Goal: Information Seeking & Learning: Learn about a topic

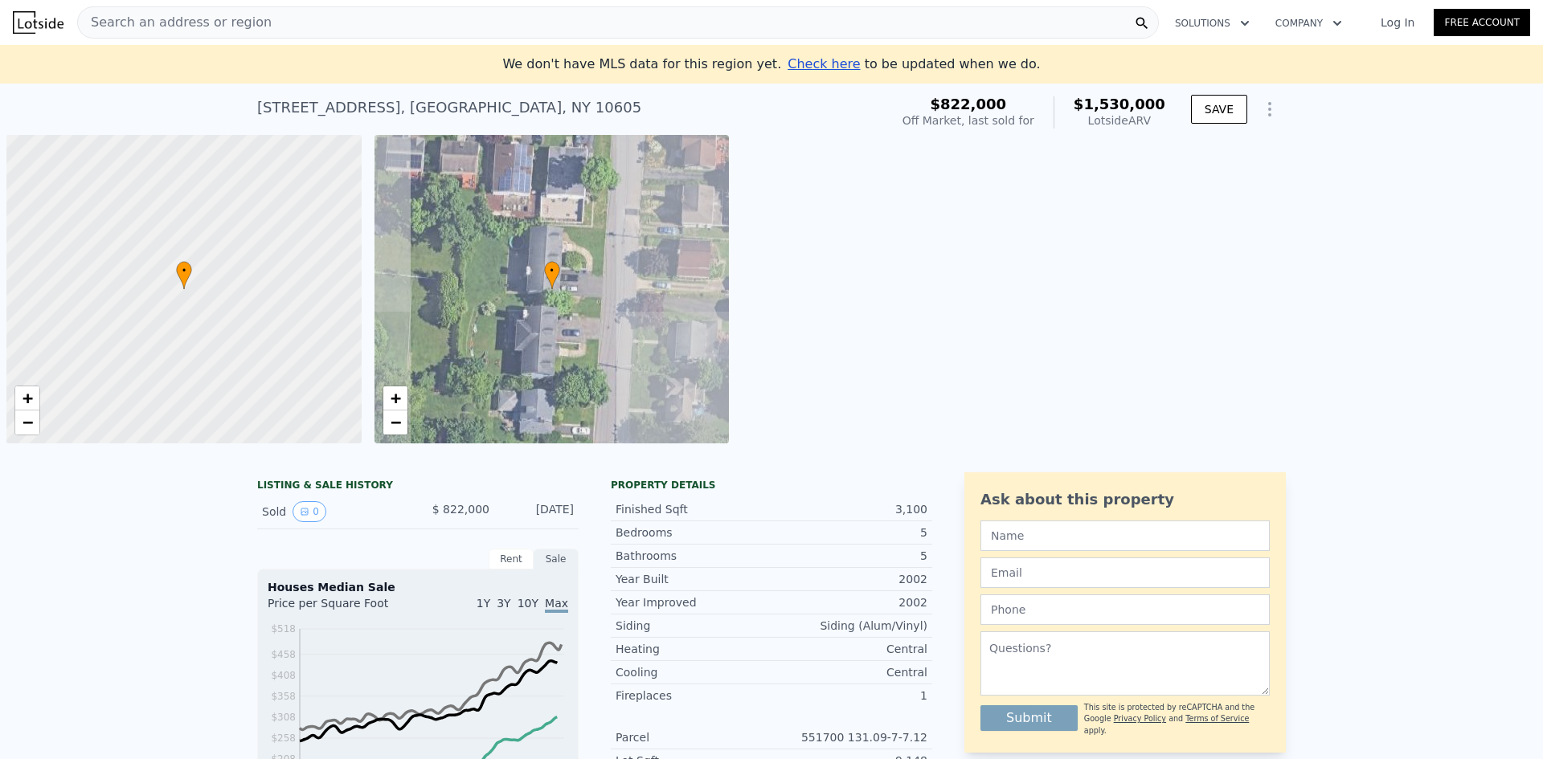
scroll to position [0, 6]
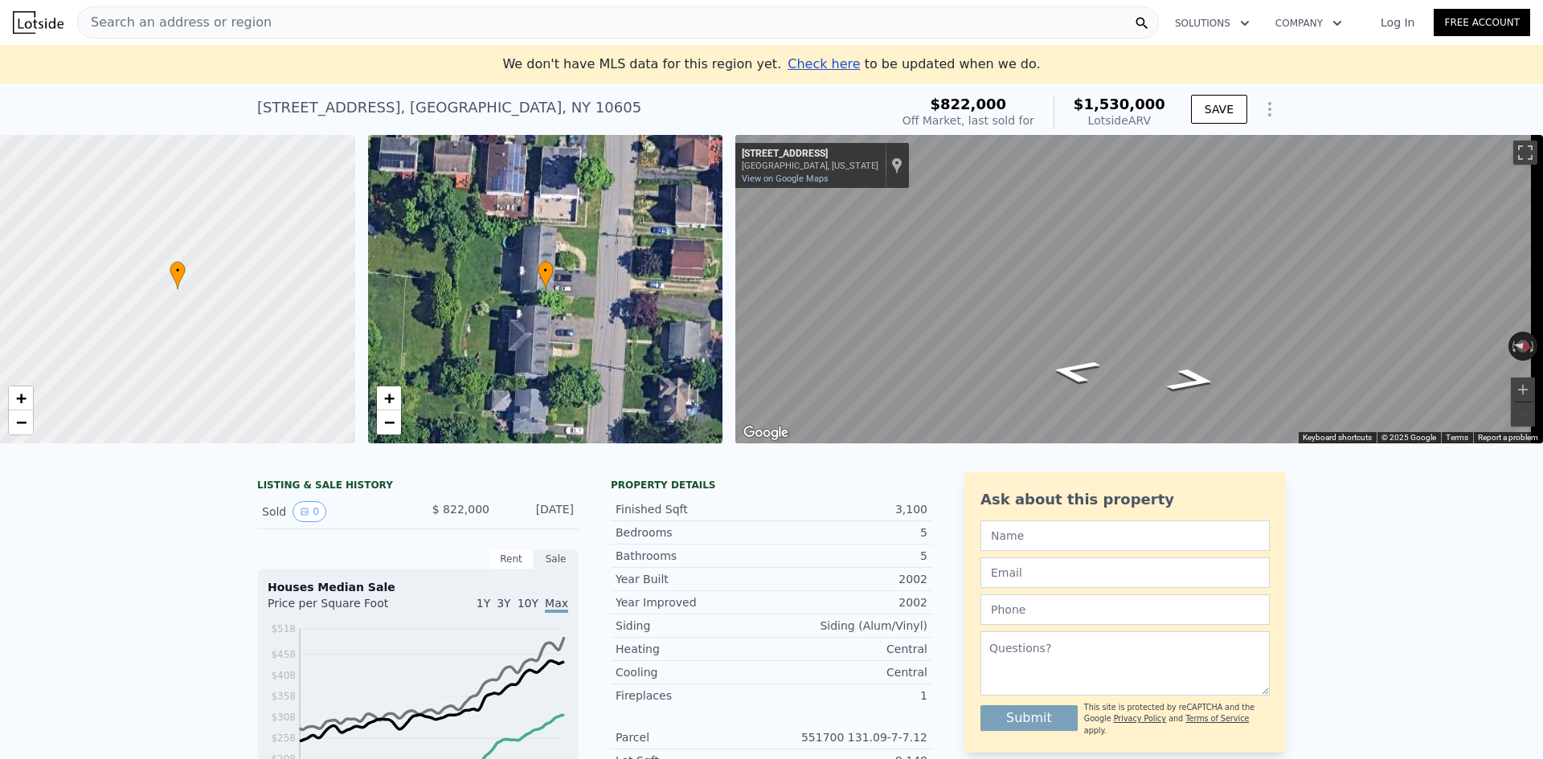
drag, startPoint x: 1159, startPoint y: 117, endPoint x: 1166, endPoint y: 122, distance: 8.7
click at [1166, 122] on div "$822,000 Off Market, last sold for $1,530,000 Lotside ARV" at bounding box center [1034, 112] width 276 height 45
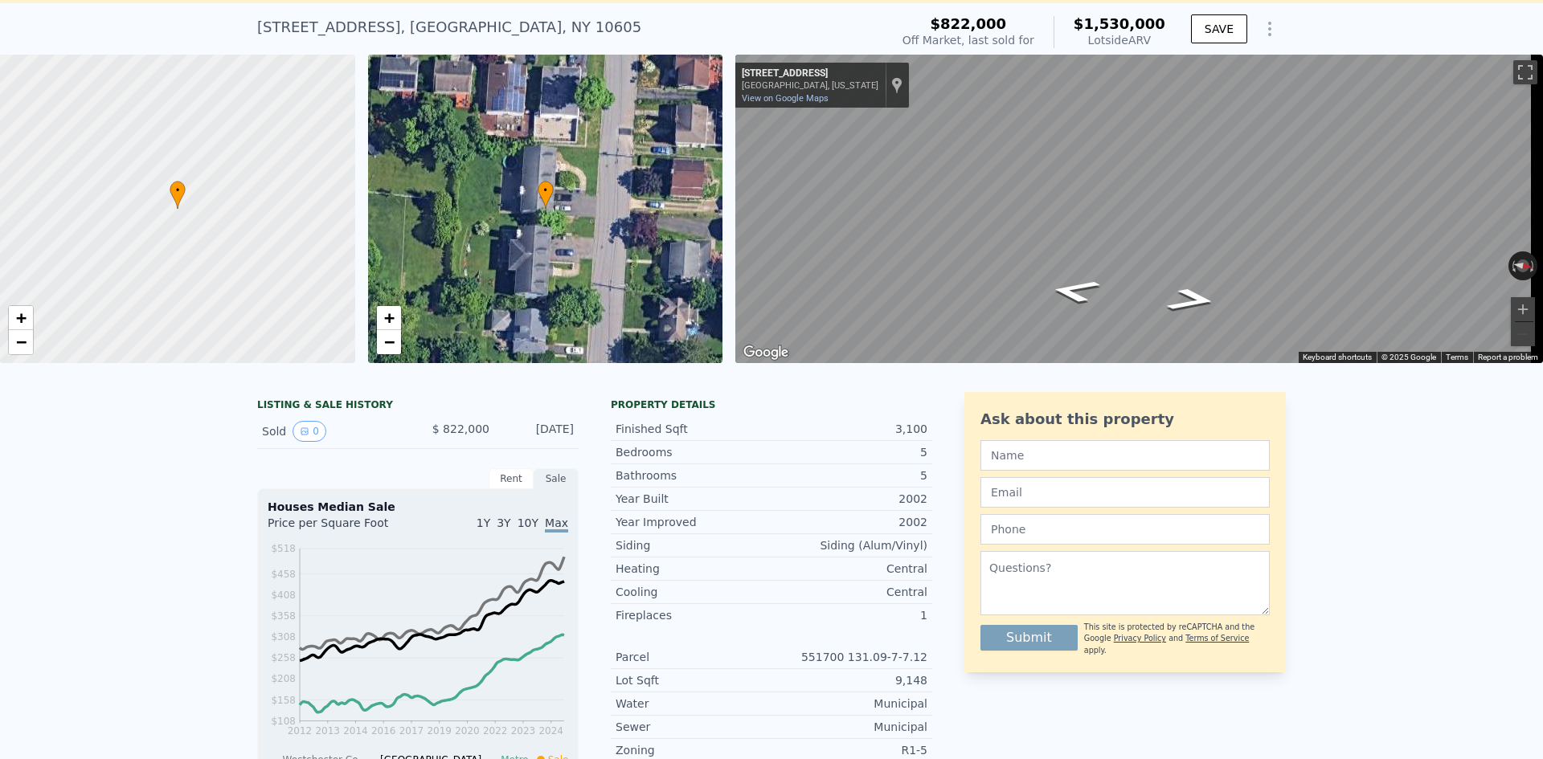
scroll to position [223, 0]
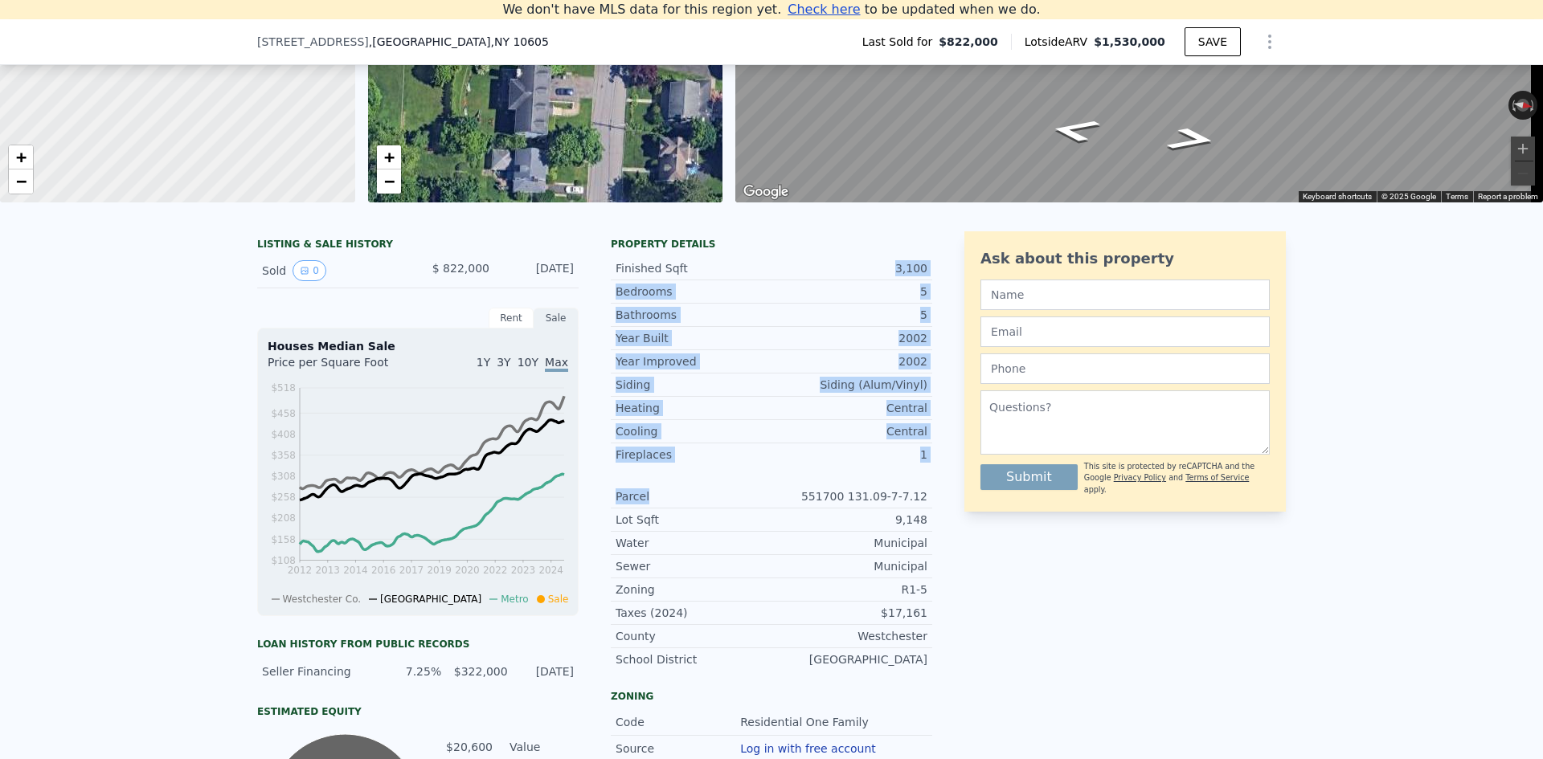
drag, startPoint x: 667, startPoint y: 278, endPoint x: 655, endPoint y: 491, distance: 213.3
click at [655, 491] on div "Finished Sqft 3,100 Bedrooms 5 Bathrooms 5 Year Built 2002 Year Improved 2002 S…" at bounding box center [771, 461] width 321 height 420
click at [655, 491] on div "Year Improved 2002 Siding Siding (Alum/Vinyl) Heating Central Cooling Central F…" at bounding box center [771, 510] width 321 height 321
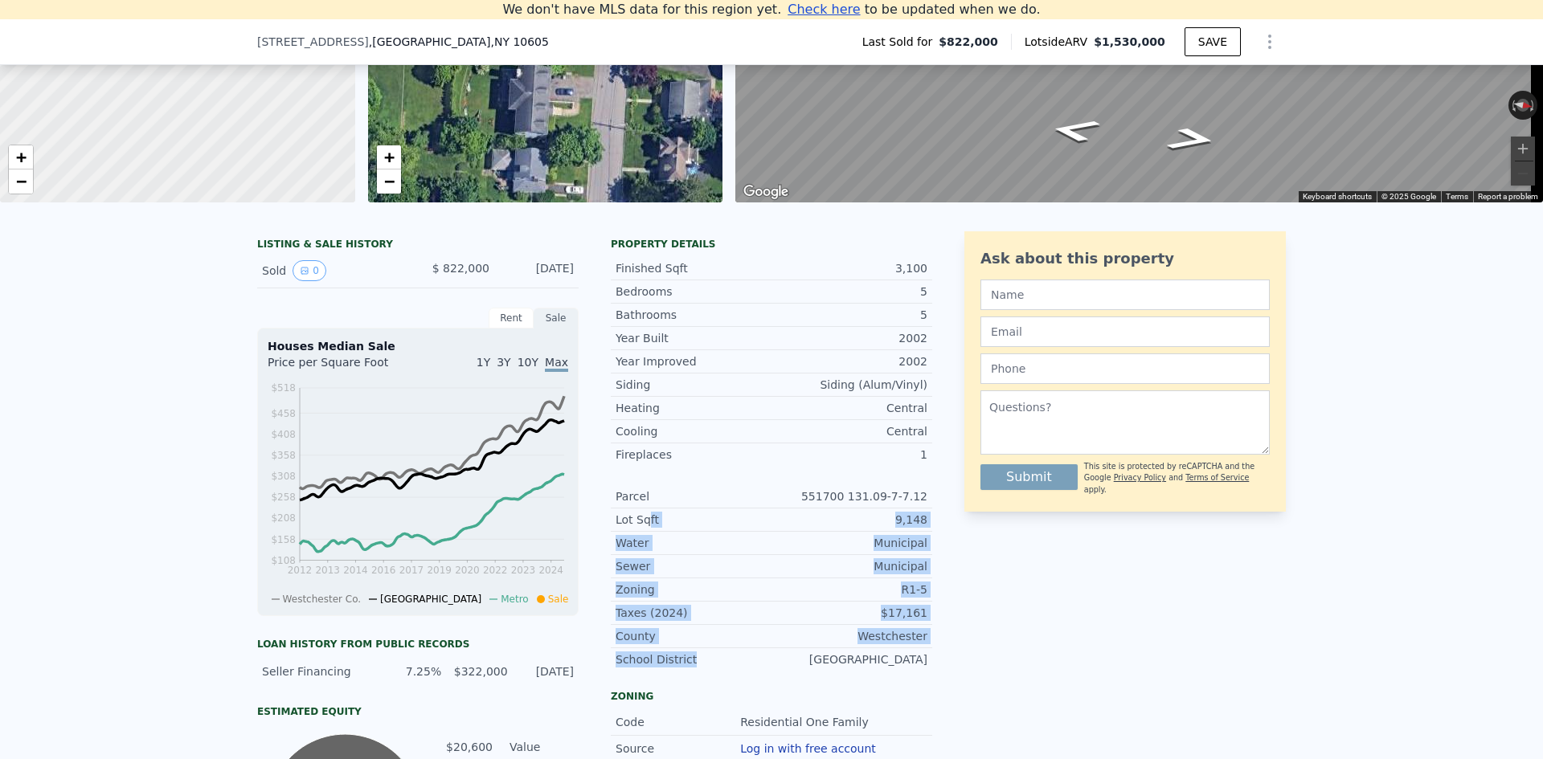
drag, startPoint x: 681, startPoint y: 661, endPoint x: 637, endPoint y: 486, distance: 179.9
click at [637, 508] on div "Parcel 551700 131.09-7-7.12 Lot Sqft 9,148 Water Municipal Sewer Municipal Zoni…" at bounding box center [771, 578] width 321 height 186
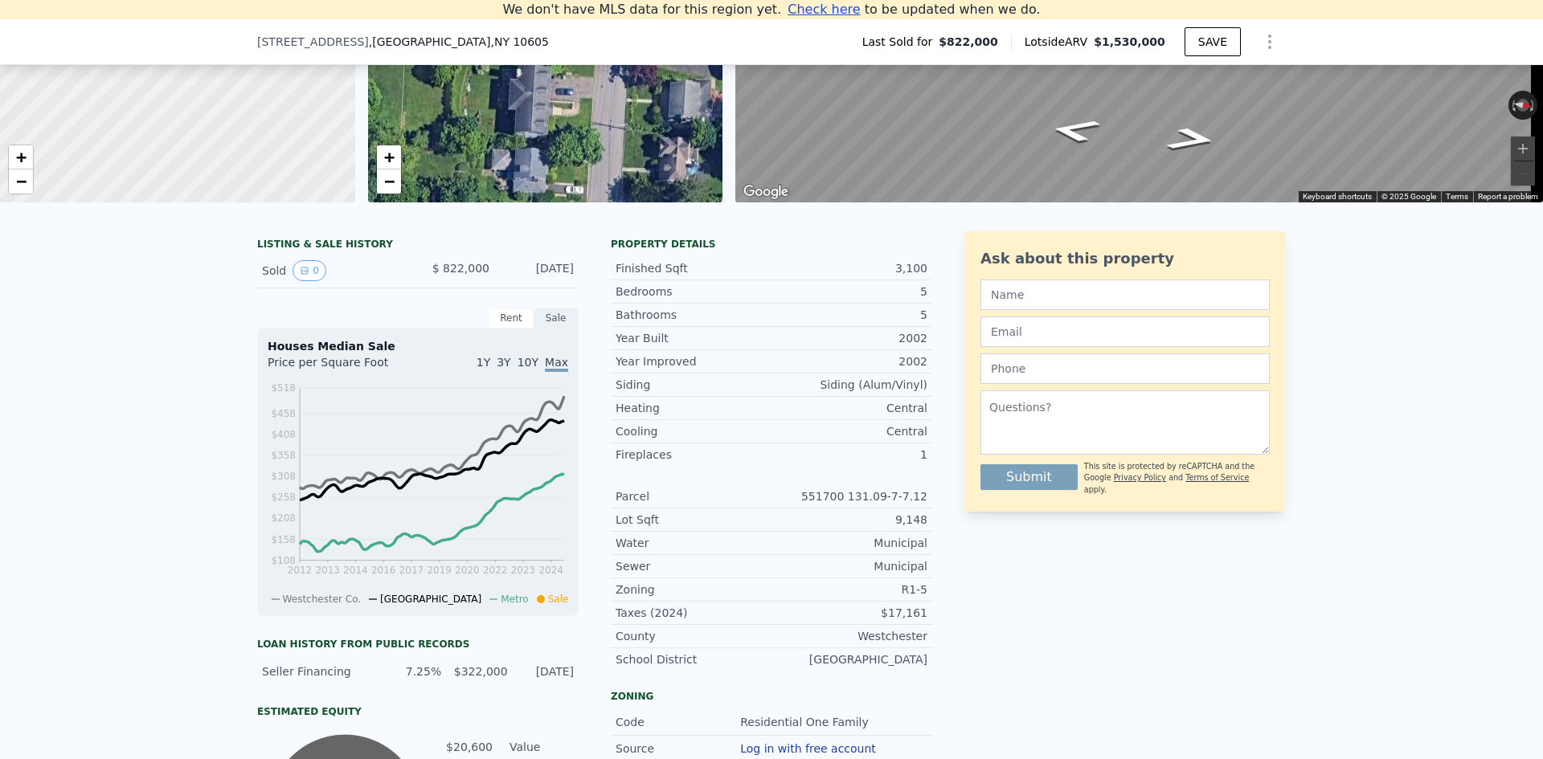
click at [639, 466] on div "Fireplaces 1" at bounding box center [771, 455] width 321 height 22
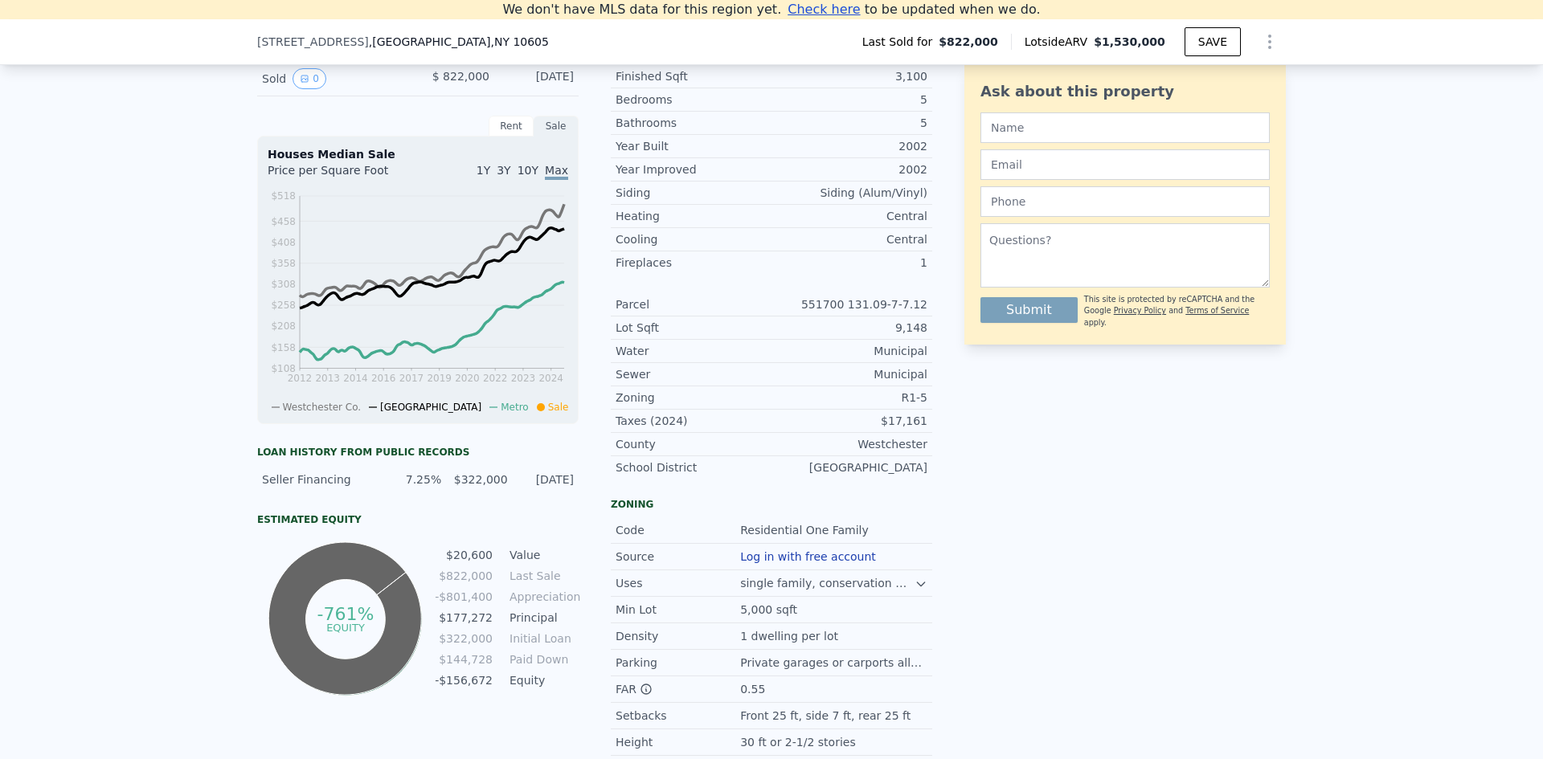
scroll to position [383, 0]
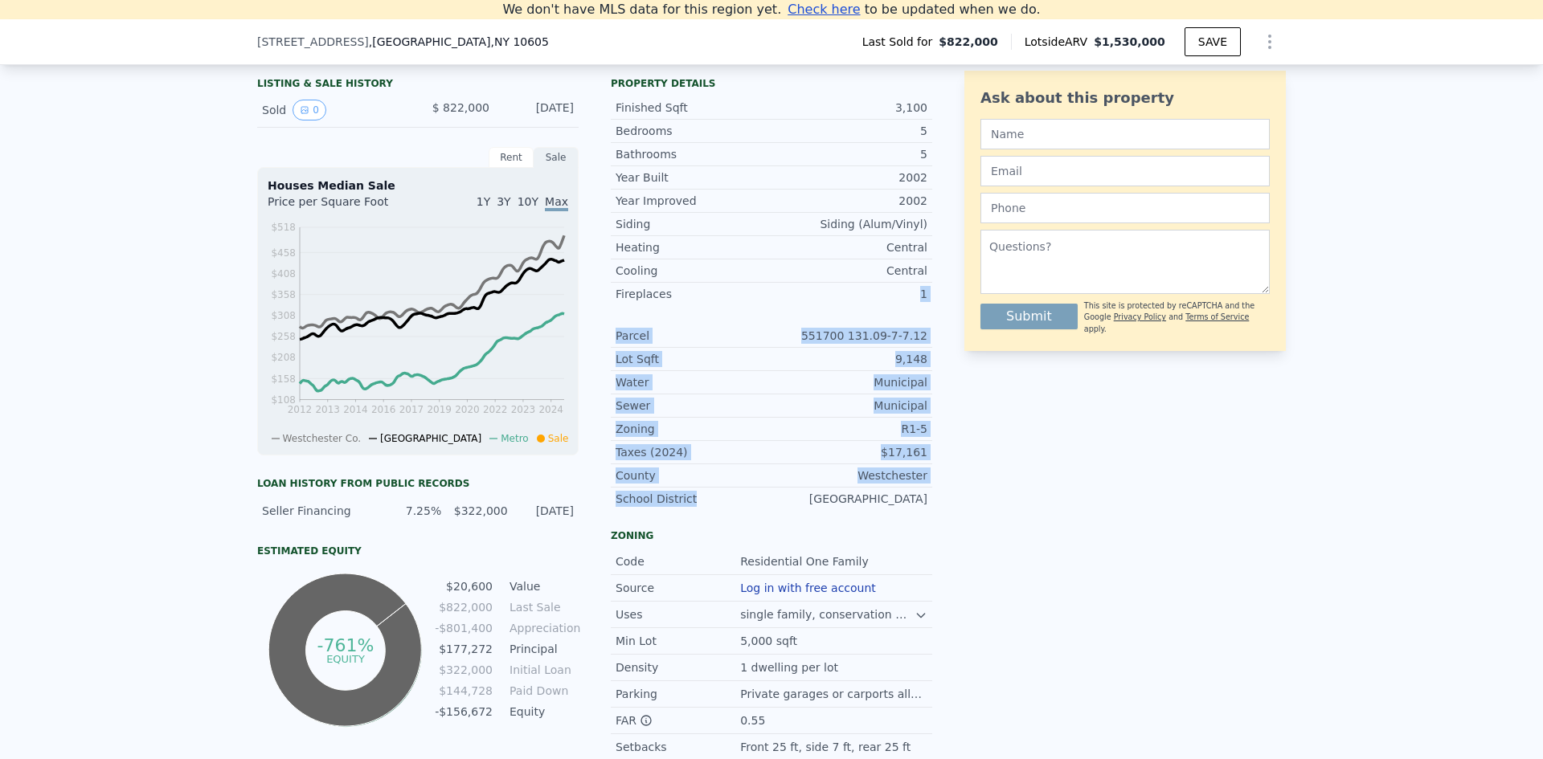
drag, startPoint x: 690, startPoint y: 502, endPoint x: 660, endPoint y: 317, distance: 188.1
click at [660, 317] on div "Year Improved 2002 Siding Siding (Alum/Vinyl) Heating Central Cooling Central F…" at bounding box center [771, 349] width 321 height 321
click at [660, 305] on div "Fireplaces 1" at bounding box center [771, 294] width 321 height 22
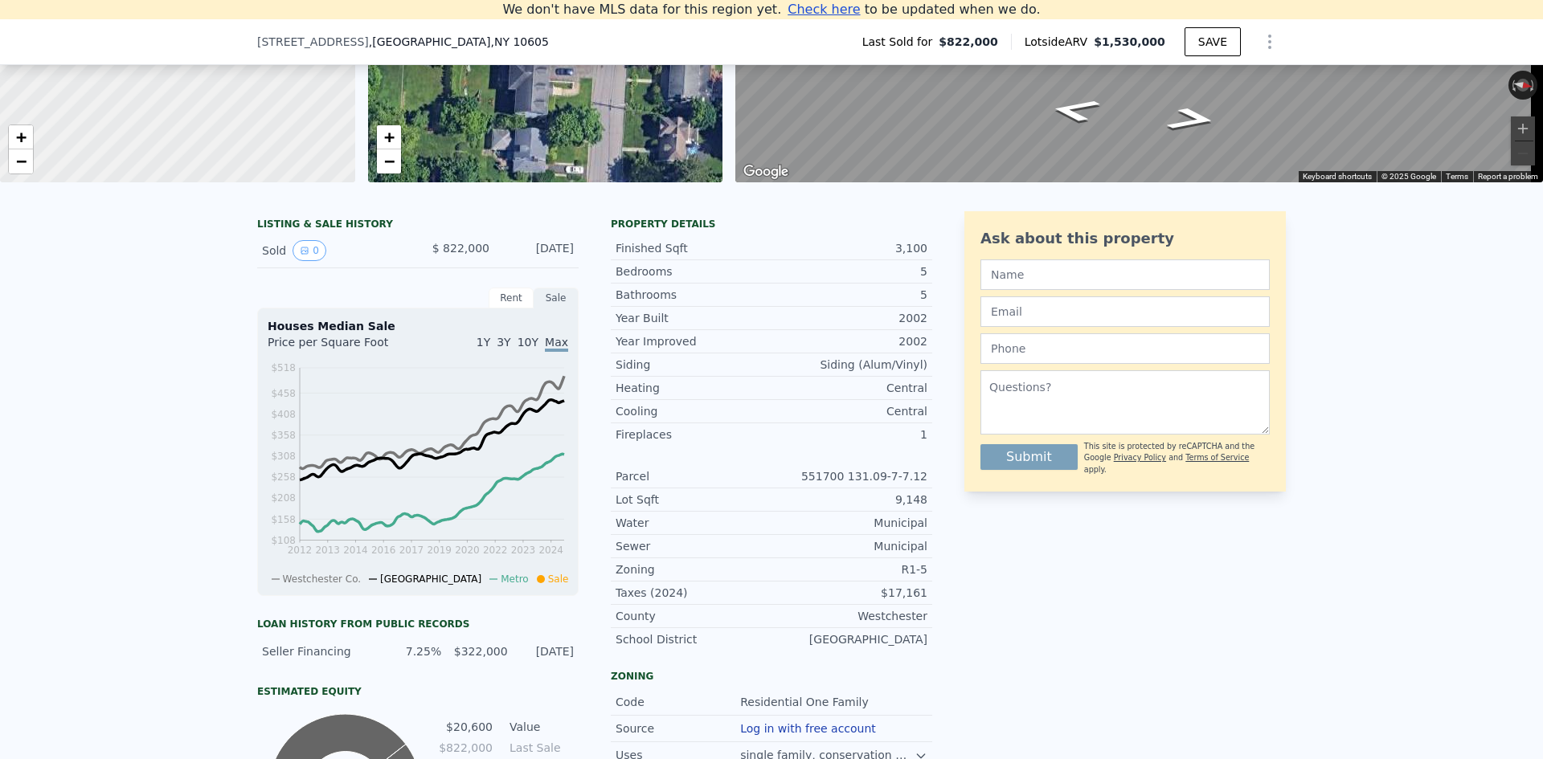
scroll to position [223, 0]
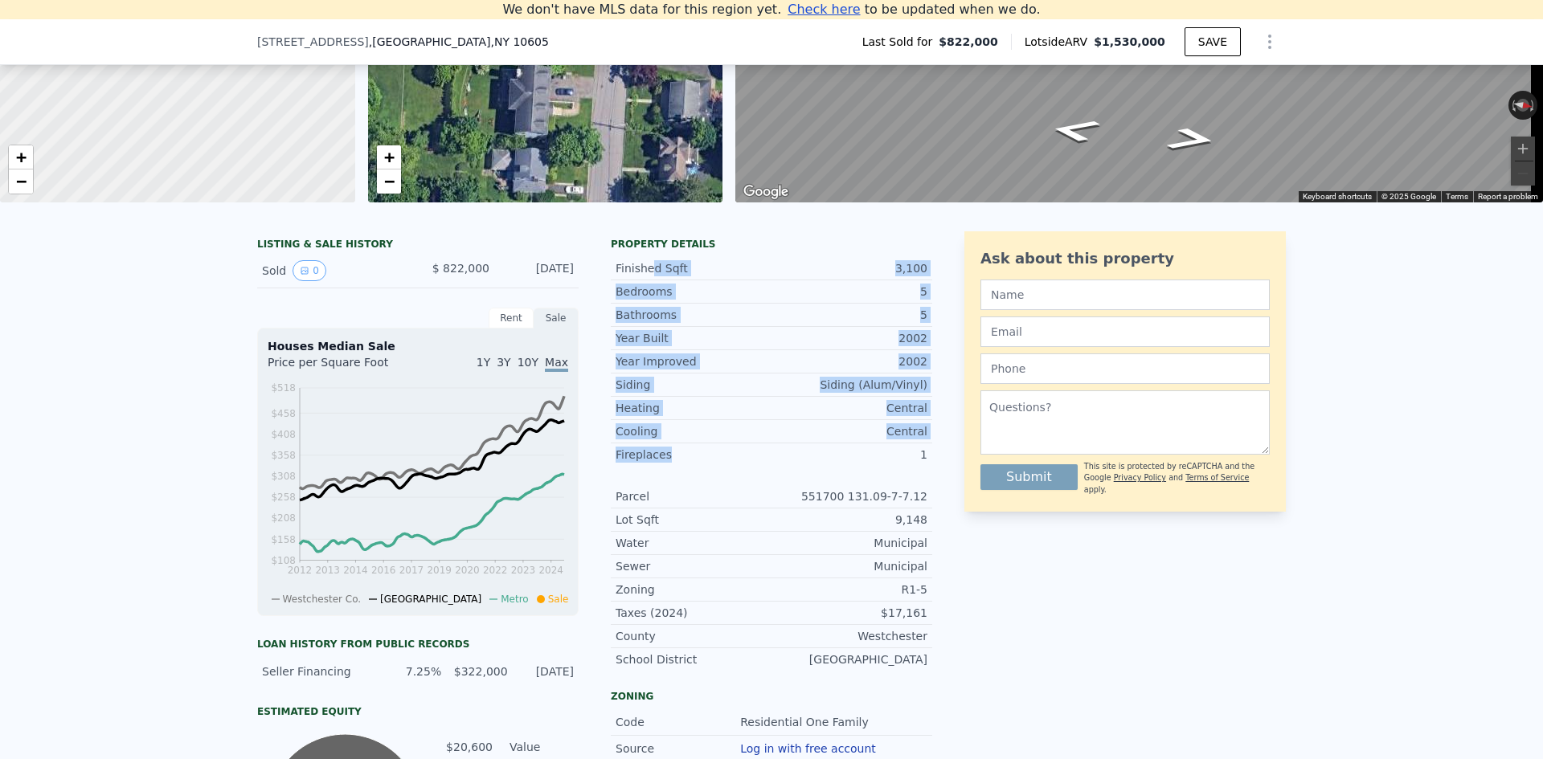
drag, startPoint x: 677, startPoint y: 479, endPoint x: 644, endPoint y: 282, distance: 199.6
click at [644, 282] on div "Finished Sqft 3,100 Bedrooms 5 Bathrooms 5 Year Built 2002 Year Improved 2002 S…" at bounding box center [771, 461] width 321 height 420
click at [644, 276] on div "Finished Sqft" at bounding box center [694, 268] width 156 height 16
drag, startPoint x: 672, startPoint y: 456, endPoint x: 640, endPoint y: 318, distance: 141.1
click at [640, 318] on div "Finished Sqft 3,100 Bedrooms 5 Bathrooms 5 Year Built 2002 Year Improved 2002 S…" at bounding box center [771, 461] width 321 height 420
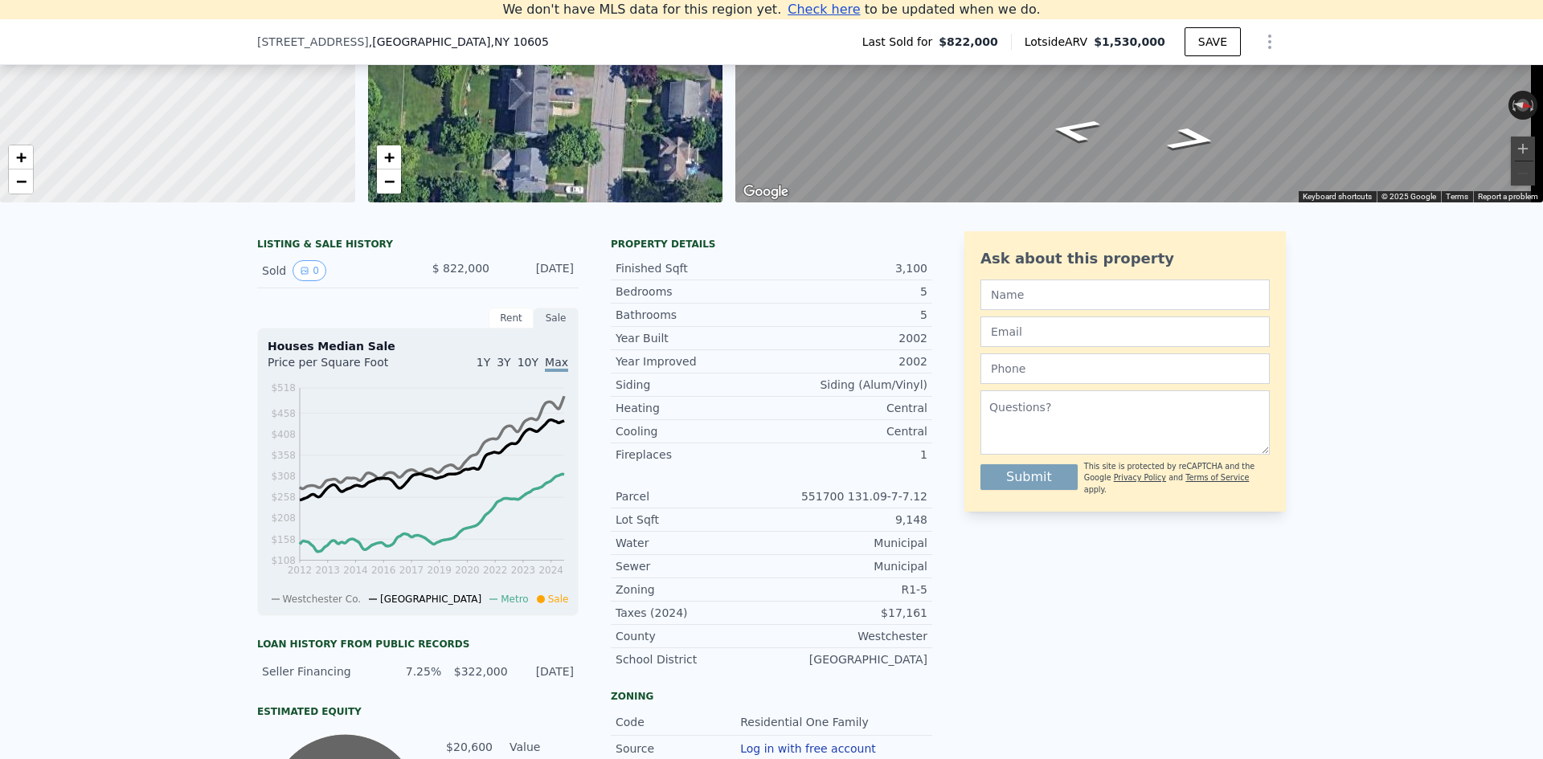
click at [639, 318] on div "Bathrooms 5" at bounding box center [771, 315] width 321 height 23
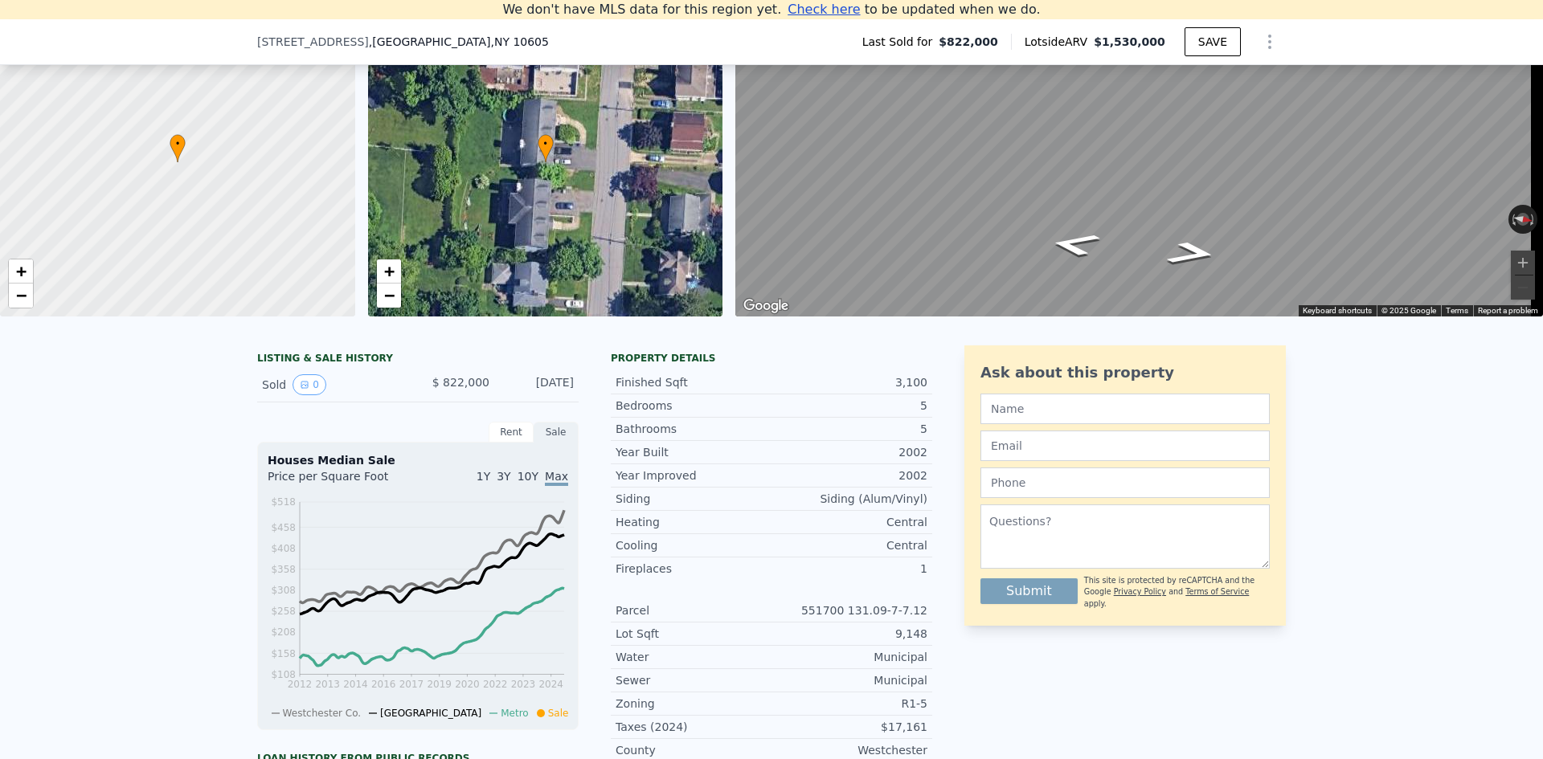
scroll to position [303, 0]
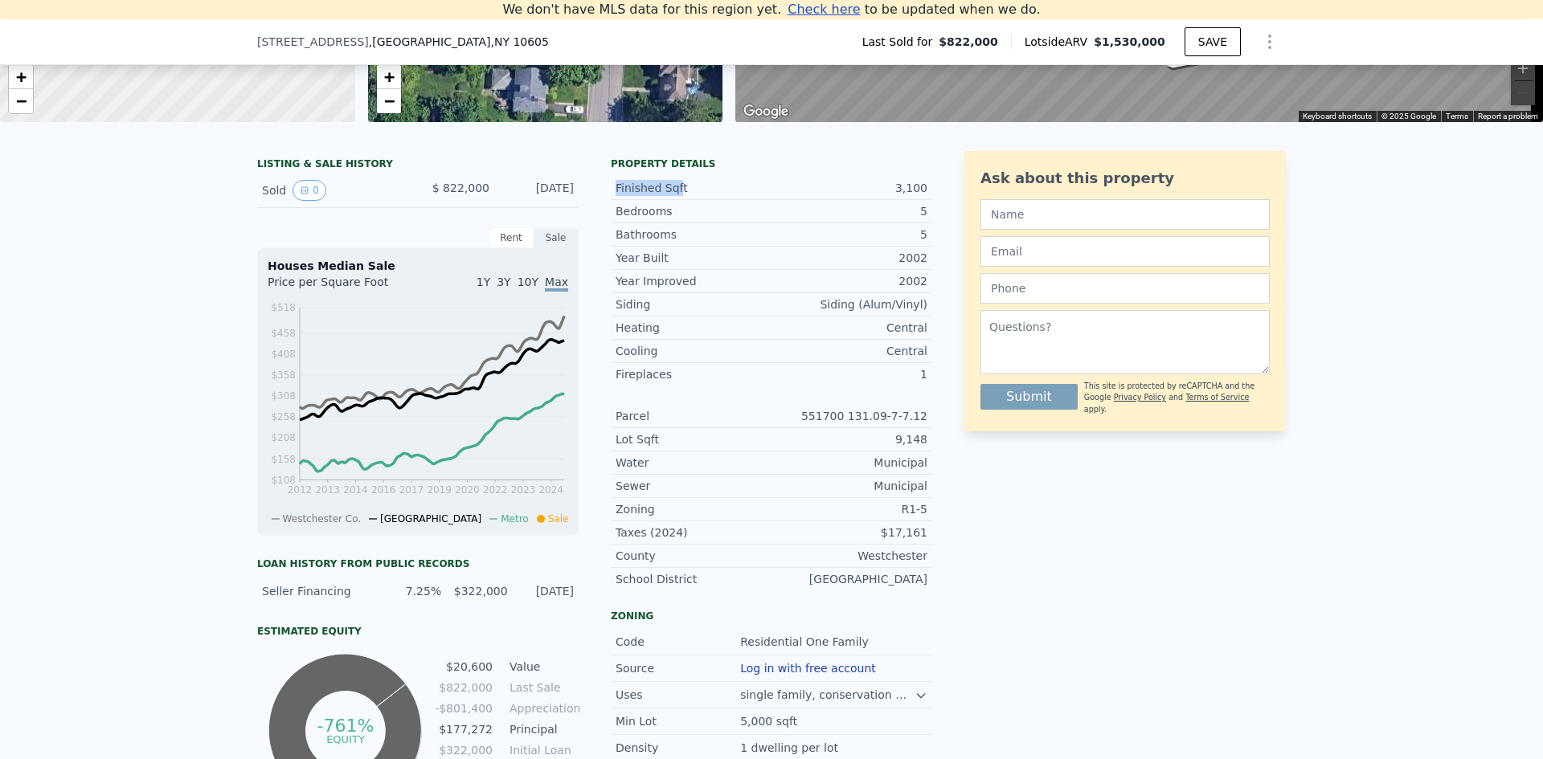
drag, startPoint x: 670, startPoint y: 194, endPoint x: 735, endPoint y: 215, distance: 68.4
click at [631, 196] on div "Finished Sqft" at bounding box center [694, 188] width 156 height 16
click at [735, 215] on div "Bedrooms" at bounding box center [694, 211] width 156 height 16
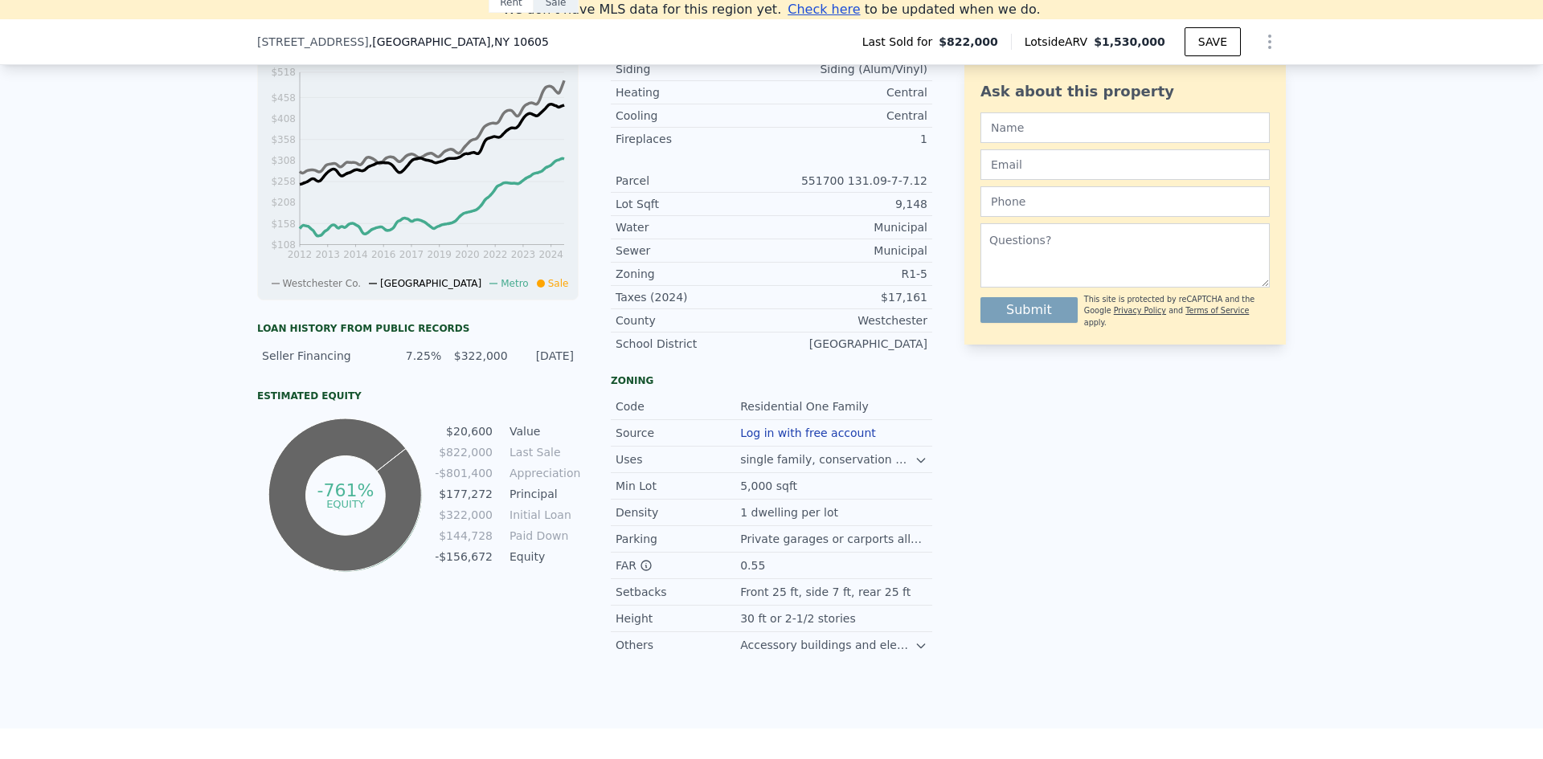
scroll to position [544, 0]
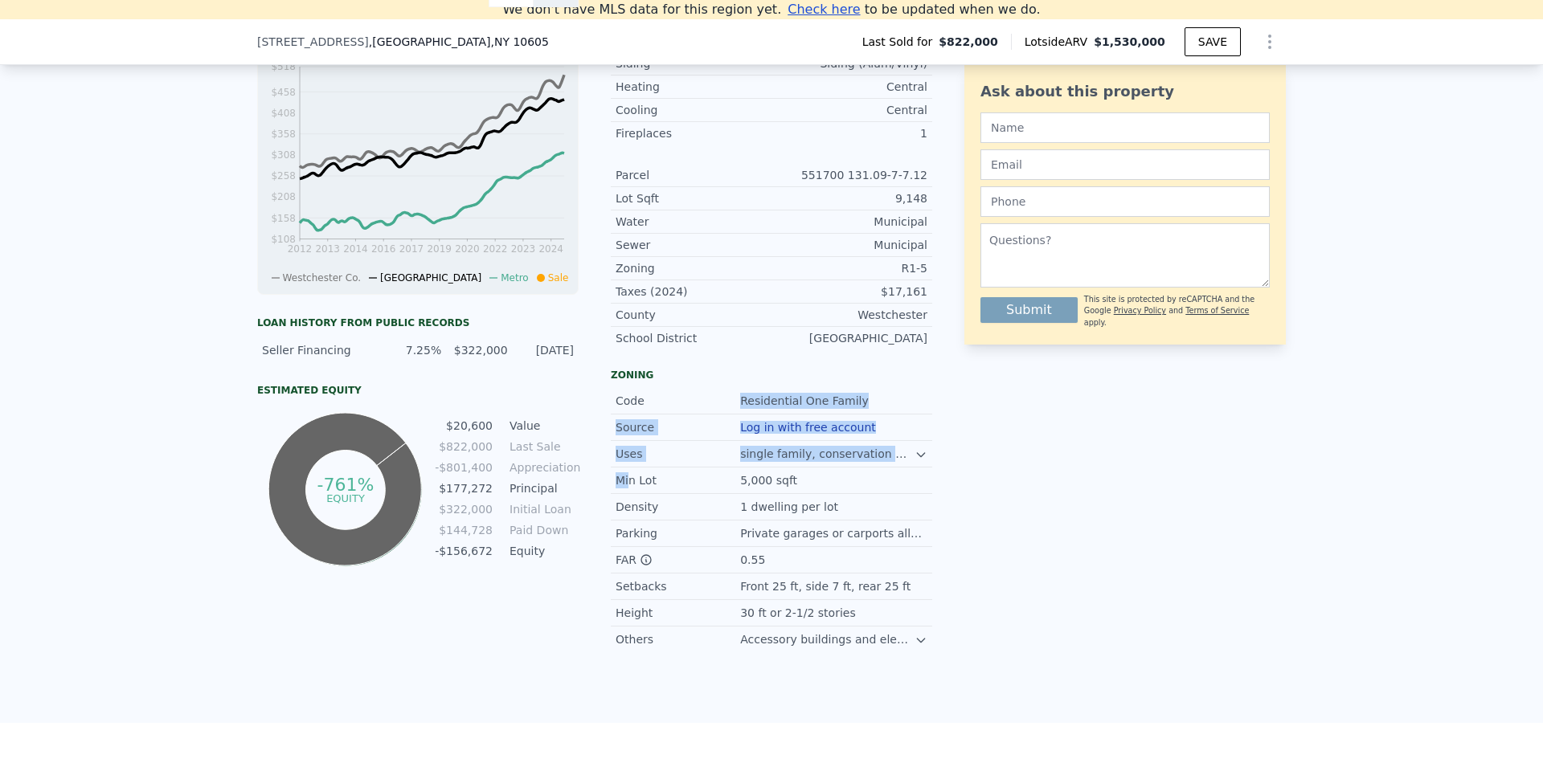
drag, startPoint x: 644, startPoint y: 411, endPoint x: 622, endPoint y: 484, distance: 76.5
click at [621, 484] on div "Code Residential One Family Source Log in with free account Uses single family,…" at bounding box center [771, 454] width 321 height 132
click at [644, 456] on div "Uses single family, conservation development, public schools, places of worship." at bounding box center [771, 454] width 321 height 27
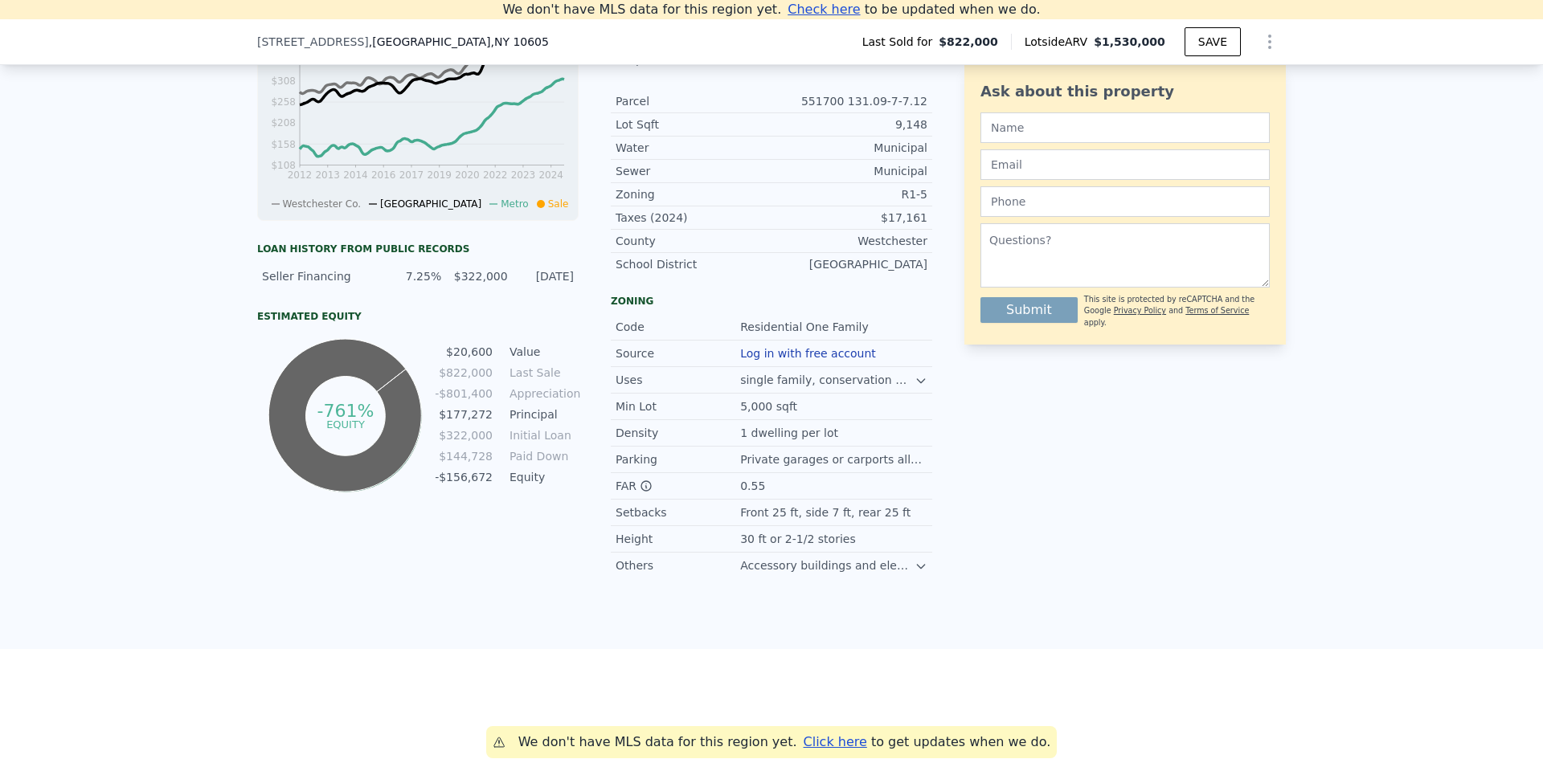
scroll to position [624, 0]
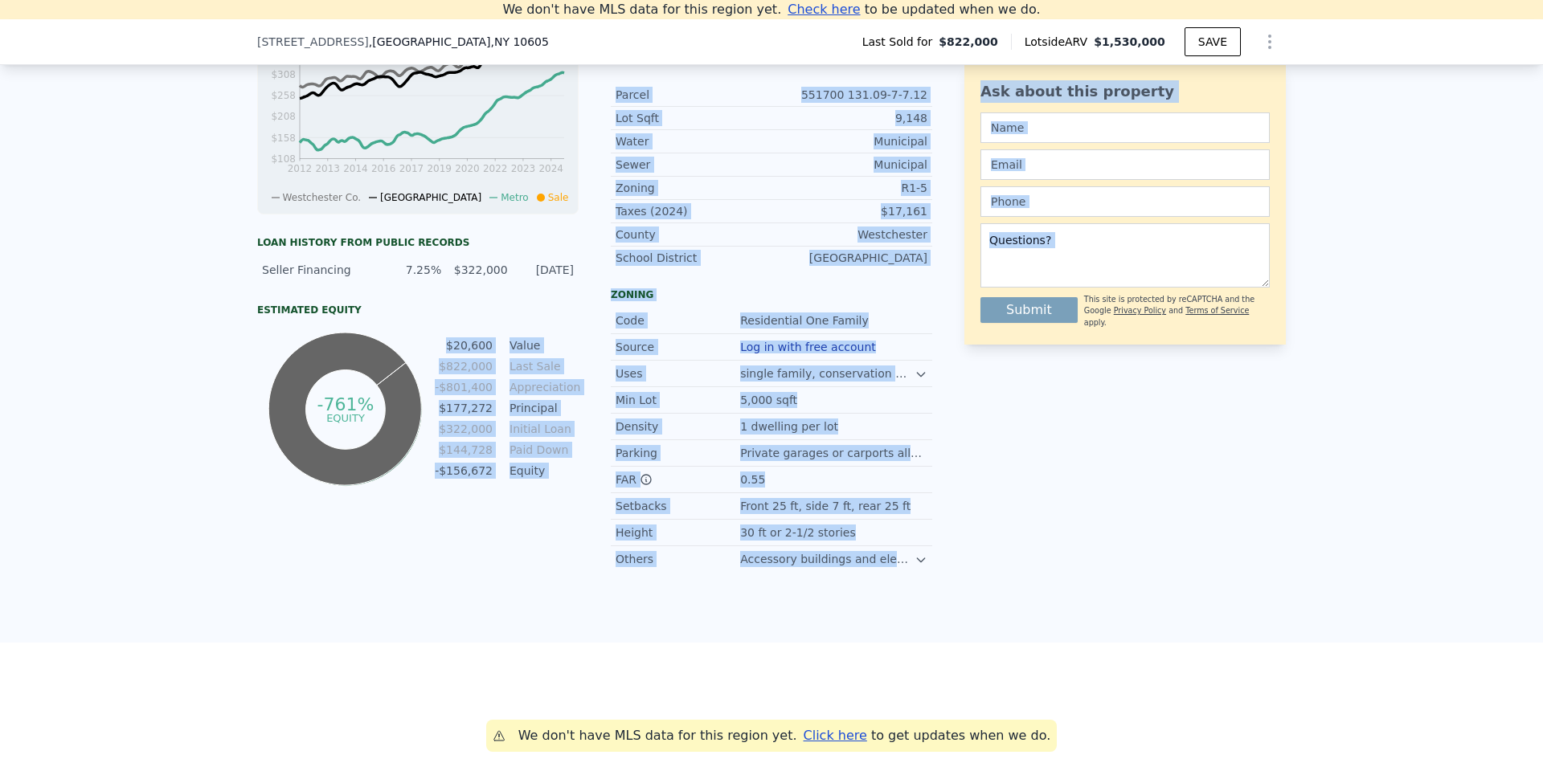
drag, startPoint x: 961, startPoint y: 584, endPoint x: 477, endPoint y: 334, distance: 544.5
click at [477, 334] on div "LISTING & SALE HISTORY Sold 0 $ 822,000 [DATE] Rent Sale Rent over time Price p…" at bounding box center [771, 230] width 1543 height 826
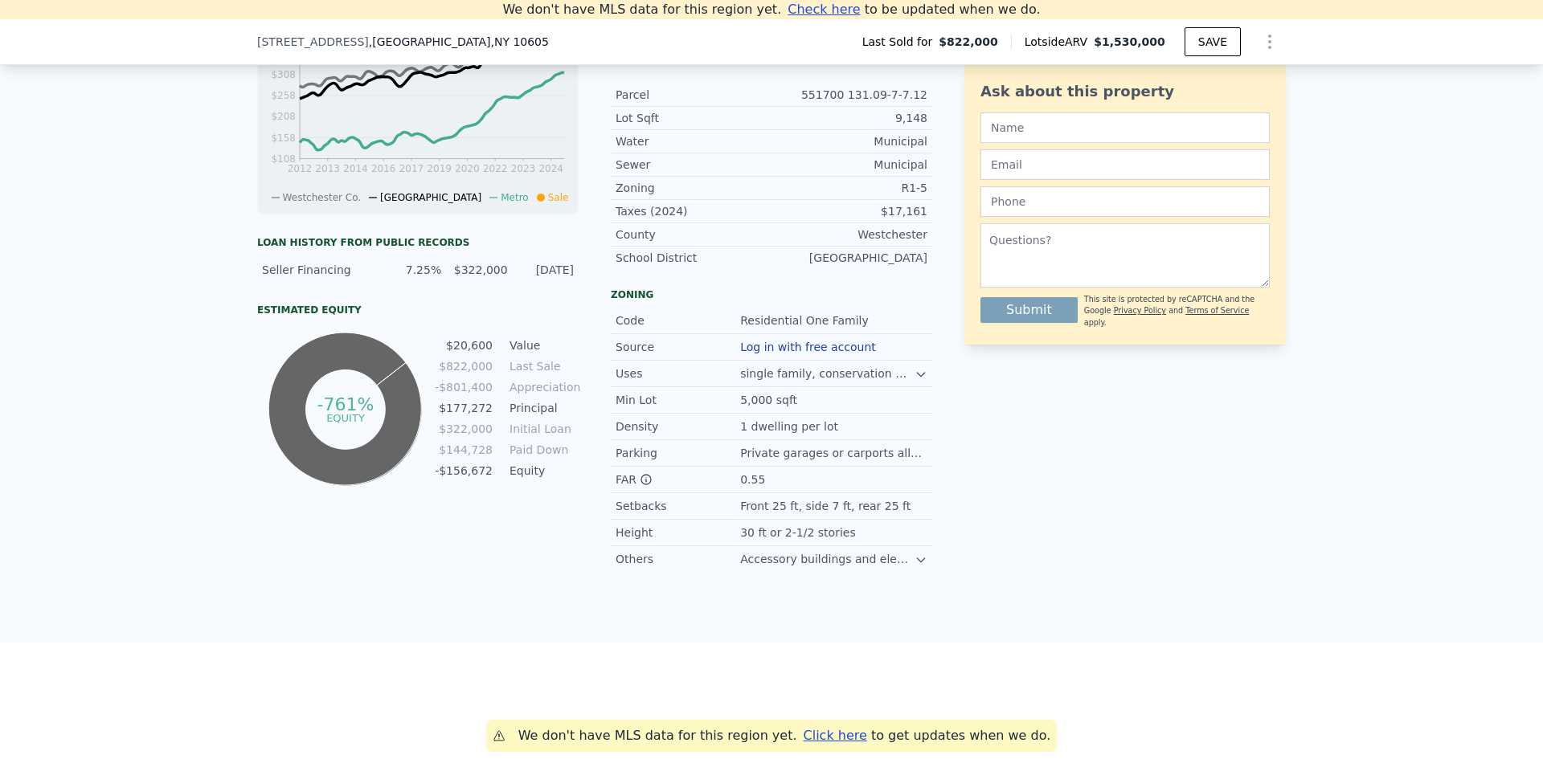
click at [527, 317] on div "Estimated Equity" at bounding box center [417, 310] width 321 height 13
drag, startPoint x: 546, startPoint y: 490, endPoint x: 439, endPoint y: 489, distance: 107.7
click at [439, 480] on tr "-$156,672 Equity" at bounding box center [506, 471] width 145 height 18
click at [460, 544] on div "LISTING & SALE HISTORY Sold 0 $ 822,000 [DATE] Rent Sale Rent over time Price p…" at bounding box center [417, 201] width 321 height 742
drag, startPoint x: 541, startPoint y: 494, endPoint x: 456, endPoint y: 337, distance: 178.3
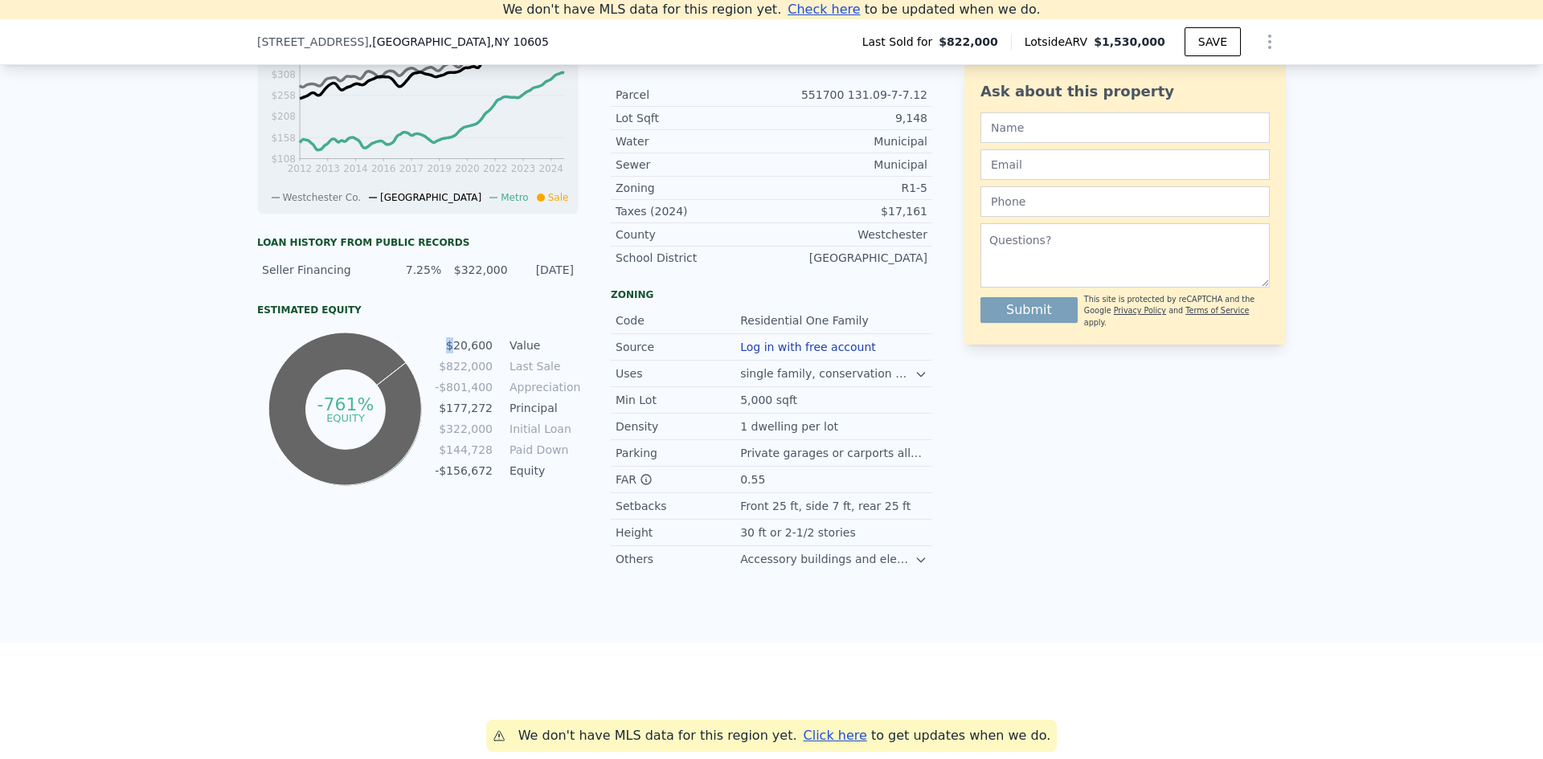
click at [455, 356] on div "-761% equity $20,600 Value $822,000 Last Sale -$801,400 Appreciation $177,272 P…" at bounding box center [417, 409] width 321 height 161
click at [456, 337] on div "Estimated Equity -761% equity $20,600 Value $822,000 Last Sale -$801,400 Apprec…" at bounding box center [417, 397] width 321 height 186
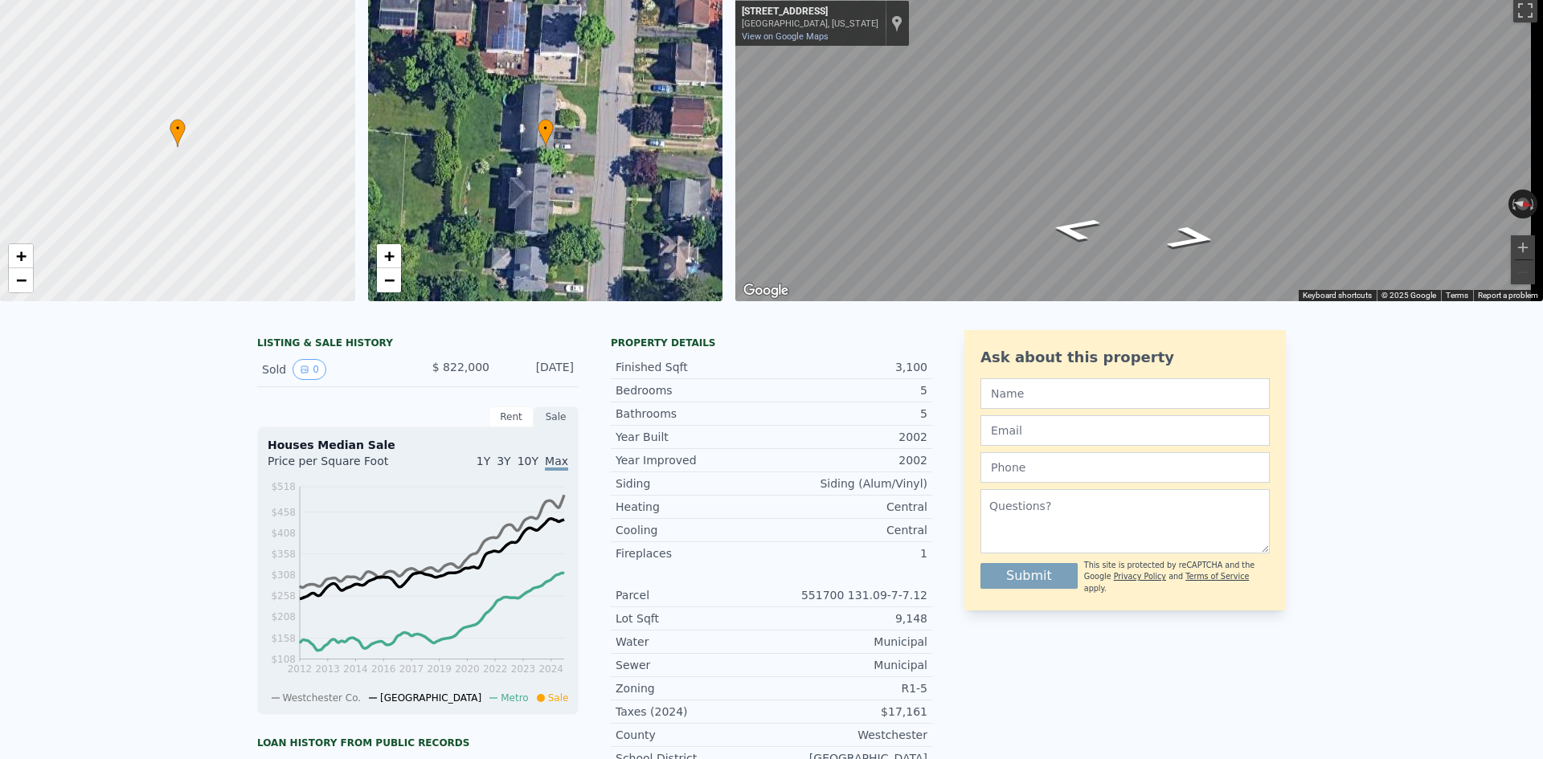
scroll to position [18, 0]
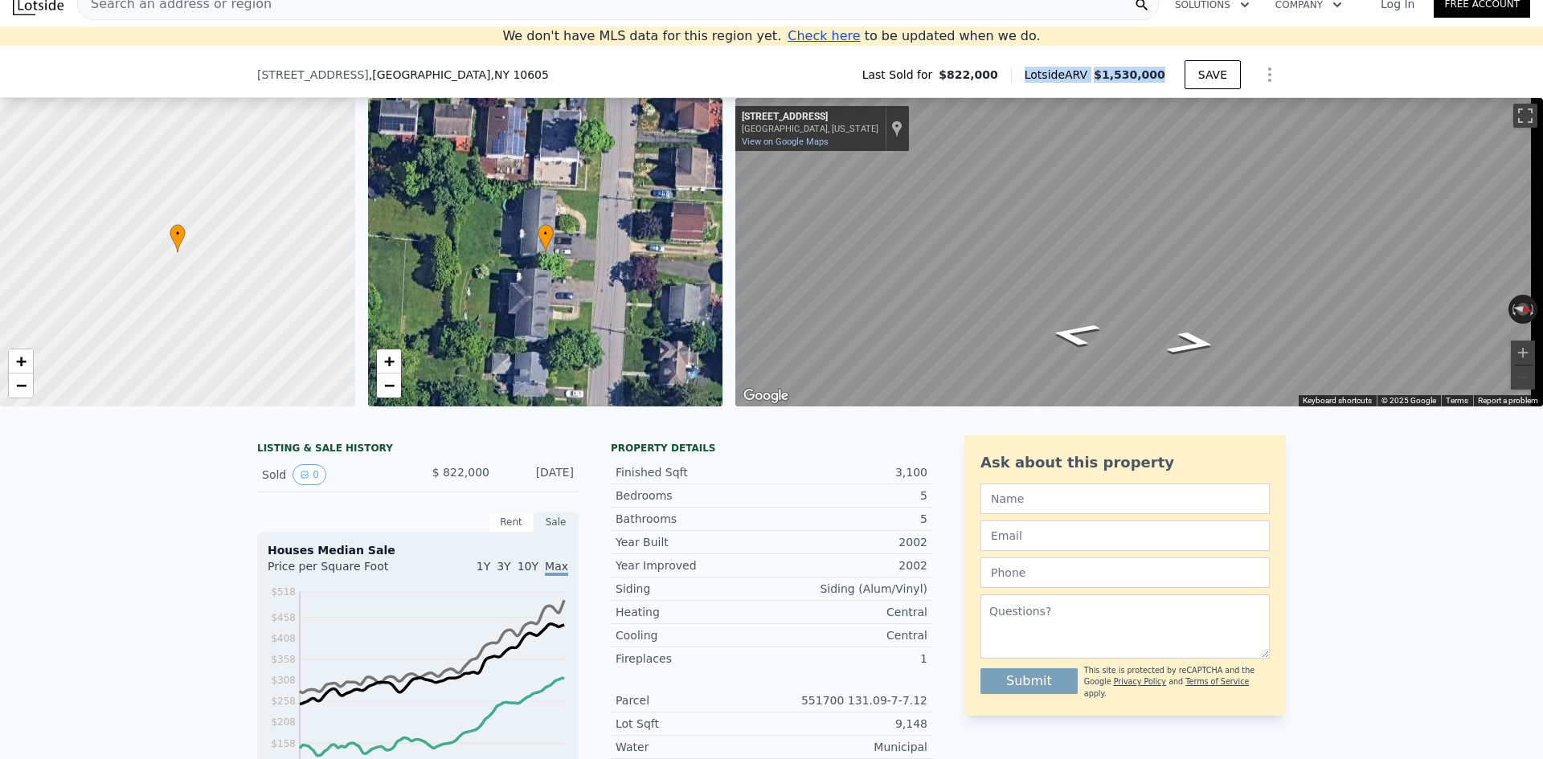
drag, startPoint x: 1165, startPoint y: 76, endPoint x: 1041, endPoint y: 73, distance: 124.6
click at [1041, 73] on div "Lotside ARV $1,530,000" at bounding box center [1098, 75] width 174 height 16
drag, startPoint x: 1041, startPoint y: 73, endPoint x: 1156, endPoint y: 72, distance: 115.7
click at [1156, 72] on div "Lotside ARV $1,530,000" at bounding box center [1098, 75] width 174 height 16
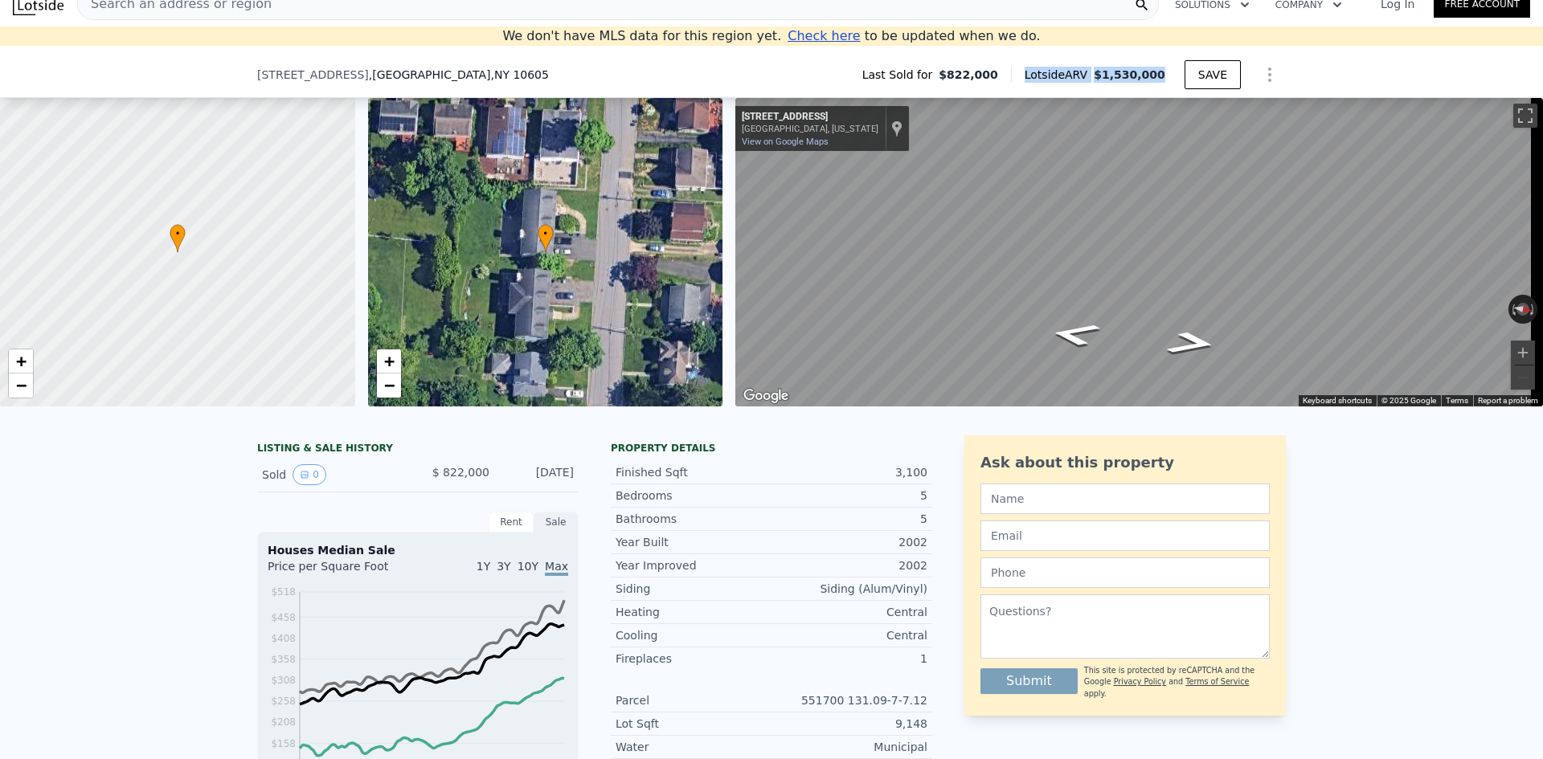
click at [1169, 72] on div "Lotside ARV $1,530,000" at bounding box center [1098, 75] width 174 height 16
drag, startPoint x: 1159, startPoint y: 72, endPoint x: 1041, endPoint y: 76, distance: 118.2
click at [1041, 76] on div "Lotside ARV $1,530,000" at bounding box center [1098, 75] width 174 height 16
drag, startPoint x: 1159, startPoint y: 74, endPoint x: 1038, endPoint y: 70, distance: 121.4
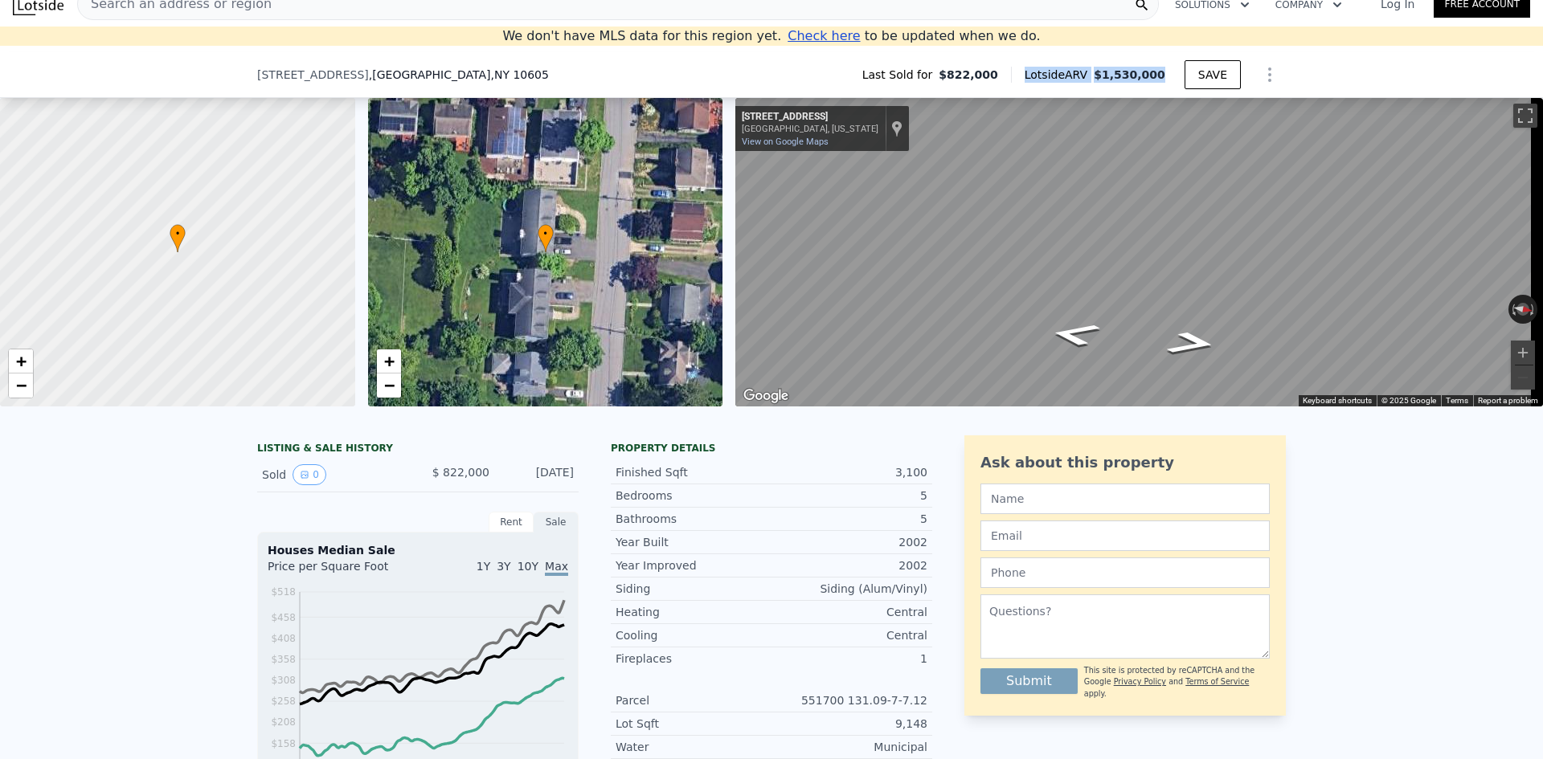
click at [1038, 70] on div "Lotside ARV $1,530,000" at bounding box center [1098, 75] width 174 height 16
drag, startPoint x: 1117, startPoint y: 75, endPoint x: 1155, endPoint y: 76, distance: 38.6
click at [1155, 76] on div "Lotside ARV $1,530,000" at bounding box center [1098, 75] width 174 height 16
click at [1155, 76] on span "$1,530,000" at bounding box center [1130, 74] width 72 height 13
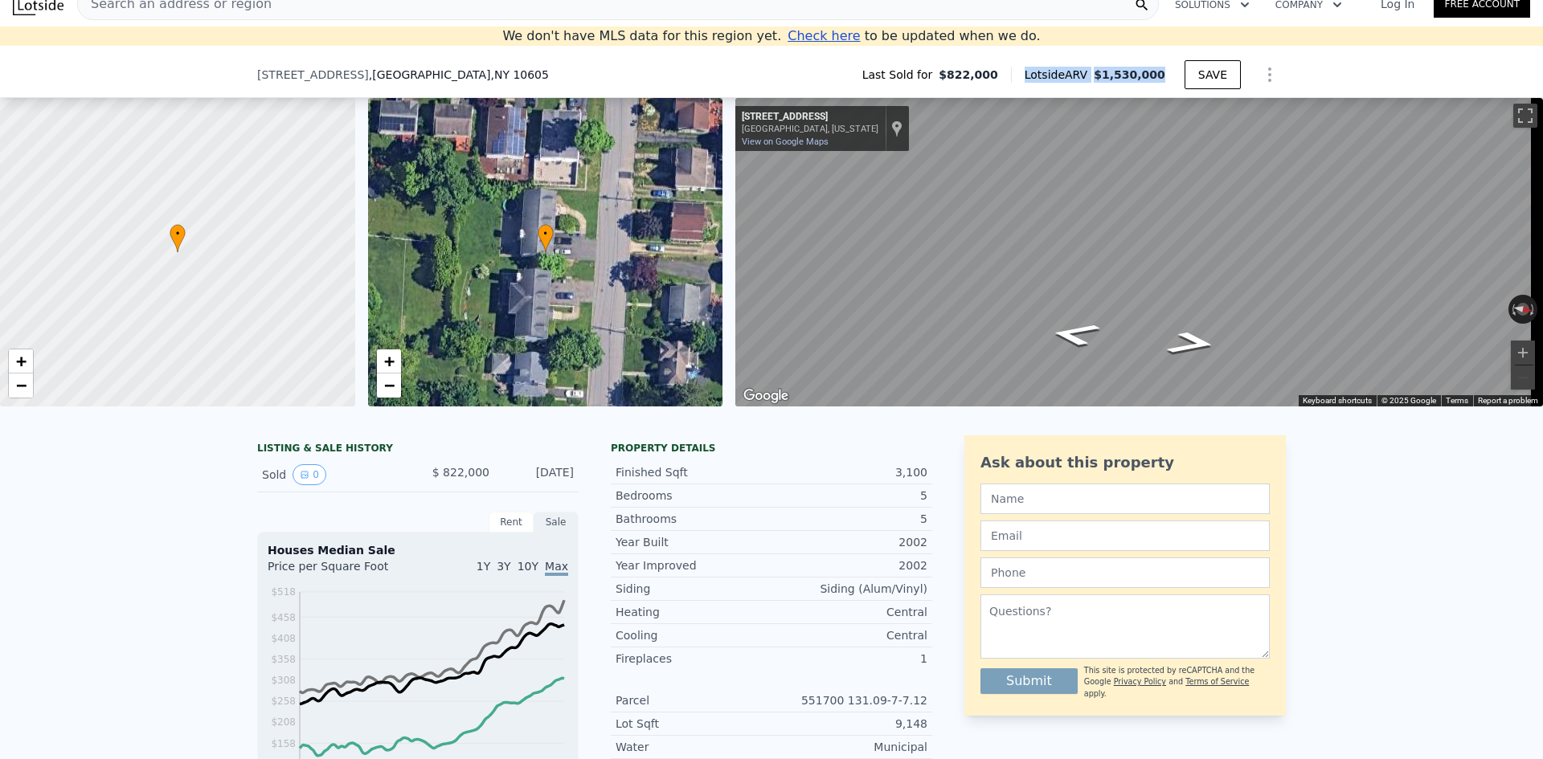
drag, startPoint x: 1164, startPoint y: 72, endPoint x: 1040, endPoint y: 73, distance: 124.5
click at [1040, 73] on div "Lotside ARV $1,530,000" at bounding box center [1098, 75] width 174 height 16
drag, startPoint x: 1040, startPoint y: 73, endPoint x: 1161, endPoint y: 76, distance: 121.4
click at [1161, 76] on div "Lotside ARV $1,530,000" at bounding box center [1098, 75] width 174 height 16
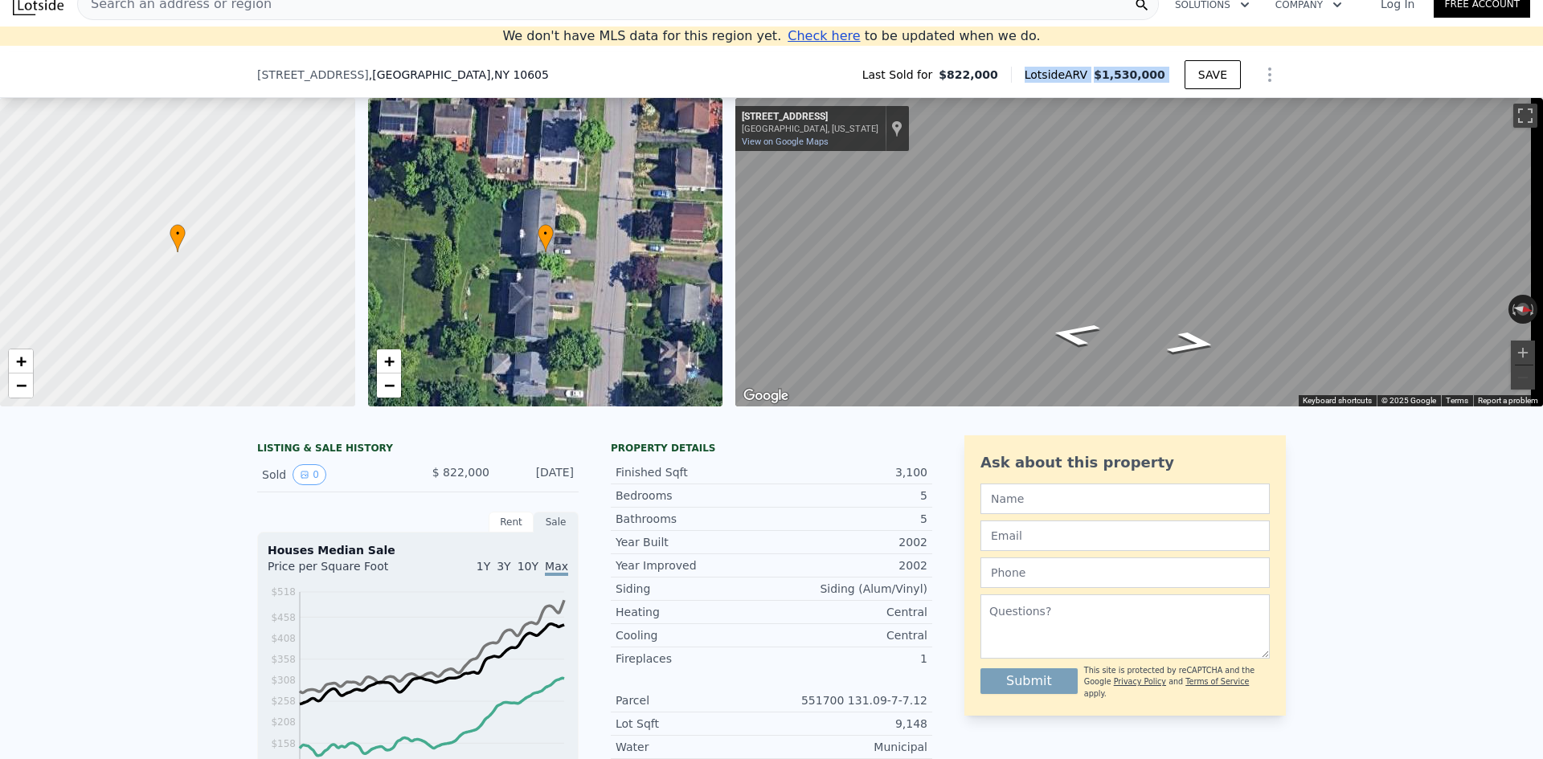
click at [1161, 76] on span "$1,530,000" at bounding box center [1130, 74] width 72 height 13
drag, startPoint x: 1165, startPoint y: 73, endPoint x: 1048, endPoint y: 71, distance: 117.3
click at [1048, 71] on div "Lotside ARV $1,530,000" at bounding box center [1098, 75] width 174 height 16
click at [1048, 71] on span "Lotside ARV" at bounding box center [1058, 75] width 69 height 16
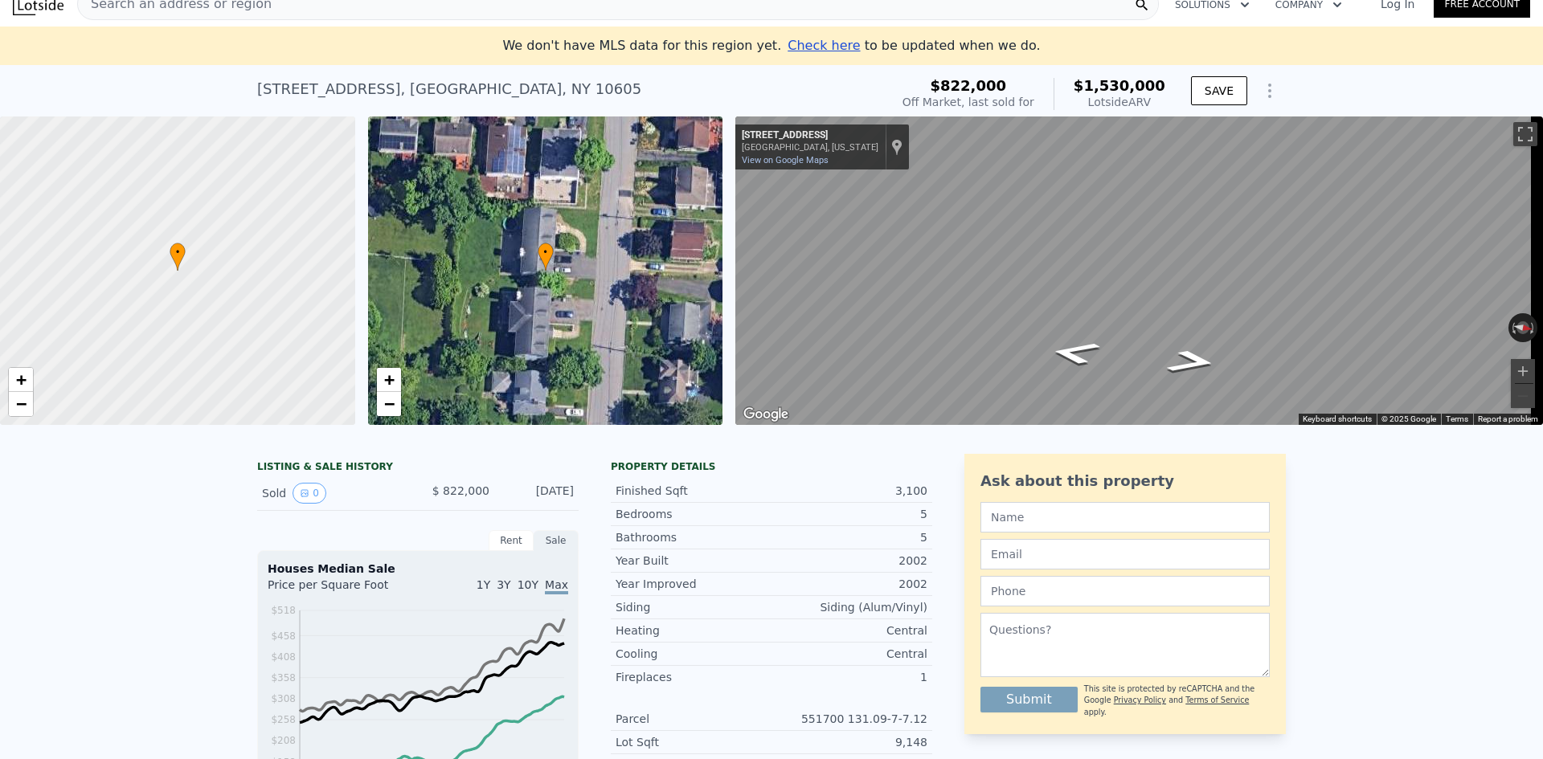
scroll to position [0, 0]
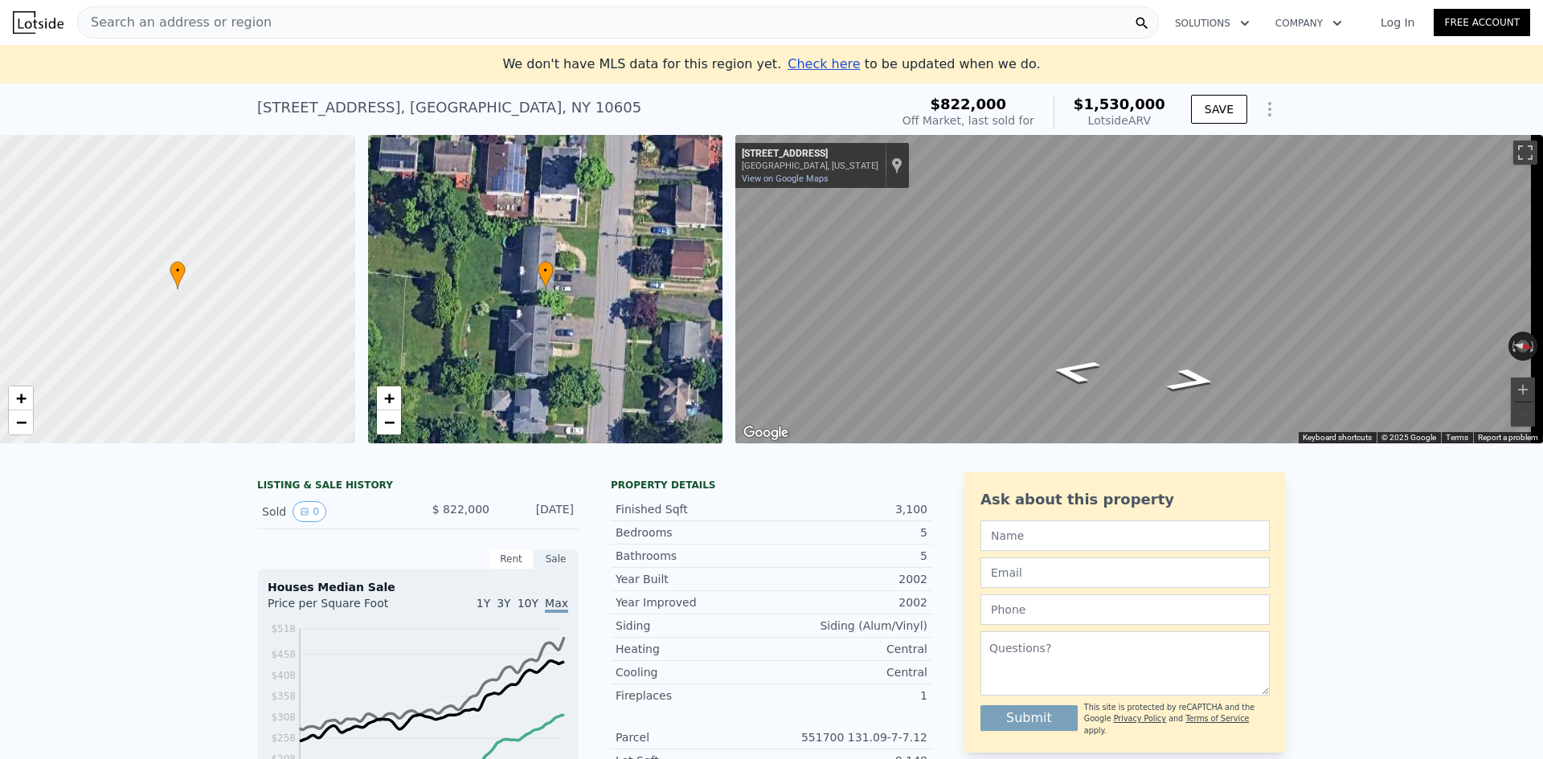
drag, startPoint x: 1158, startPoint y: 117, endPoint x: 1090, endPoint y: 99, distance: 70.8
click at [1090, 100] on div "$1,530,000 Lotside ARV" at bounding box center [1109, 112] width 112 height 32
click at [1086, 99] on div "$1,530,000 Lotside ARV" at bounding box center [1109, 112] width 112 height 32
drag, startPoint x: 1052, startPoint y: 121, endPoint x: 920, endPoint y: 107, distance: 132.6
click at [920, 107] on div "[STREET_ADDRESS] Sold [DATE] for $822k (~ARV $1.530m ) $822,000 Off Market, las…" at bounding box center [771, 112] width 1029 height 45
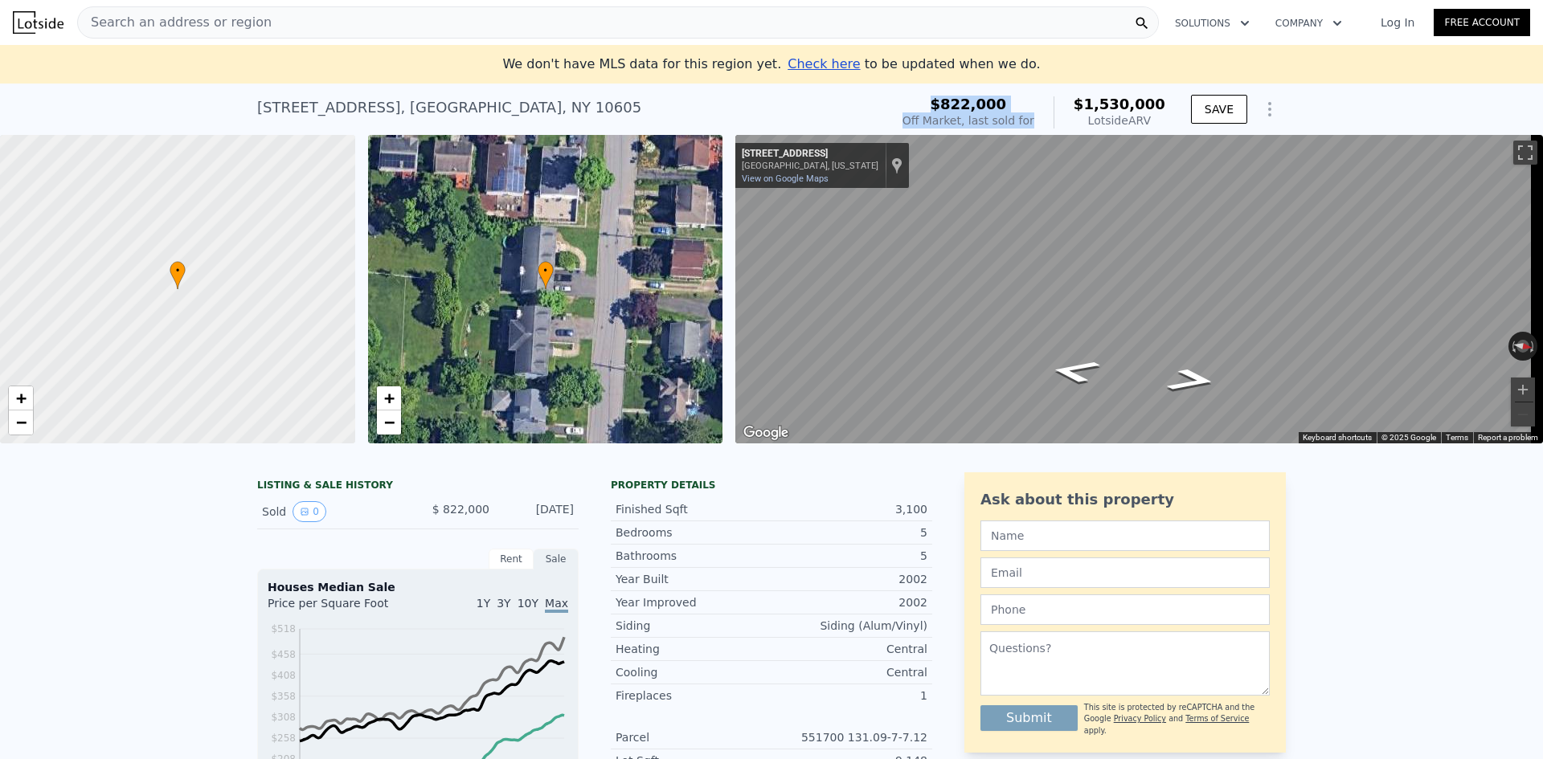
click at [920, 107] on div "[STREET_ADDRESS] Sold [DATE] for $822k (~ARV $1.530m ) $822,000 Off Market, las…" at bounding box center [771, 112] width 1029 height 45
click at [1034, 115] on div "Off Market, last sold for" at bounding box center [968, 120] width 132 height 16
click at [1051, 117] on div "$822,000 Off Market, last sold for $1,530,000 Lotside ARV" at bounding box center [1033, 112] width 263 height 32
drag, startPoint x: 1051, startPoint y: 117, endPoint x: 919, endPoint y: 104, distance: 132.4
click at [919, 104] on div "[STREET_ADDRESS] Sold [DATE] for $822k (~ARV $1.530m ) $822,000 Off Market, las…" at bounding box center [771, 112] width 1029 height 45
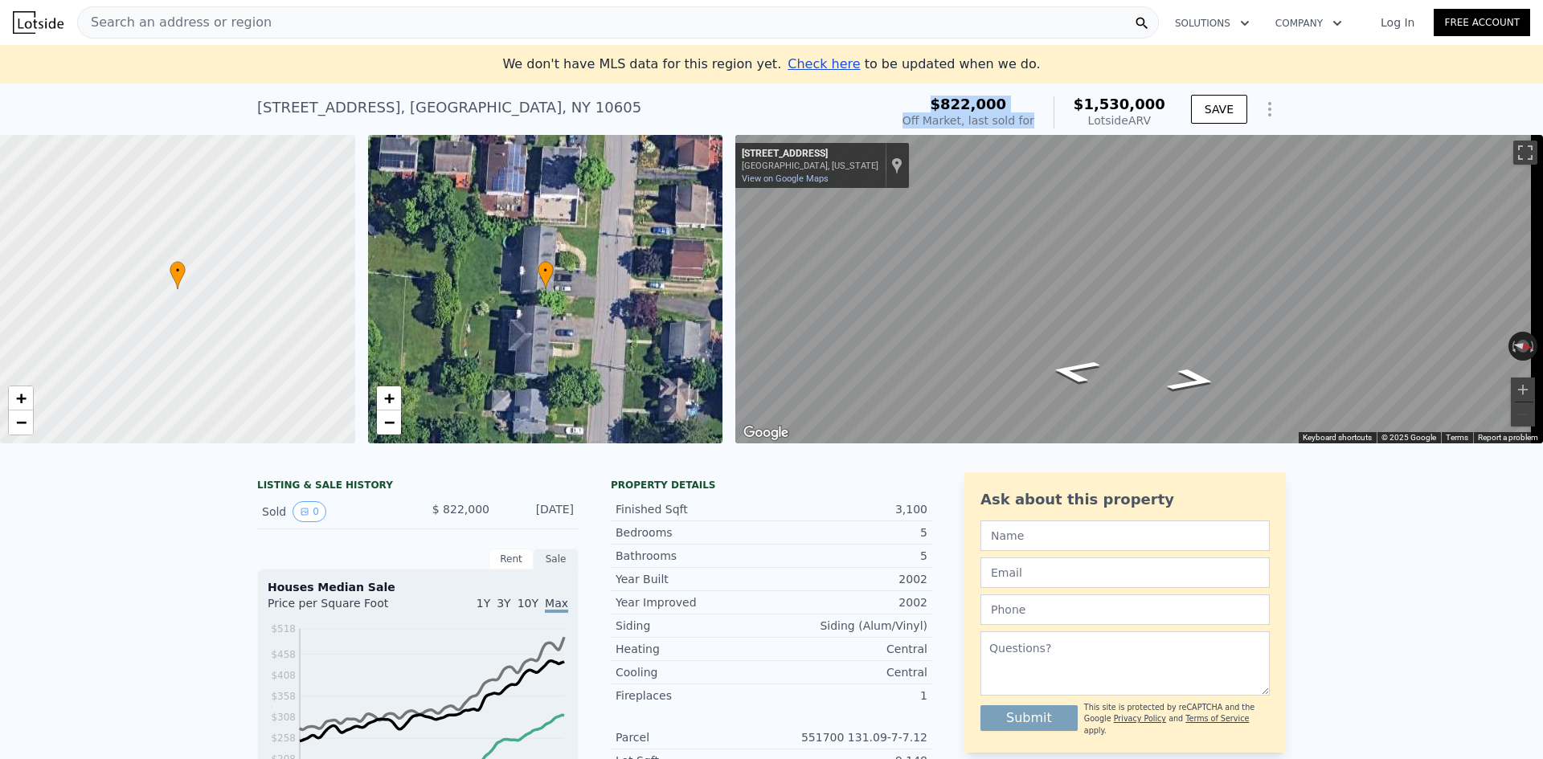
click at [883, 104] on div "[STREET_ADDRESS] Sold [DATE] for $822k (~ARV $1.530m )" at bounding box center [570, 112] width 626 height 45
drag, startPoint x: 1158, startPoint y: 124, endPoint x: 1078, endPoint y: 104, distance: 82.8
click at [1078, 104] on div "$1,530,000 Lotside ARV" at bounding box center [1109, 112] width 112 height 32
drag, startPoint x: 1168, startPoint y: 121, endPoint x: 1069, endPoint y: 93, distance: 102.5
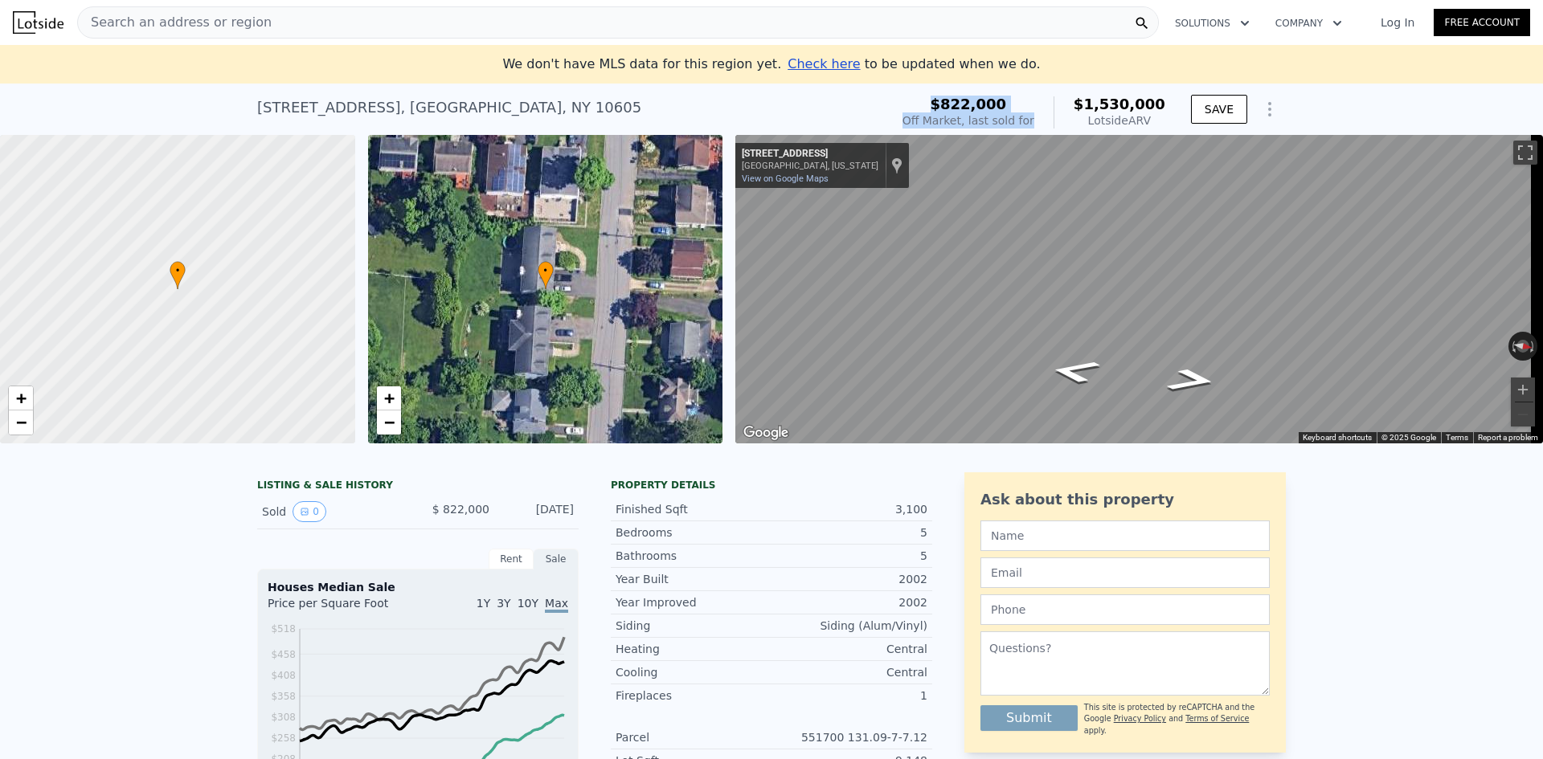
click at [1069, 93] on div "$822,000 Off Market, last sold for $1,530,000 Lotside ARV" at bounding box center [1034, 112] width 276 height 45
drag, startPoint x: 1109, startPoint y: 108, endPoint x: 1075, endPoint y: 99, distance: 34.9
click at [1075, 99] on div "$822,000 Off Market, last sold for $1,530,000 Lotside ARV" at bounding box center [1034, 112] width 276 height 45
click at [1075, 99] on div "$1,530,000 Lotside ARV" at bounding box center [1109, 112] width 112 height 32
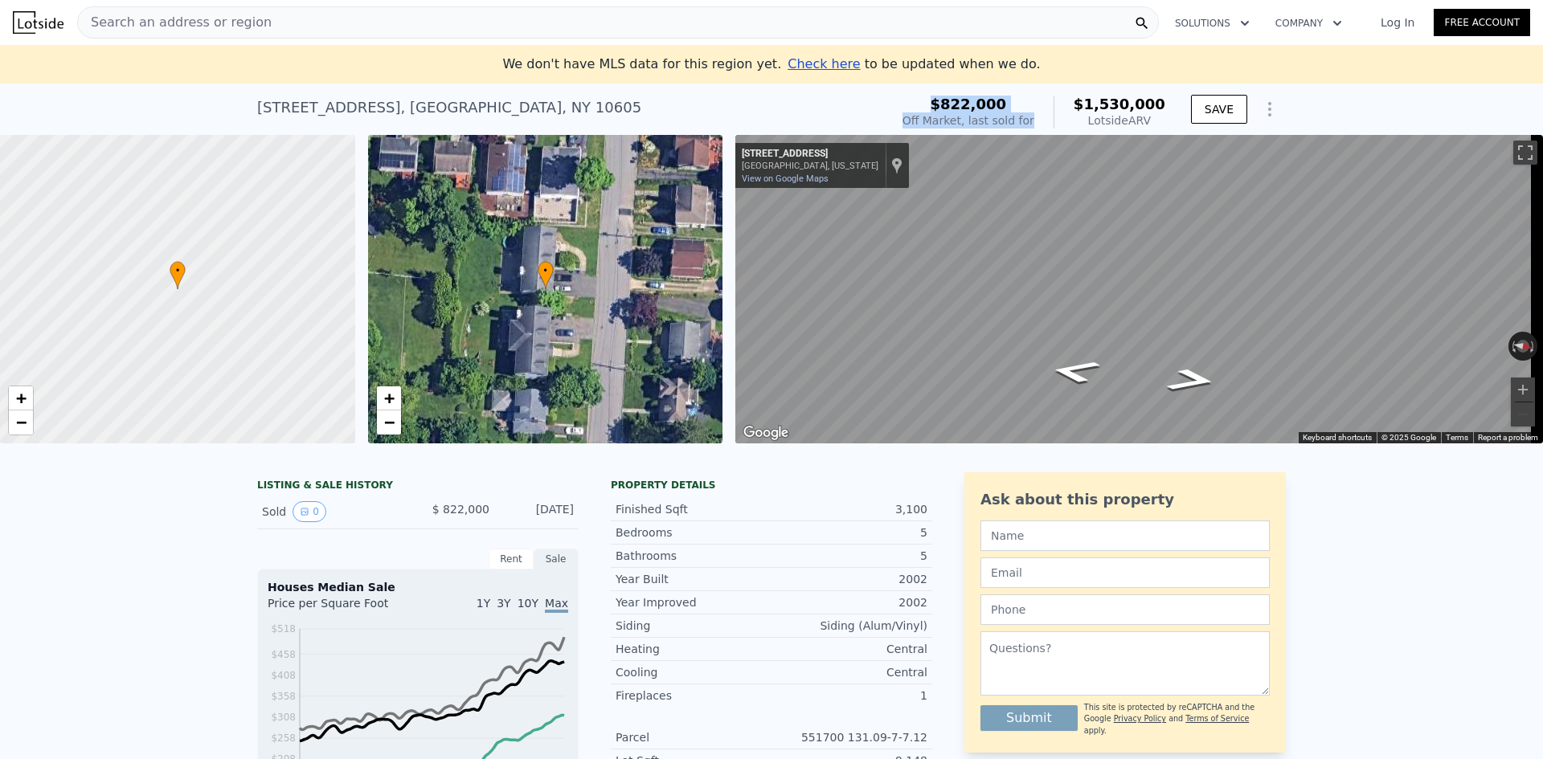
drag, startPoint x: 1163, startPoint y: 120, endPoint x: 1083, endPoint y: 100, distance: 81.9
click at [1083, 100] on div "$1,530,000 Lotside ARV" at bounding box center [1109, 112] width 112 height 32
drag, startPoint x: 1165, startPoint y: 118, endPoint x: 1065, endPoint y: 96, distance: 102.1
click at [1065, 96] on div "$822,000 Off Market, last sold for $1,530,000 Lotside ARV" at bounding box center [1034, 112] width 276 height 45
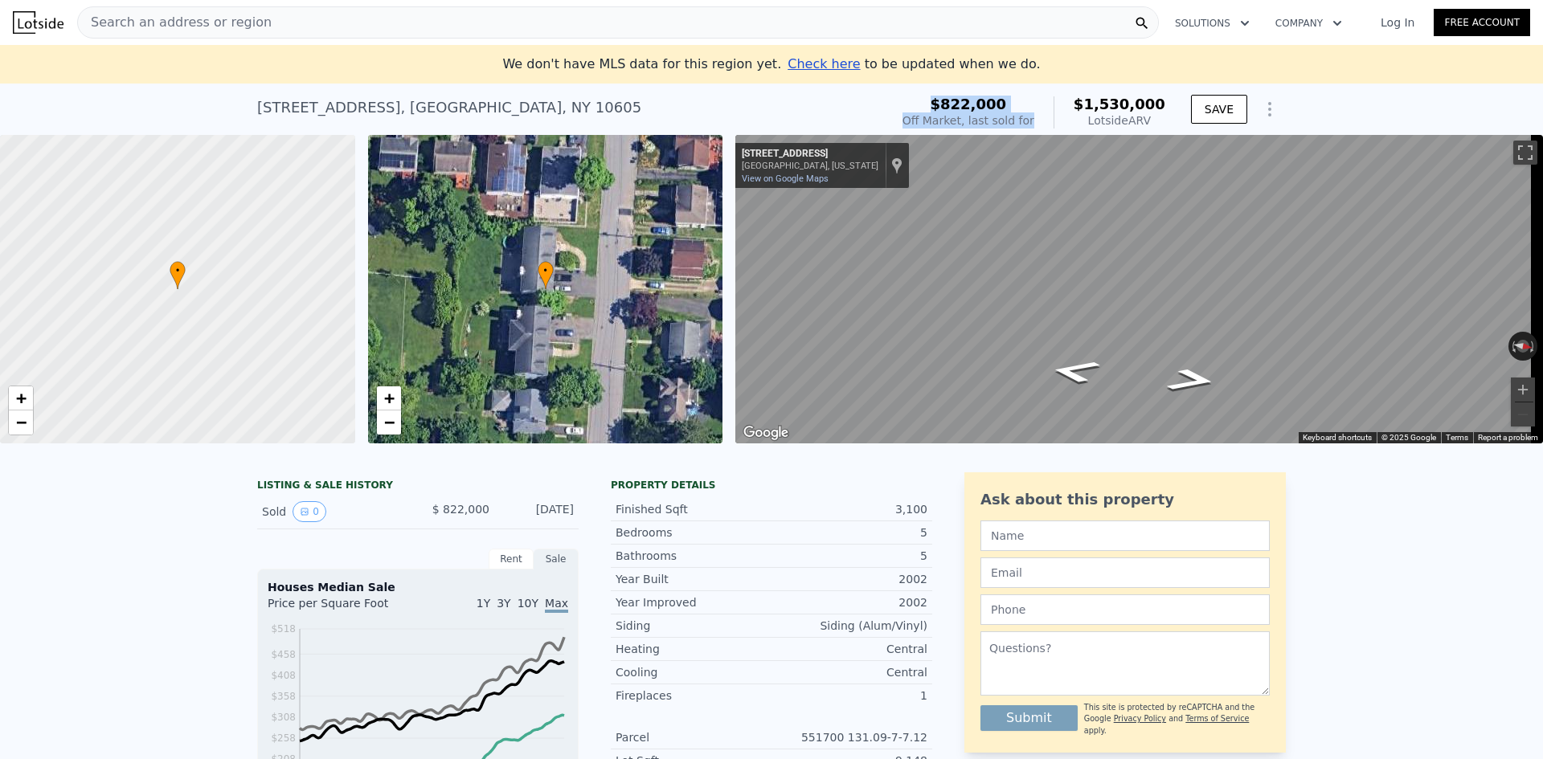
click at [1065, 96] on div "$822,000 Off Market, last sold for $1,530,000 Lotside ARV" at bounding box center [1034, 112] width 276 height 45
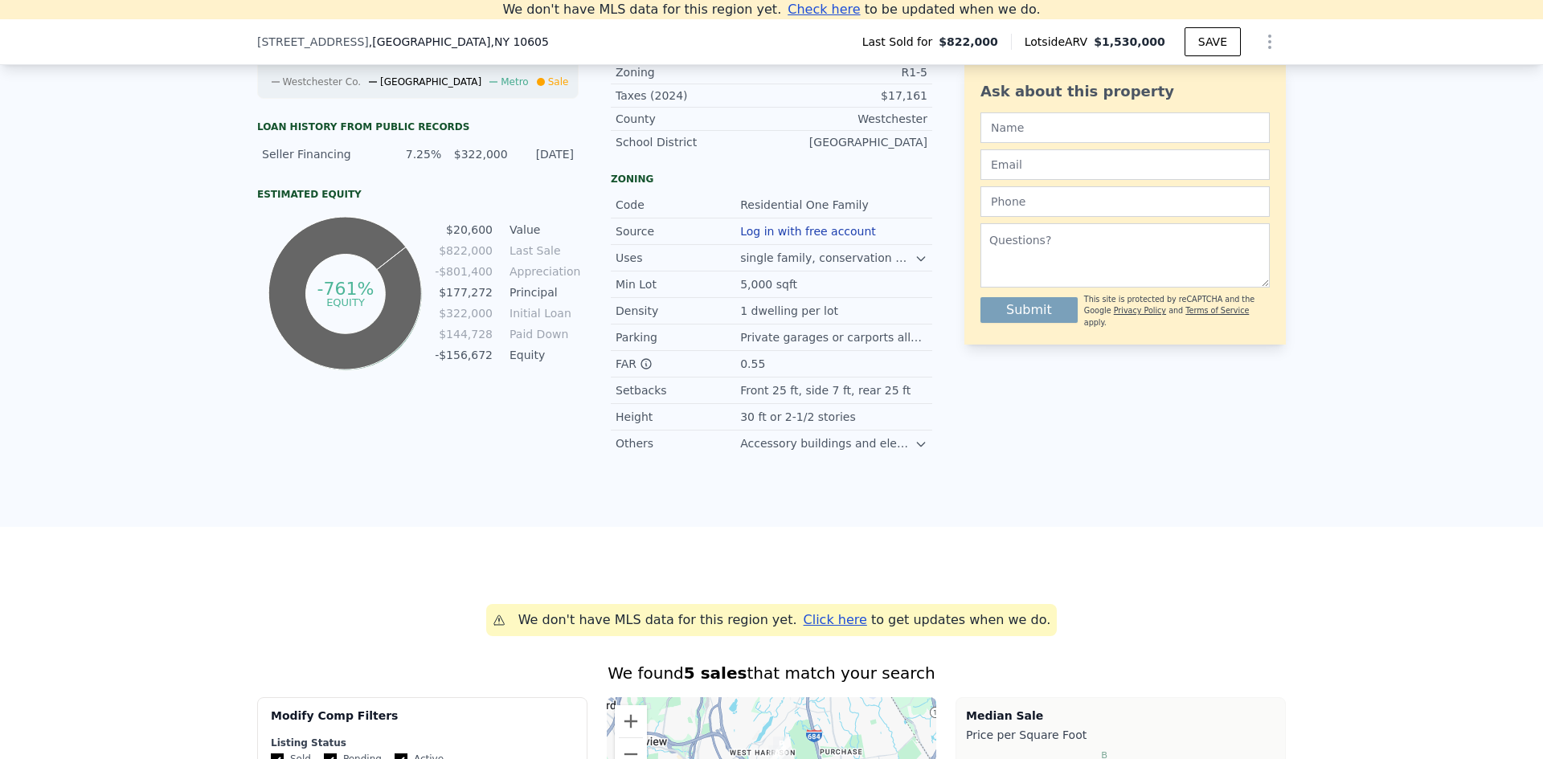
scroll to position [785, 0]
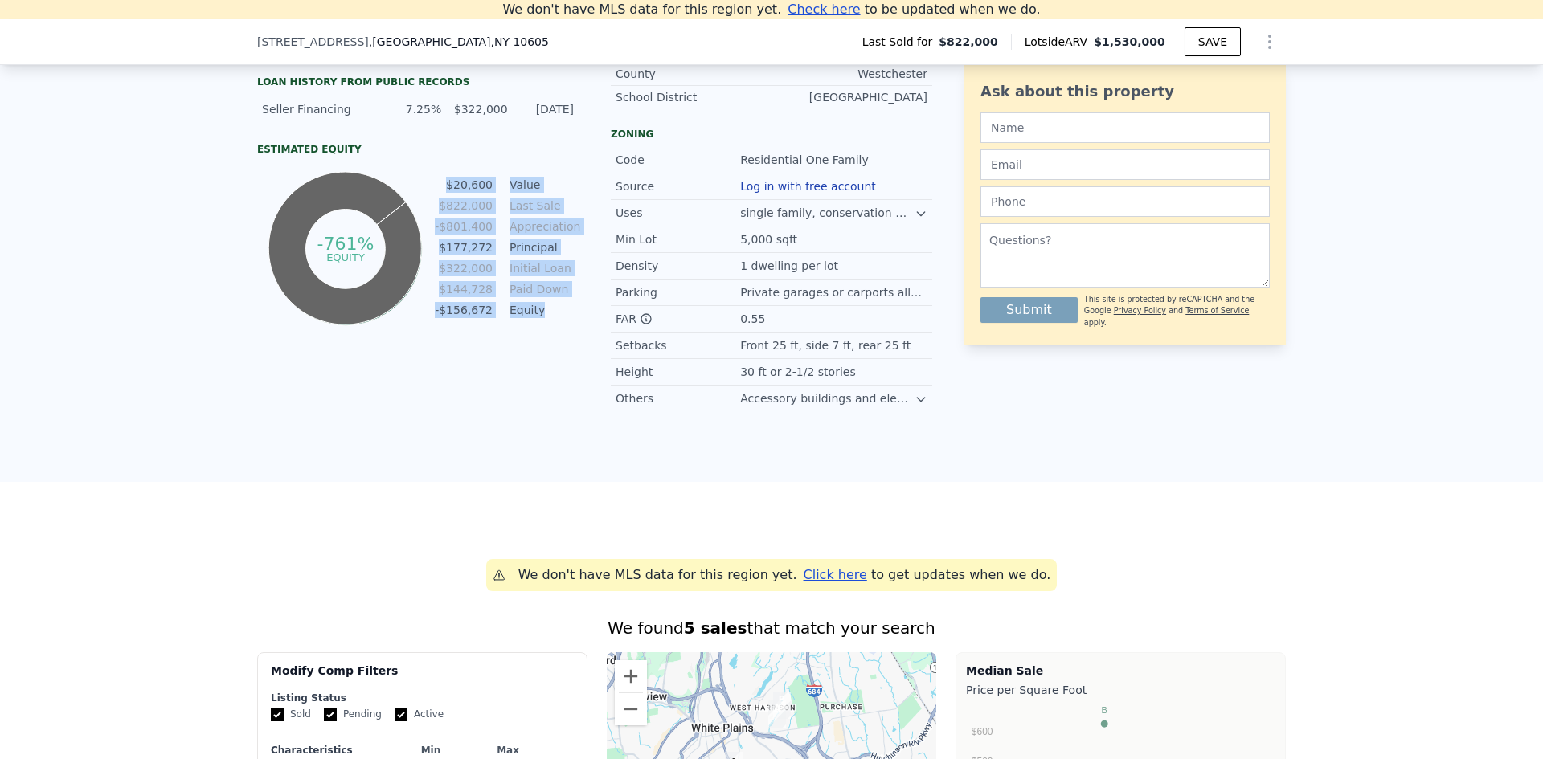
drag, startPoint x: 551, startPoint y: 331, endPoint x: 441, endPoint y: 190, distance: 178.6
click at [441, 190] on tbody "$20,600 Value $822,000 Last Sale -$801,400 Appreciation $177,272 Principal $322…" at bounding box center [506, 249] width 145 height 146
click at [441, 190] on td "$20,600" at bounding box center [463, 185] width 59 height 18
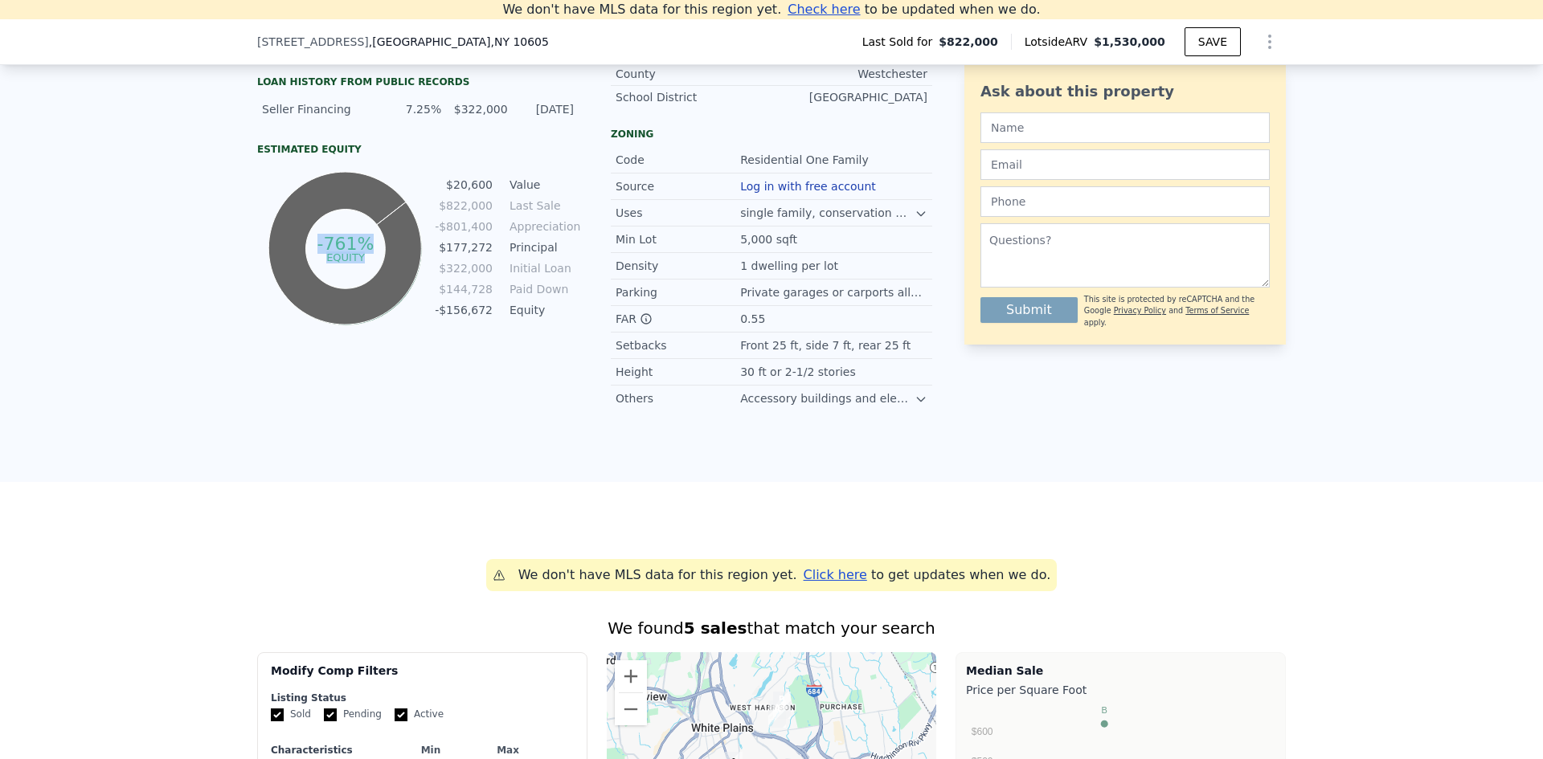
drag, startPoint x: 519, startPoint y: 296, endPoint x: 440, endPoint y: 182, distance: 138.0
click at [440, 182] on div "-761% equity $20,600 Value $822,000 Last Sale -$801,400 Appreciation $177,272 P…" at bounding box center [417, 249] width 321 height 161
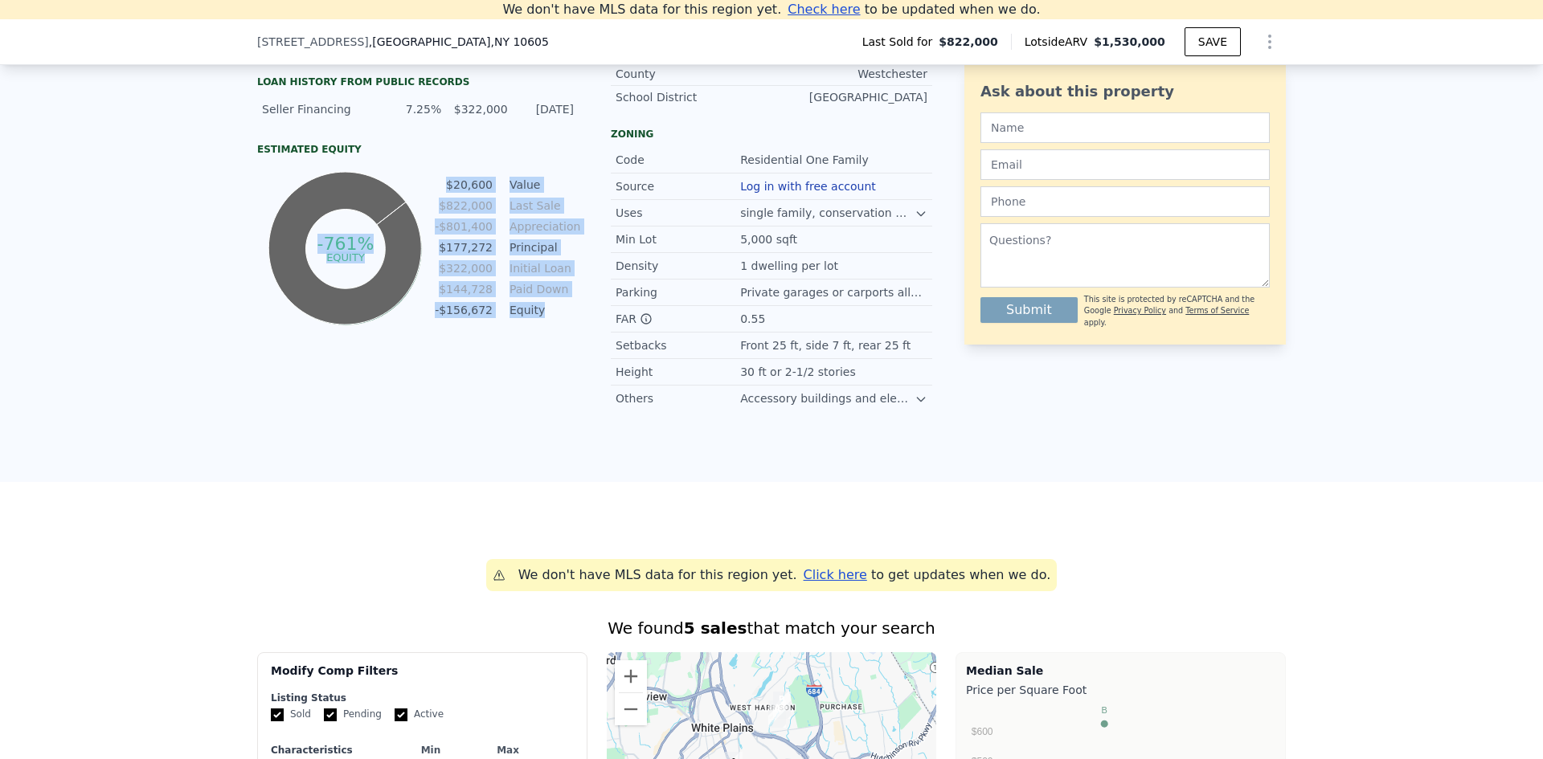
drag, startPoint x: 546, startPoint y: 325, endPoint x: 435, endPoint y: 181, distance: 181.6
click at [435, 181] on div "-761% equity $20,600 Value $822,000 Last Sale -$801,400 Appreciation $177,272 P…" at bounding box center [417, 249] width 321 height 161
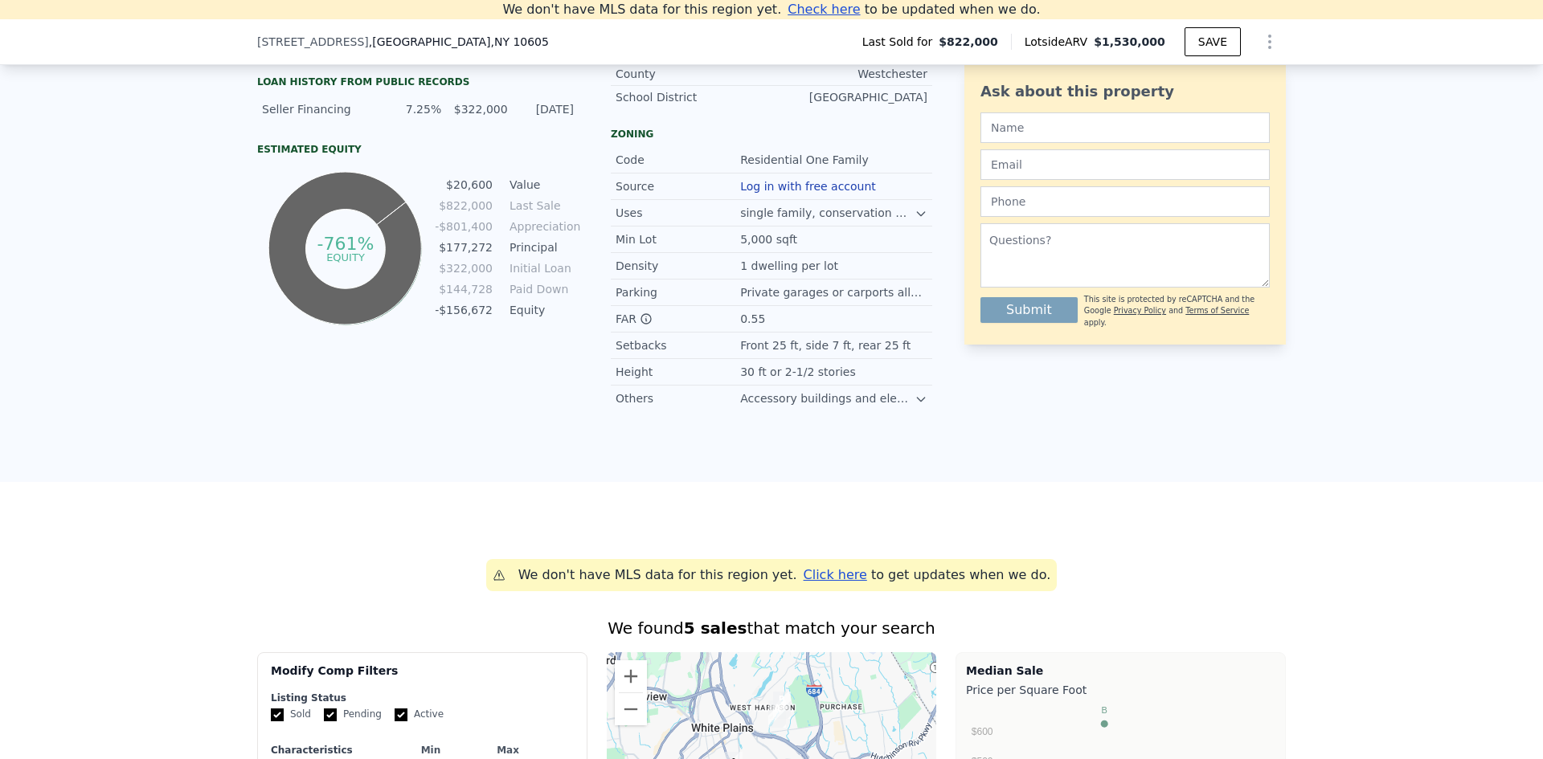
click at [434, 181] on div "-761% equity" at bounding box center [345, 249] width 177 height 161
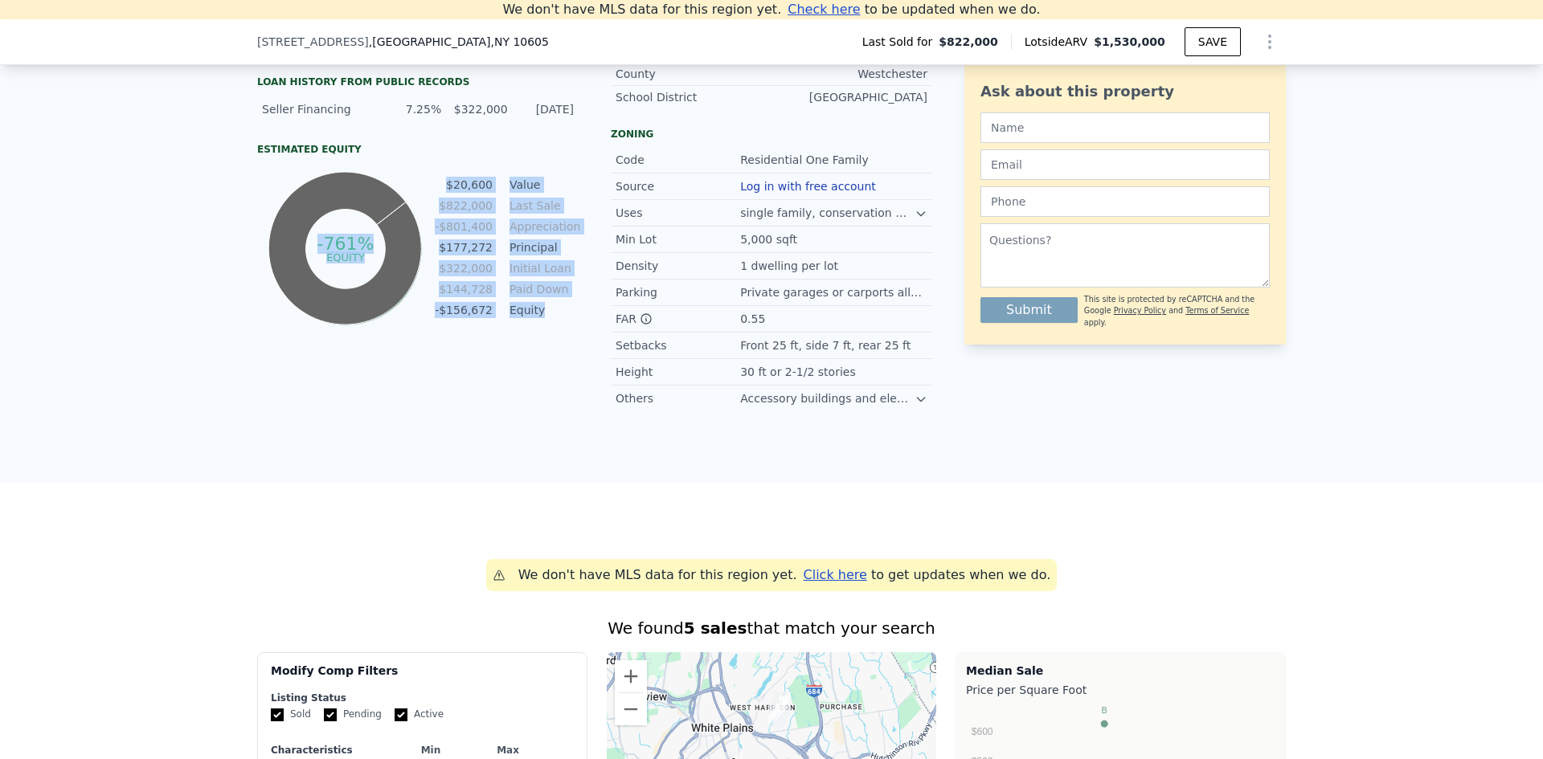
drag, startPoint x: 529, startPoint y: 316, endPoint x: 437, endPoint y: 167, distance: 174.6
click at [437, 168] on div "Estimated Equity -761% equity $20,600 Value $822,000 Last Sale -$801,400 Apprec…" at bounding box center [417, 236] width 321 height 186
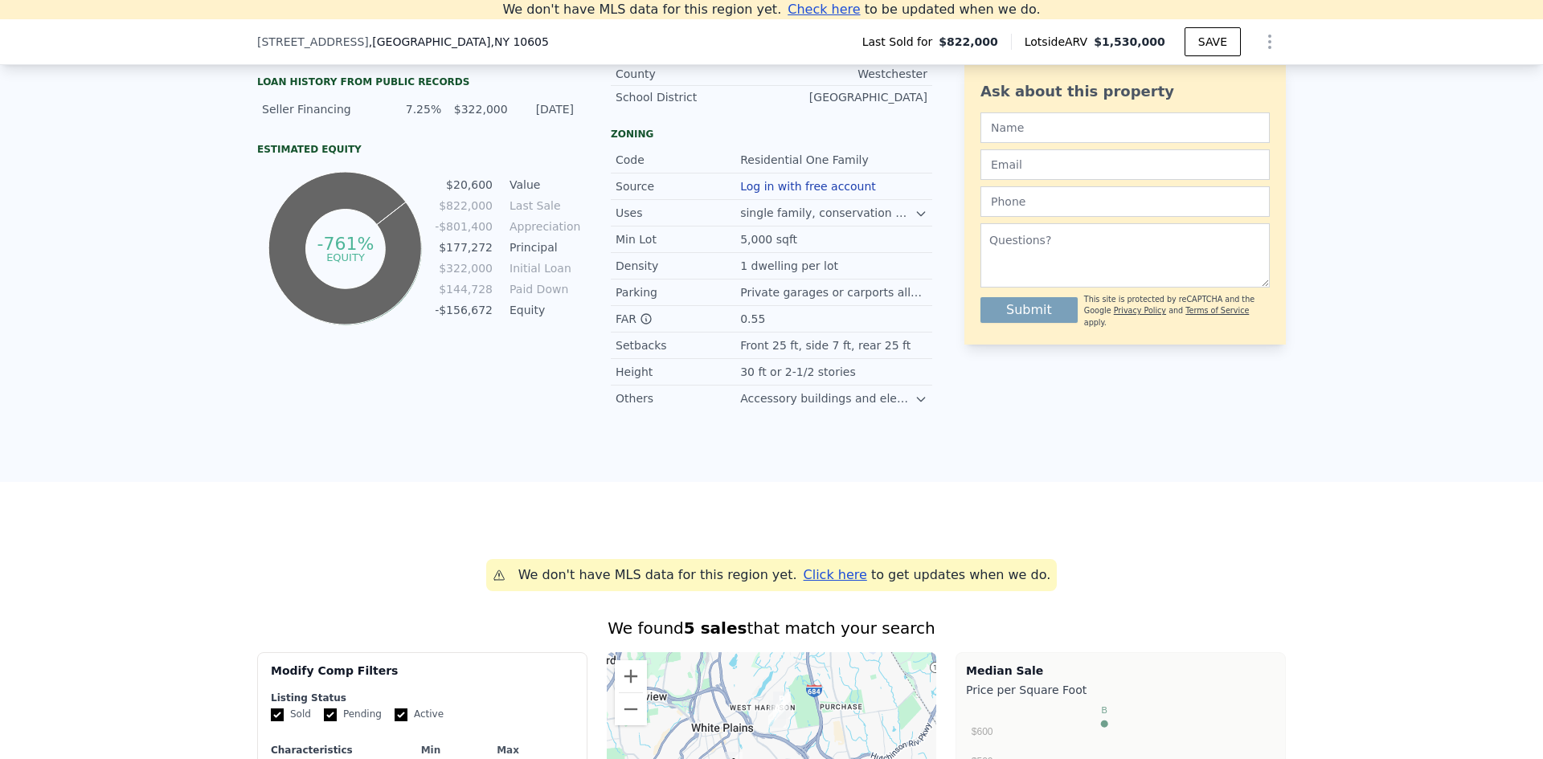
click at [437, 156] on div "Estimated Equity" at bounding box center [417, 149] width 321 height 13
drag, startPoint x: 500, startPoint y: 186, endPoint x: 538, endPoint y: 349, distance: 166.8
click at [538, 349] on div "LISTING & SALE HISTORY Sold 0 $ 822,000 [DATE] Rent Sale Rent over time Price p…" at bounding box center [417, 40] width 321 height 742
drag, startPoint x: 523, startPoint y: 299, endPoint x: 476, endPoint y: 176, distance: 131.5
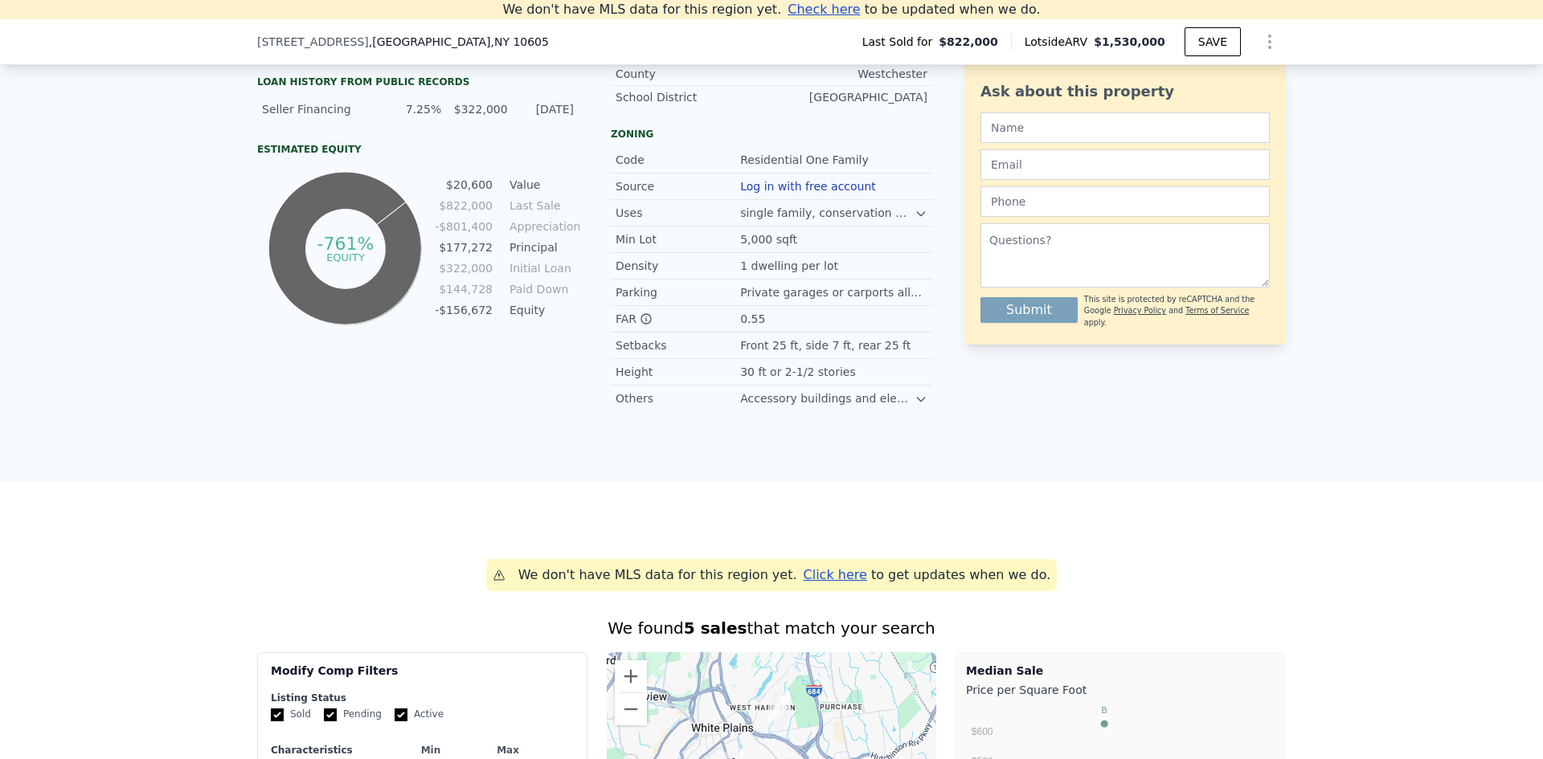
click at [476, 176] on div "Estimated Equity -761% equity $20,600 Value $822,000 Last Sale -$801,400 Apprec…" at bounding box center [417, 236] width 321 height 186
click at [478, 156] on div "Estimated Equity" at bounding box center [417, 149] width 321 height 13
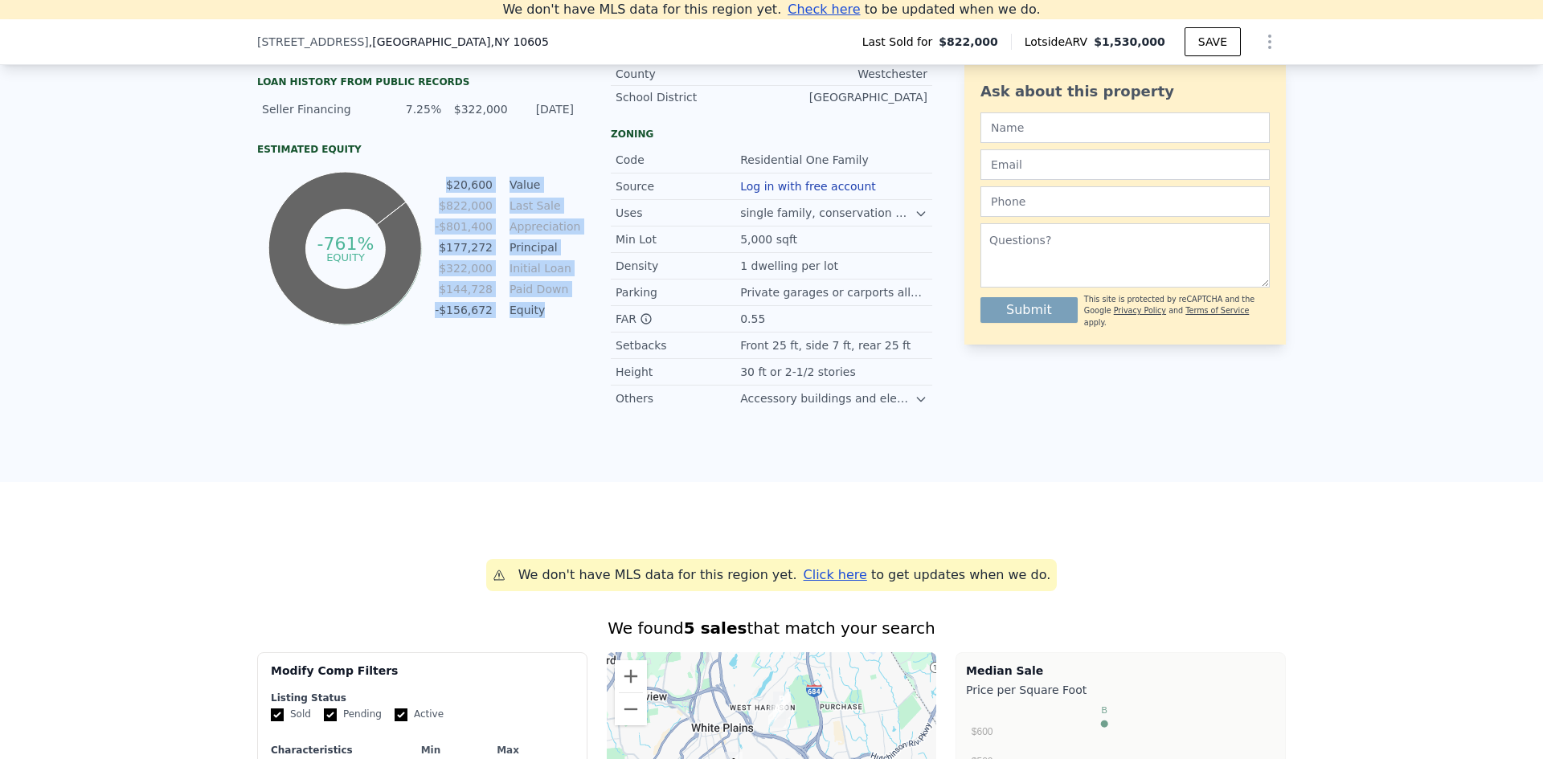
drag, startPoint x: 510, startPoint y: 271, endPoint x: 457, endPoint y: 170, distance: 113.6
click at [457, 170] on div "Estimated Equity -761% equity $20,600 Value $822,000 Last Sale -$801,400 Apprec…" at bounding box center [417, 236] width 321 height 186
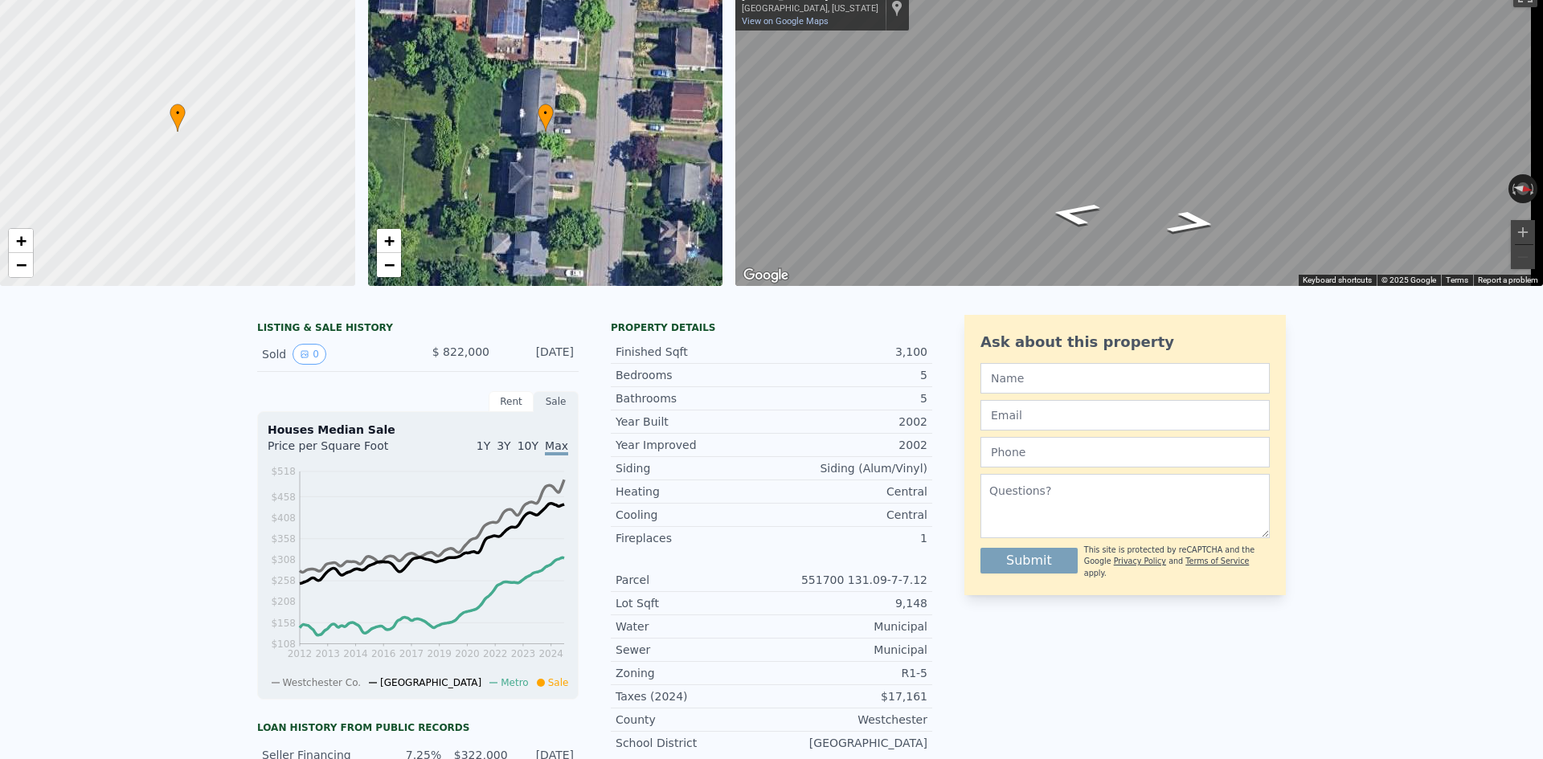
scroll to position [18, 0]
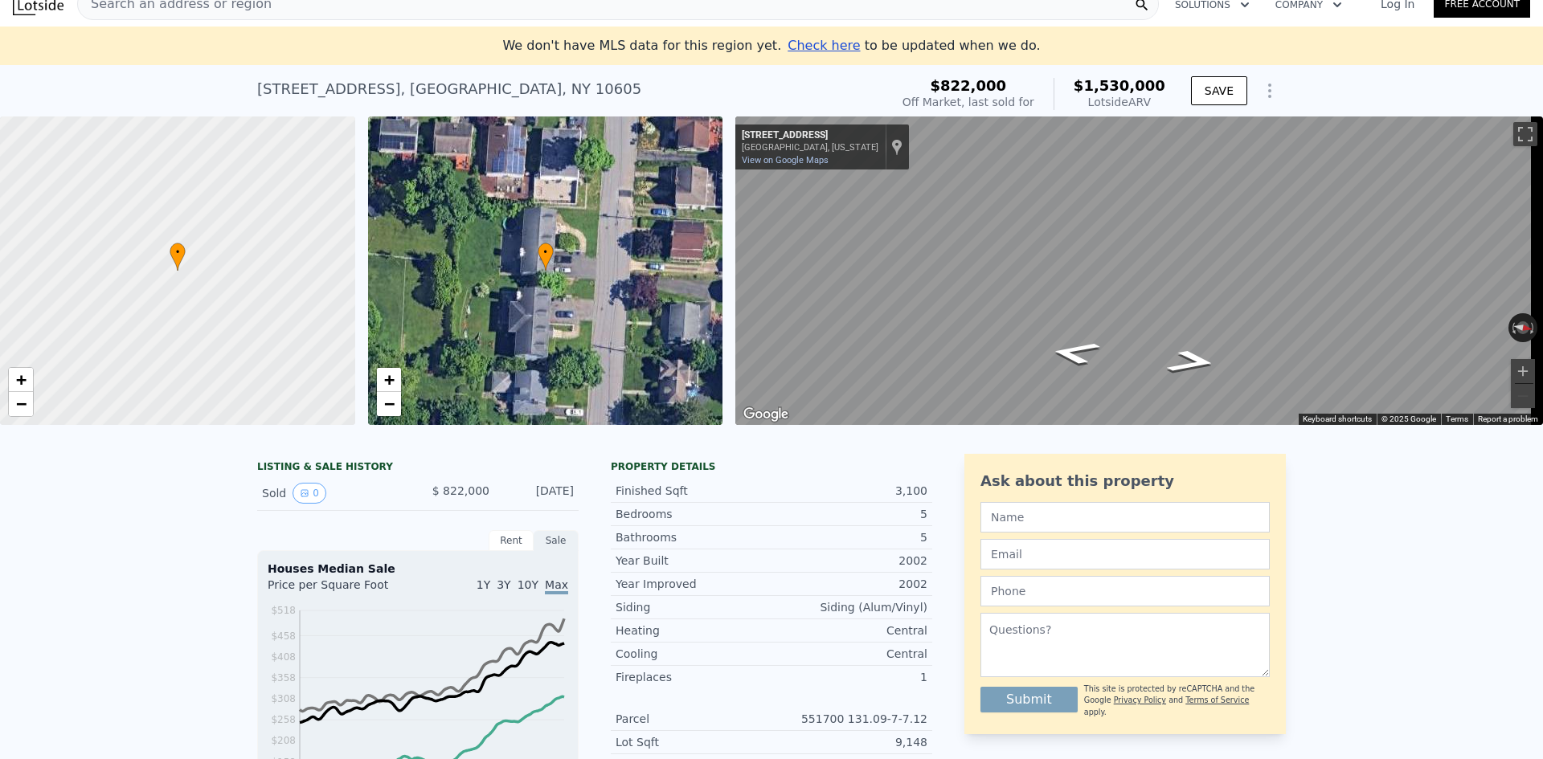
drag, startPoint x: 1158, startPoint y: 101, endPoint x: 1069, endPoint y: 87, distance: 90.4
click at [1069, 87] on div "$1,530,000 Lotside ARV" at bounding box center [1109, 94] width 112 height 32
drag, startPoint x: 1040, startPoint y: 100, endPoint x: 922, endPoint y: 89, distance: 118.6
click at [922, 89] on div "[STREET_ADDRESS] Sold [DATE] for $822k (~ARV $1.530m ) $822,000 Off Market, las…" at bounding box center [771, 94] width 1029 height 45
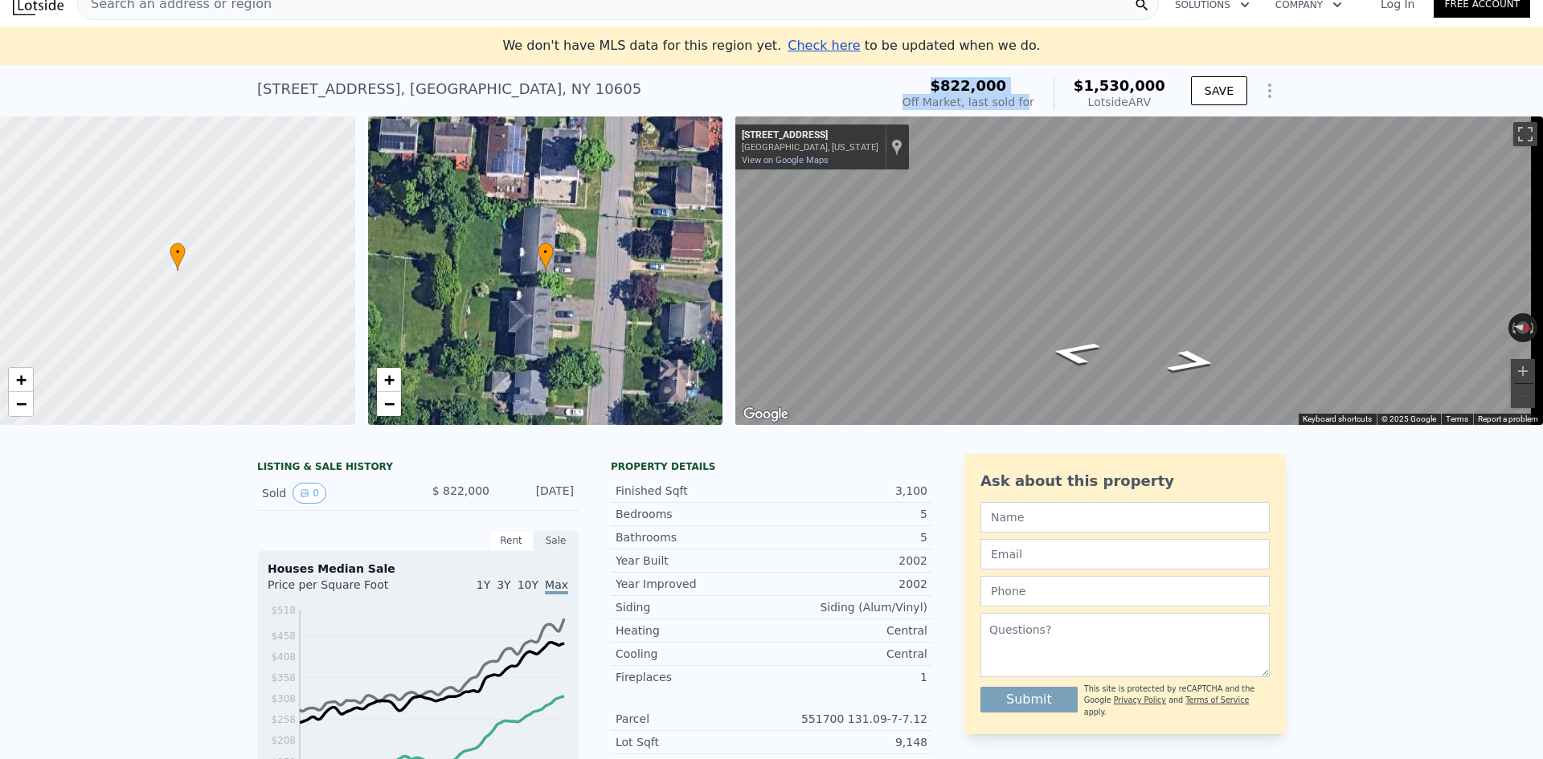
click at [922, 89] on div "[STREET_ADDRESS] Sold [DATE] for $822k (~ARV $1.530m ) $822,000 Off Market, las…" at bounding box center [771, 94] width 1029 height 45
drag, startPoint x: 1158, startPoint y: 107, endPoint x: 1059, endPoint y: 87, distance: 100.9
click at [1059, 87] on div "$822,000 Off Market, last sold for $1,530,000 Lotside ARV SAVE" at bounding box center [1091, 94] width 390 height 45
click at [1059, 87] on div "$822,000 Off Market, last sold for $1,530,000 Lotside ARV" at bounding box center [1033, 94] width 263 height 32
drag, startPoint x: 1167, startPoint y: 104, endPoint x: 912, endPoint y: 80, distance: 255.9
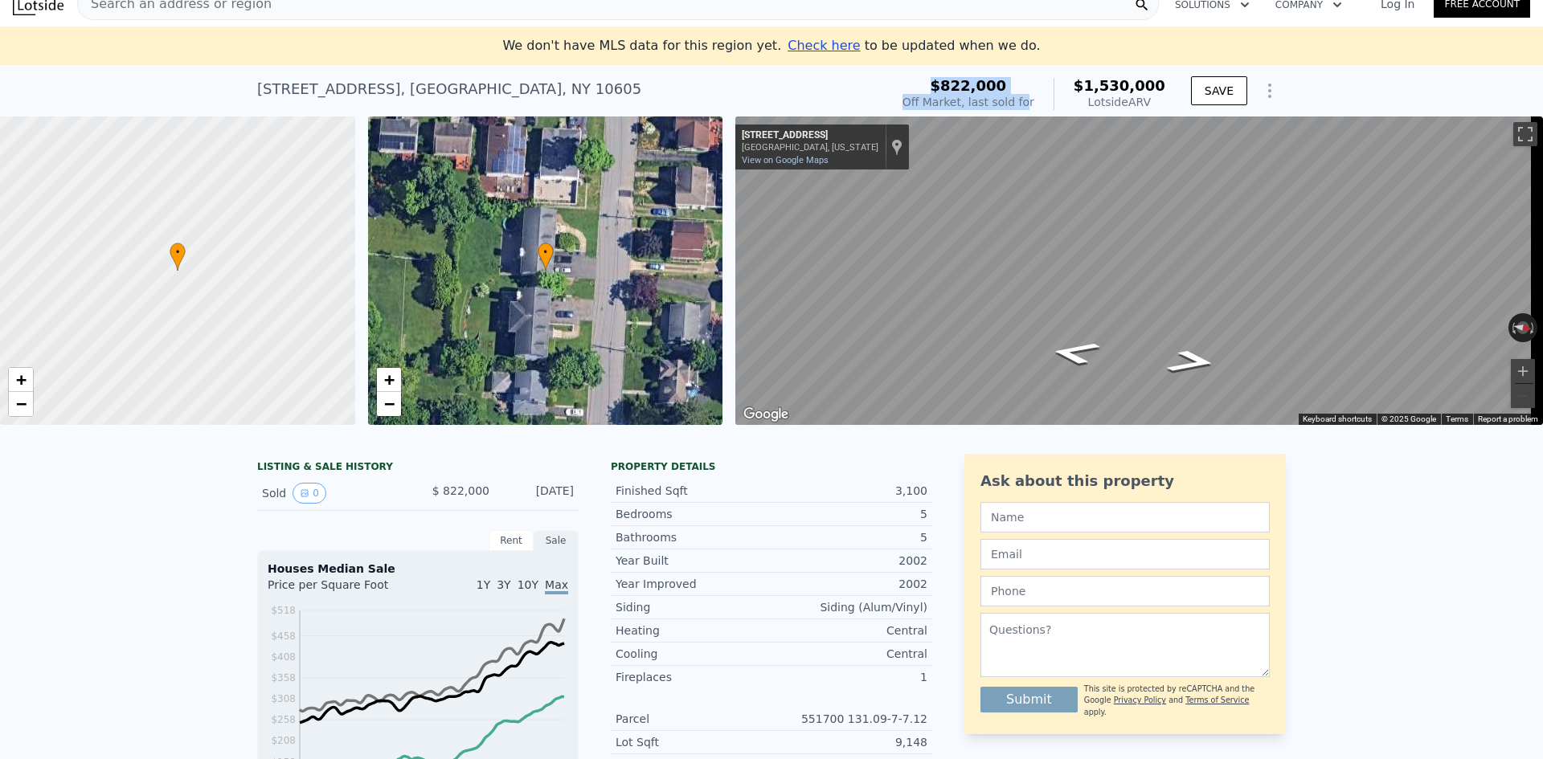
click at [912, 80] on div "[STREET_ADDRESS] Sold [DATE] for $822k (~ARV $1.530m ) $822,000 Off Market, las…" at bounding box center [771, 94] width 1029 height 45
click at [883, 80] on div "[STREET_ADDRESS] Sold [DATE] for $822k (~ARV $1.530m )" at bounding box center [570, 94] width 626 height 45
drag, startPoint x: 1157, startPoint y: 107, endPoint x: 925, endPoint y: 88, distance: 233.0
click at [925, 88] on div "[STREET_ADDRESS] Sold [DATE] for $822k (~ARV $1.530m ) $822,000 Off Market, las…" at bounding box center [771, 94] width 1029 height 45
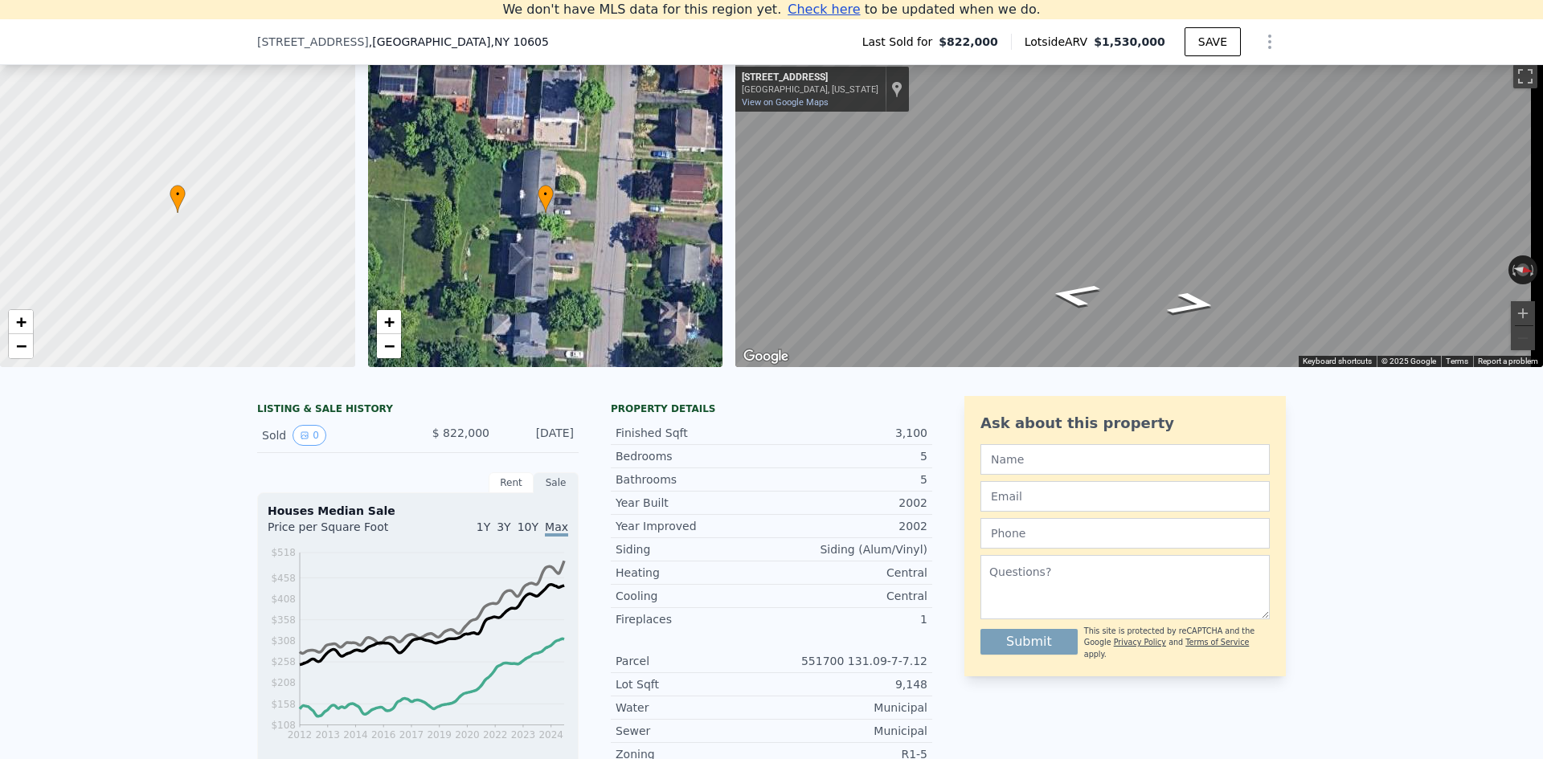
scroll to position [241, 0]
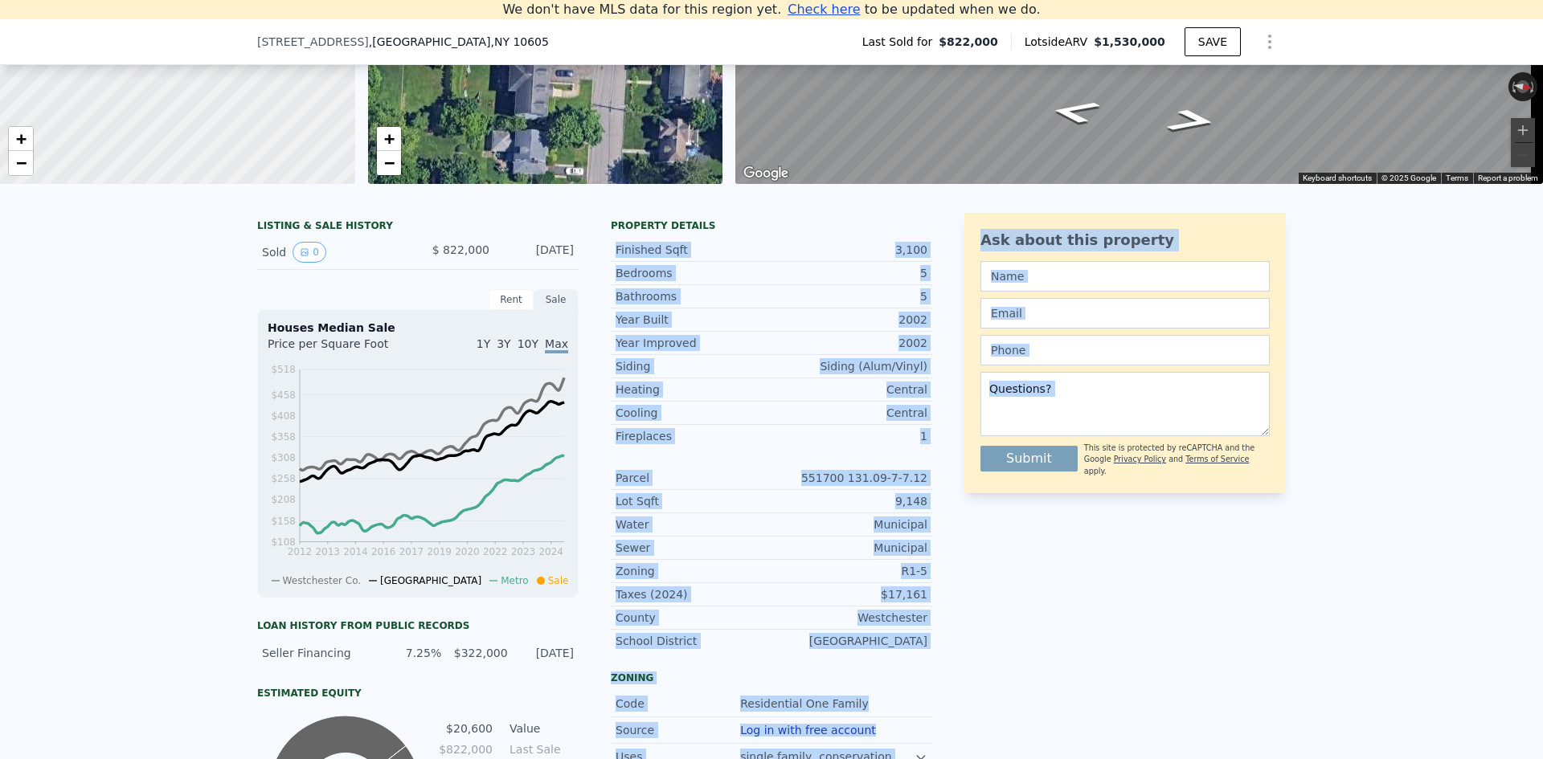
drag, startPoint x: 706, startPoint y: 231, endPoint x: 965, endPoint y: 670, distance: 510.0
click at [964, 670] on div "LISTING & SALE HISTORY Sold 0 $ 822,000 [DATE] Rent Sale Rent over time Price p…" at bounding box center [771, 584] width 1029 height 742
click at [965, 670] on div "Ask about this property Submit This site is protected by reCAPTCHA and the Goog…" at bounding box center [1124, 584] width 321 height 742
drag, startPoint x: 856, startPoint y: 584, endPoint x: 597, endPoint y: 227, distance: 441.4
click at [597, 227] on div "LISTING & SALE HISTORY Sold 0 $ 822,000 [DATE] Rent Sale Rent over time Price p…" at bounding box center [771, 584] width 1029 height 742
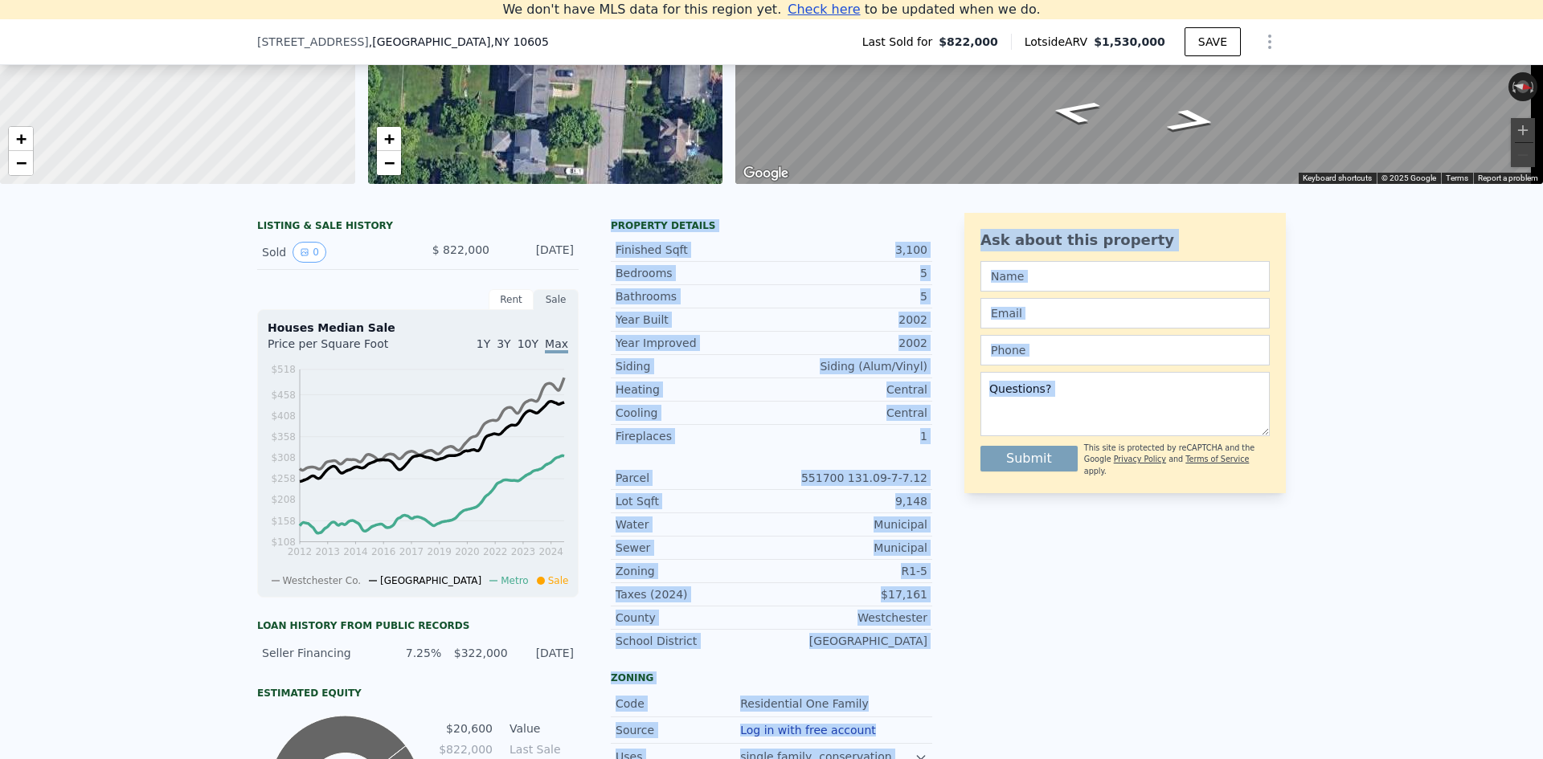
click at [597, 227] on div "LISTING & SALE HISTORY Sold 0 $ 822,000 [DATE] Rent Sale Rent over time Price p…" at bounding box center [594, 584] width 675 height 742
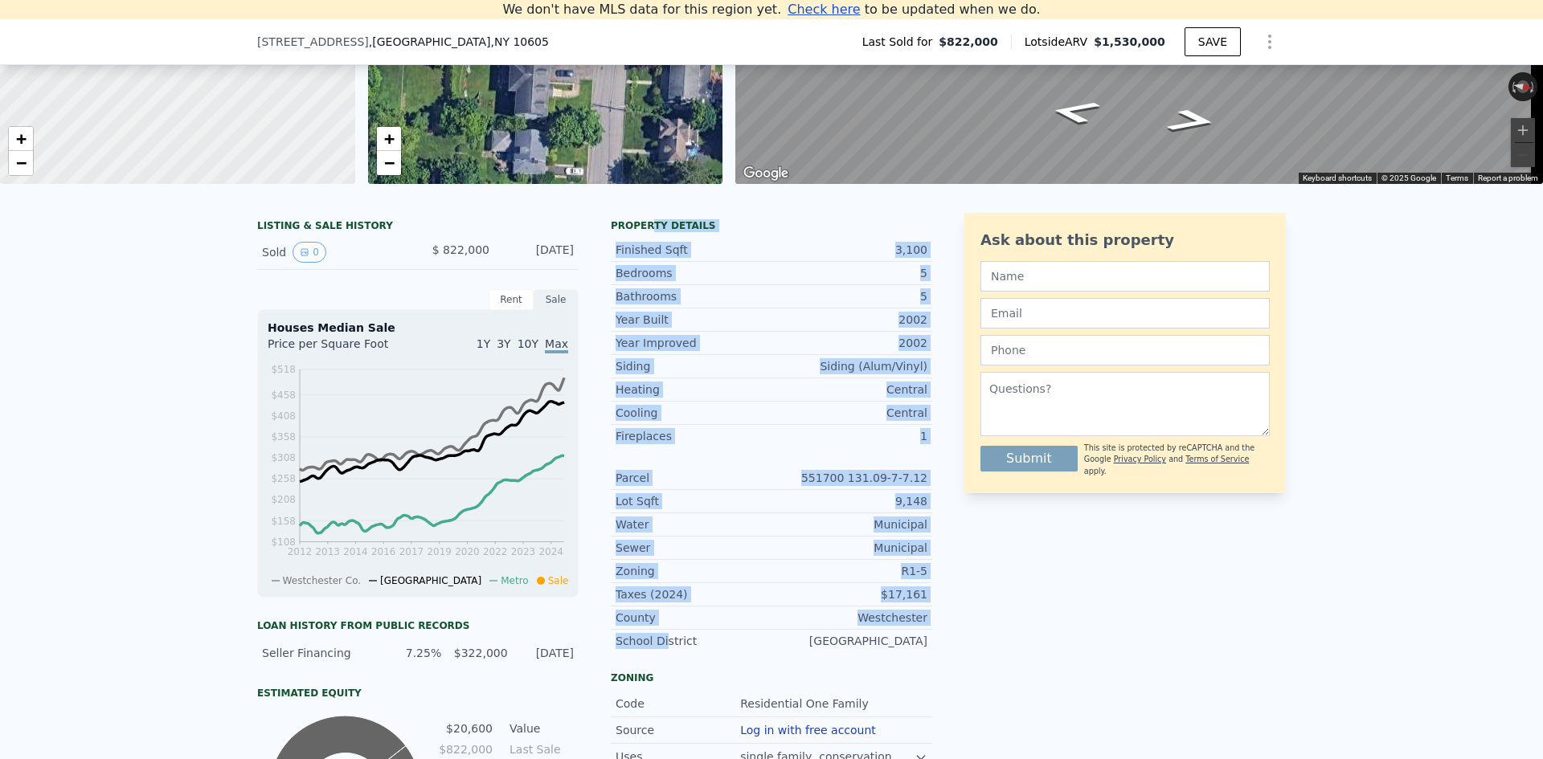
drag, startPoint x: 640, startPoint y: 223, endPoint x: 657, endPoint y: 653, distance: 431.0
click at [657, 653] on div "LISTING & SALE HISTORY Sold 0 $ 822,000 [DATE] Rent Sale Rent over time Price p…" at bounding box center [771, 613] width 1543 height 826
click at [657, 649] on div "School District" at bounding box center [694, 641] width 156 height 16
drag, startPoint x: 698, startPoint y: 653, endPoint x: 605, endPoint y: 232, distance: 431.2
click at [611, 232] on div "Property details Finished Sqft 3,100 Bedrooms 5 Bathrooms 5 Year Built 2002 Yea…" at bounding box center [771, 442] width 321 height 446
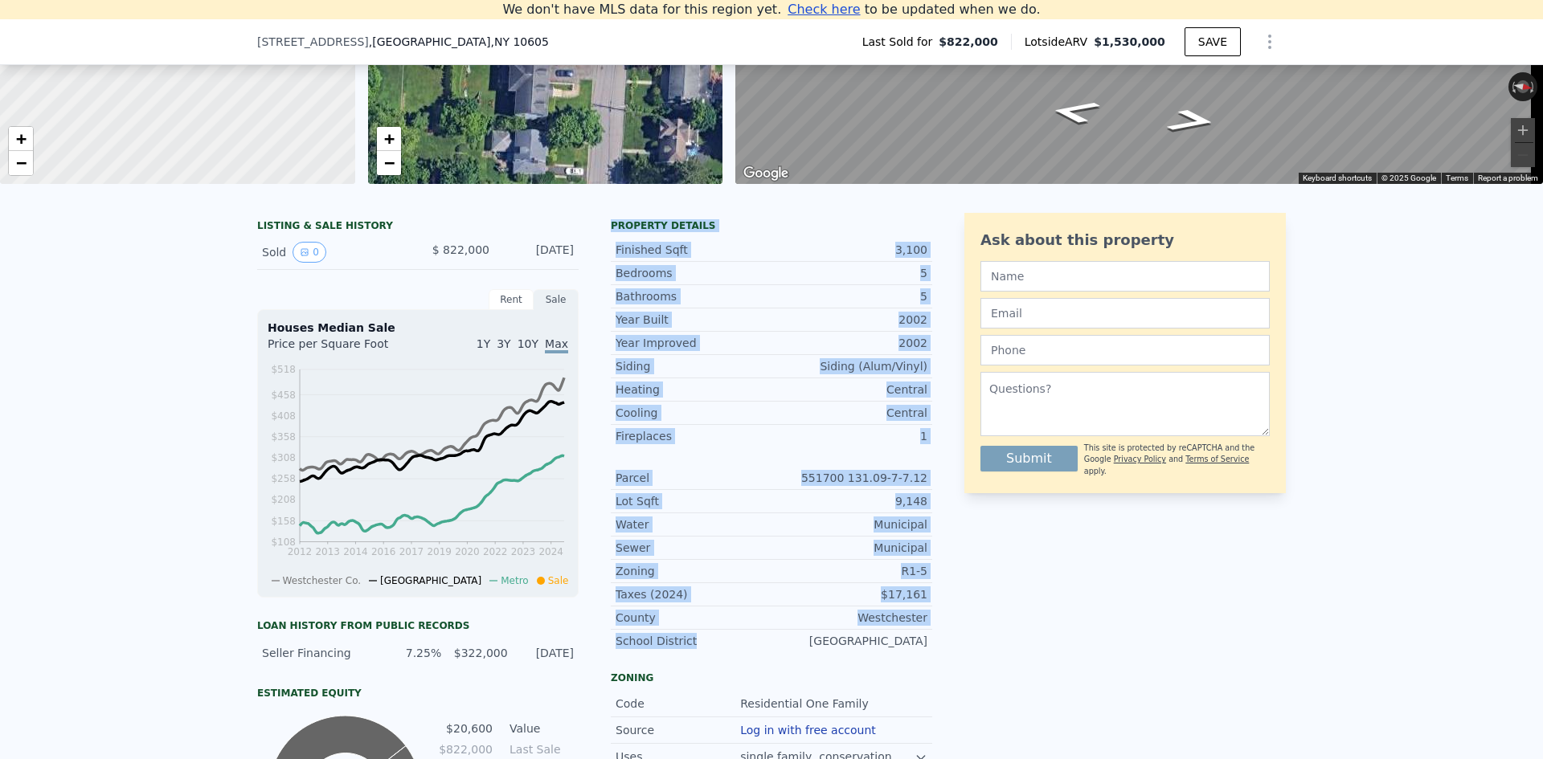
click at [611, 232] on div "Property details" at bounding box center [771, 225] width 321 height 13
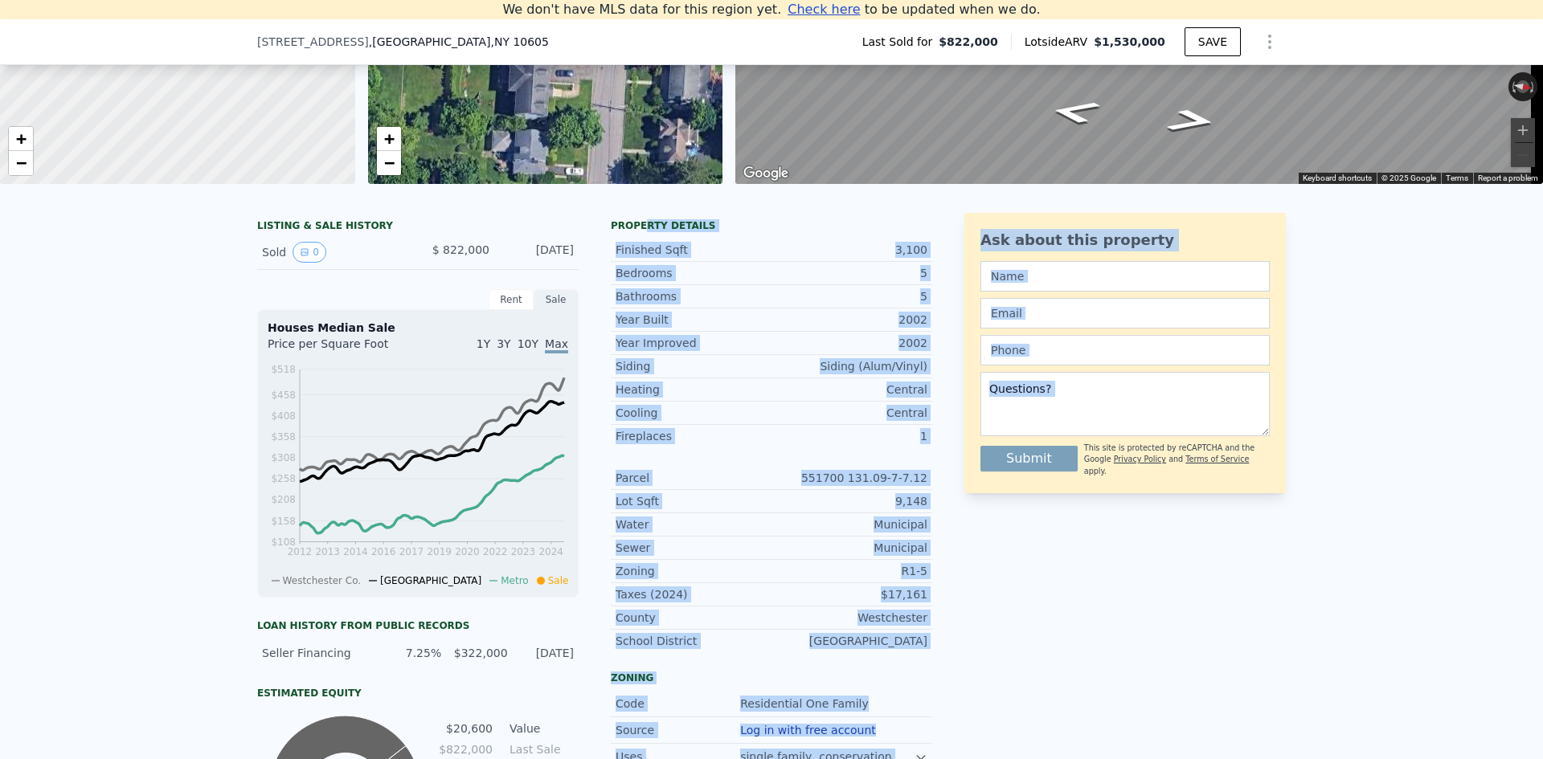
drag, startPoint x: 639, startPoint y: 223, endPoint x: 967, endPoint y: 678, distance: 561.1
click at [967, 678] on div "LISTING & SALE HISTORY Sold 0 $ 822,000 [DATE] Rent Sale Rent over time Price p…" at bounding box center [771, 613] width 1543 height 826
click at [967, 678] on div "Ask about this property Submit This site is protected by reCAPTCHA and the Goog…" at bounding box center [1124, 584] width 321 height 742
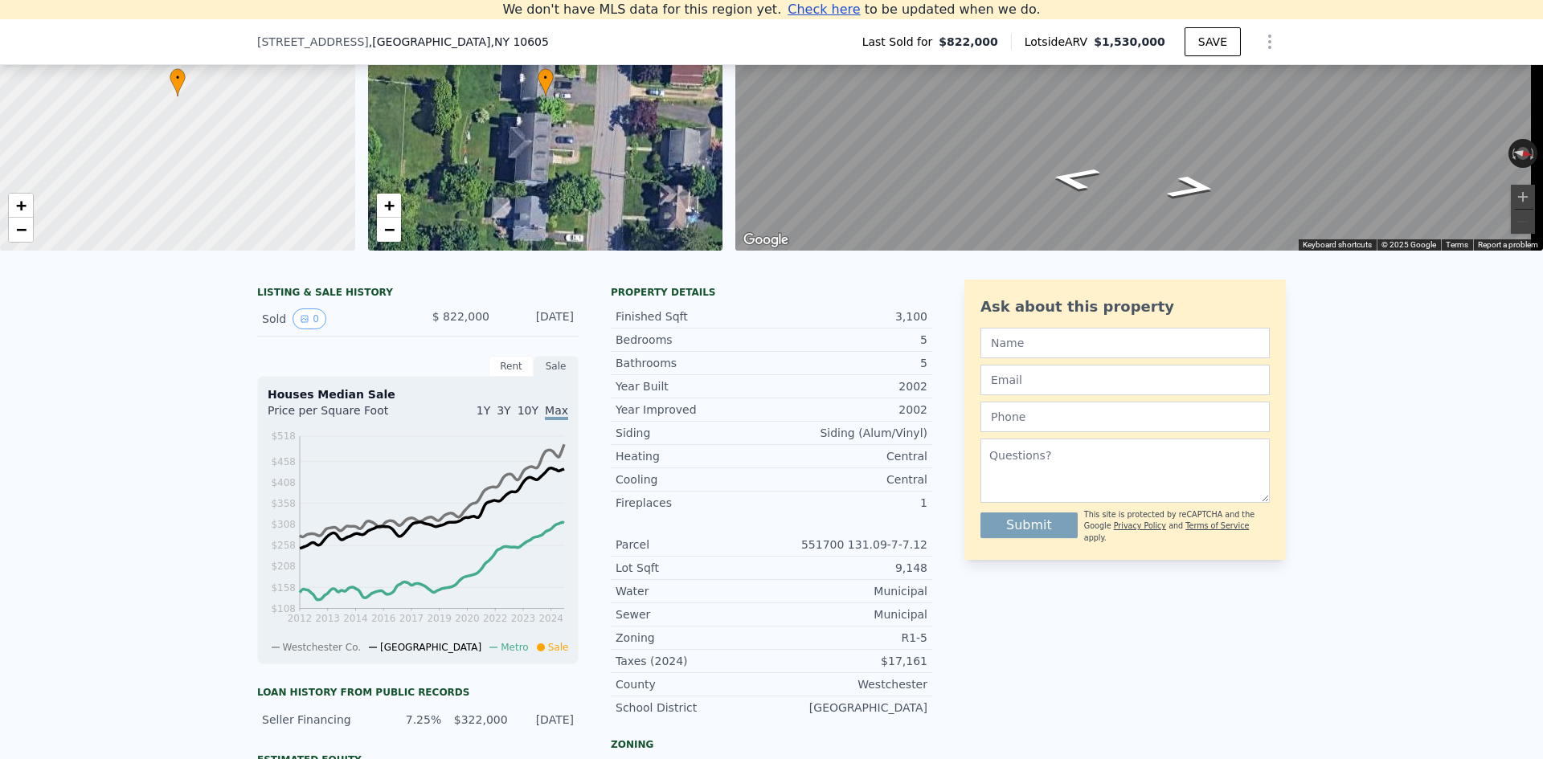
scroll to position [18, 0]
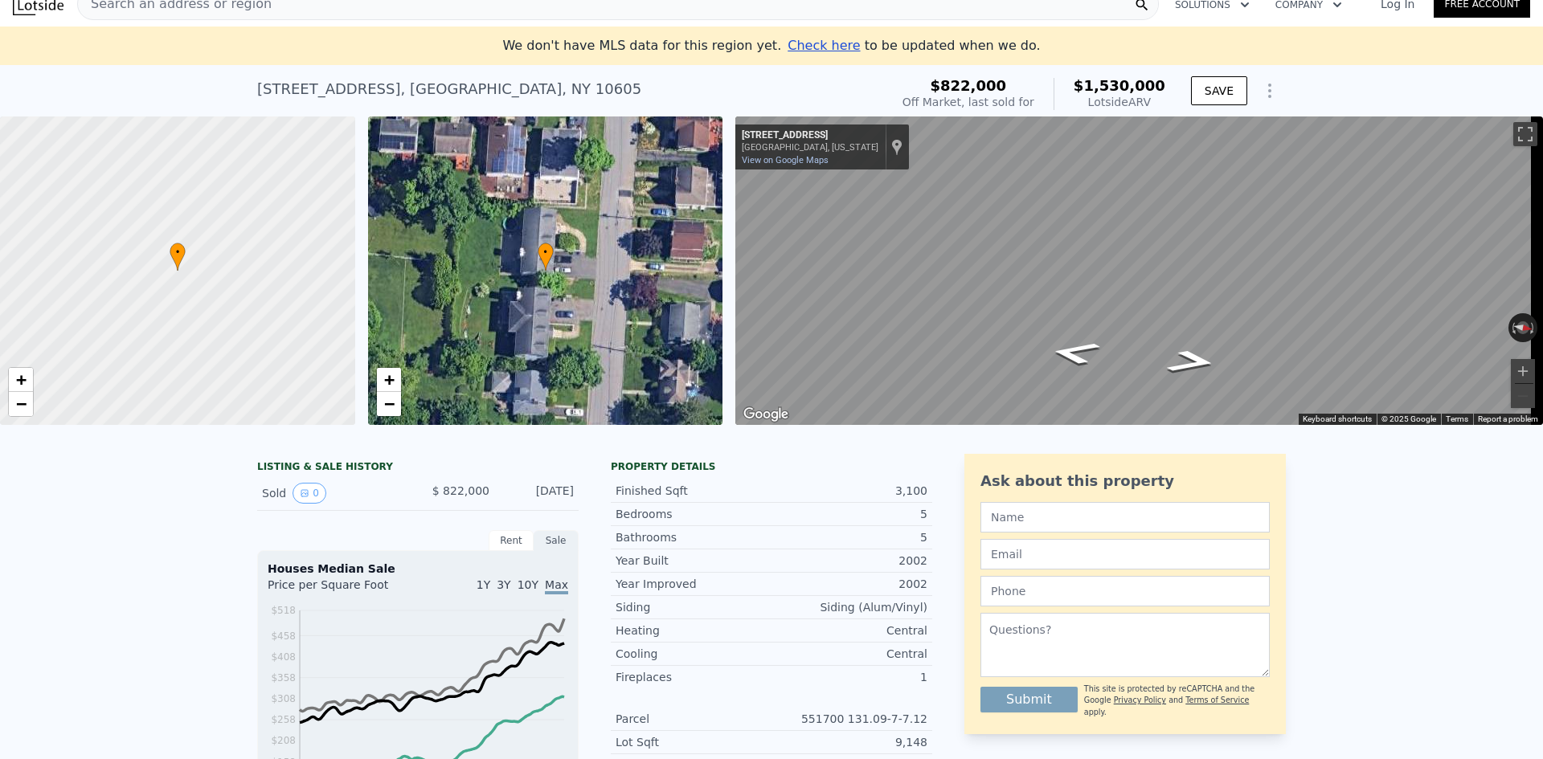
drag, startPoint x: 1161, startPoint y: 104, endPoint x: 1071, endPoint y: 91, distance: 91.0
click at [1071, 91] on div "$822,000 Off Market, last sold for $1,530,000 Lotside ARV SAVE" at bounding box center [1091, 94] width 390 height 45
click at [1071, 91] on div "$1,530,000 Lotside ARV" at bounding box center [1109, 94] width 112 height 32
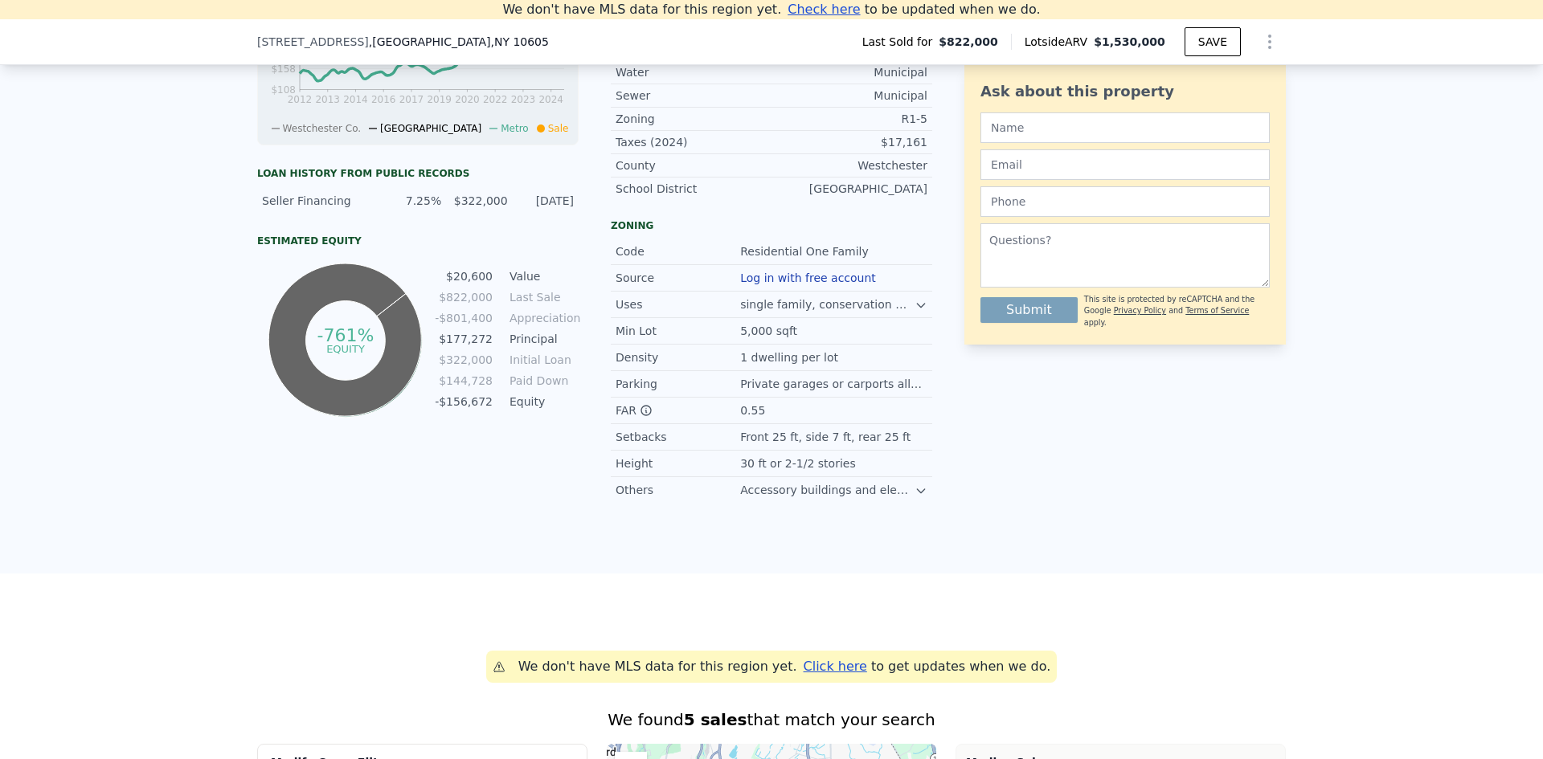
scroll to position [562, 0]
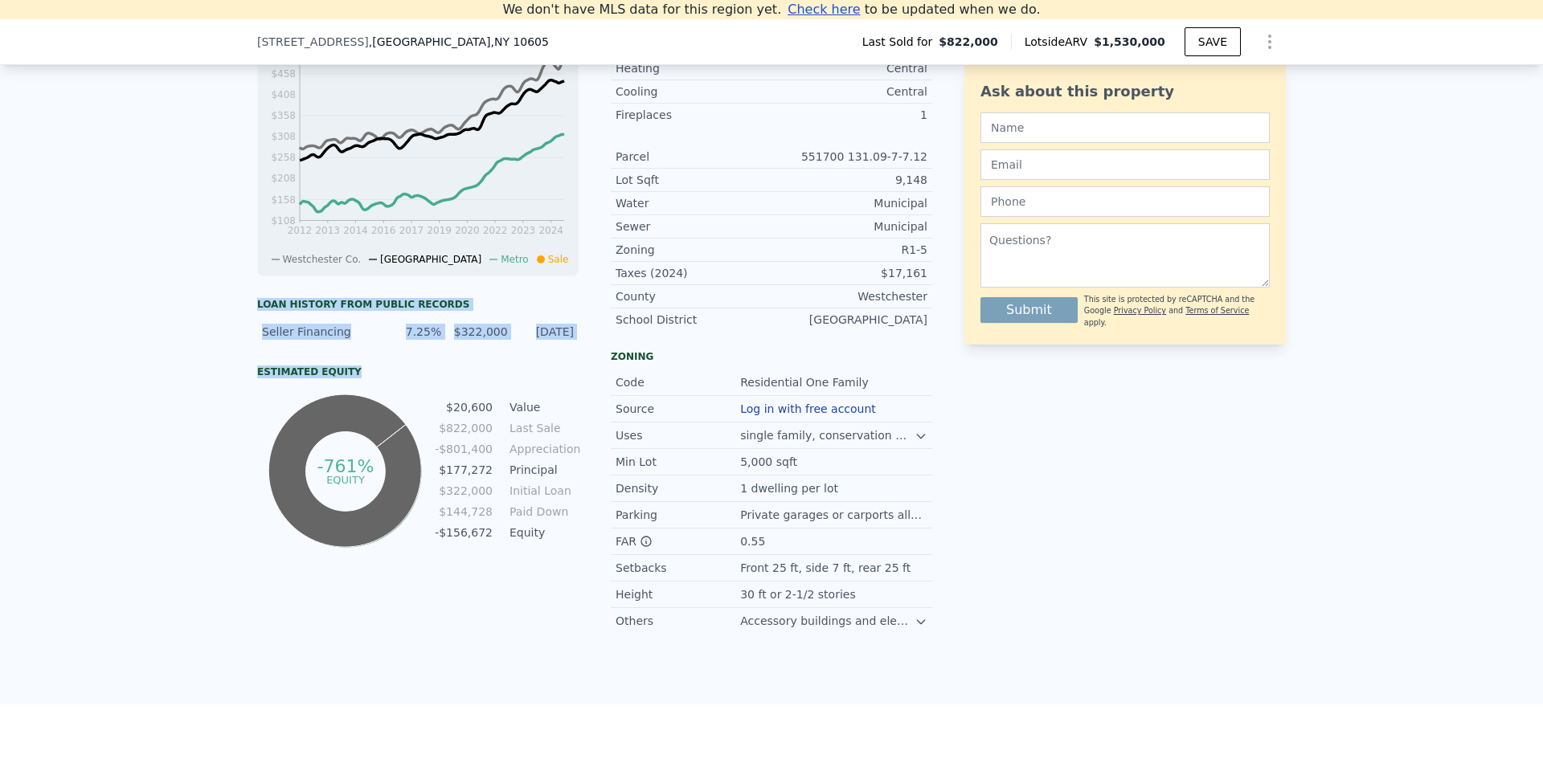
drag, startPoint x: 364, startPoint y: 385, endPoint x: 212, endPoint y: 322, distance: 164.3
click at [212, 322] on div "LISTING & SALE HISTORY Sold 0 $ 822,000 [DATE] Rent Sale Rent over time Price p…" at bounding box center [771, 292] width 1543 height 826
click at [156, 313] on div "LISTING & SALE HISTORY Sold 0 $ 822,000 [DATE] Rent Sale Rent over time Price p…" at bounding box center [771, 292] width 1543 height 826
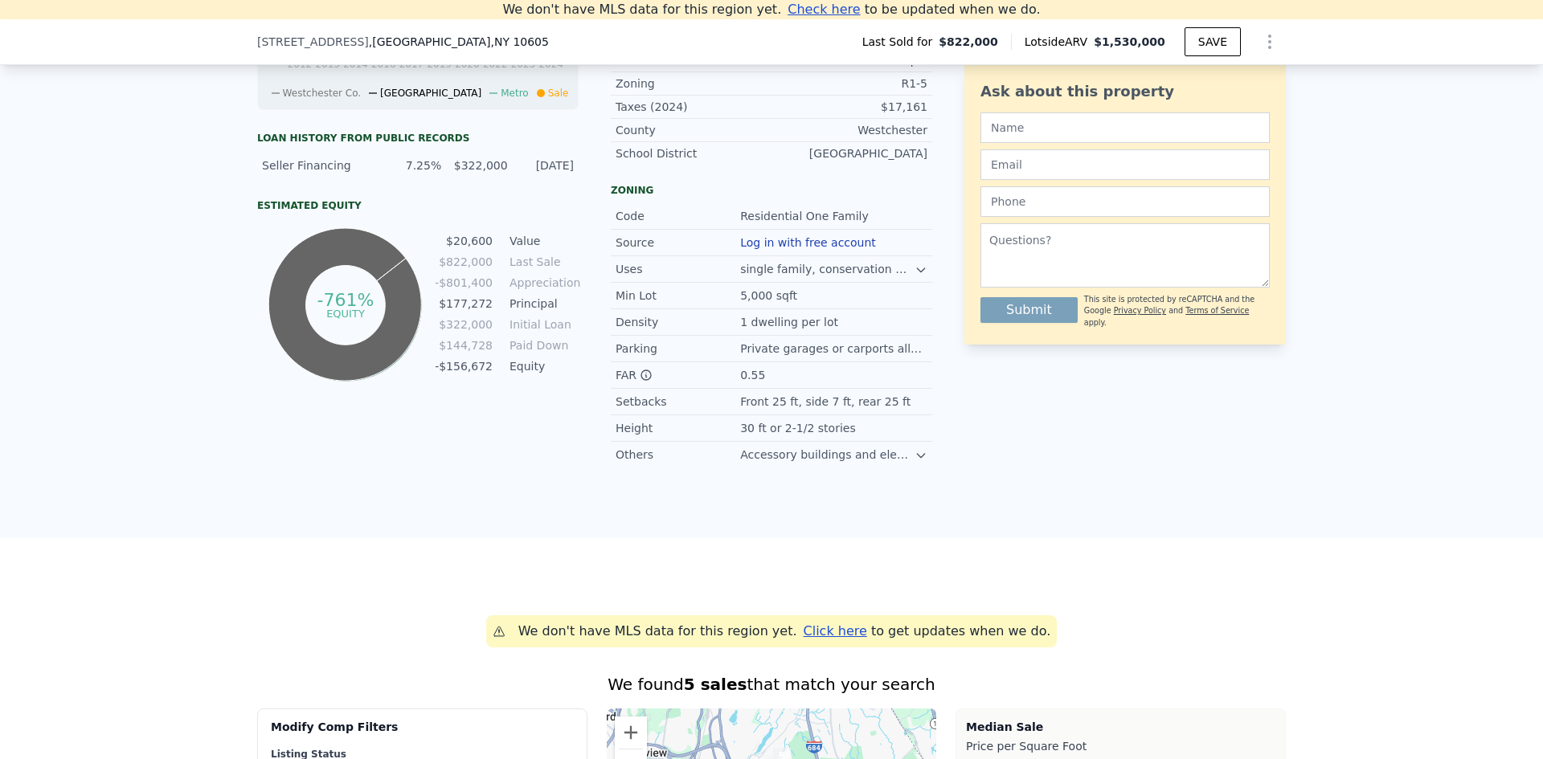
scroll to position [723, 0]
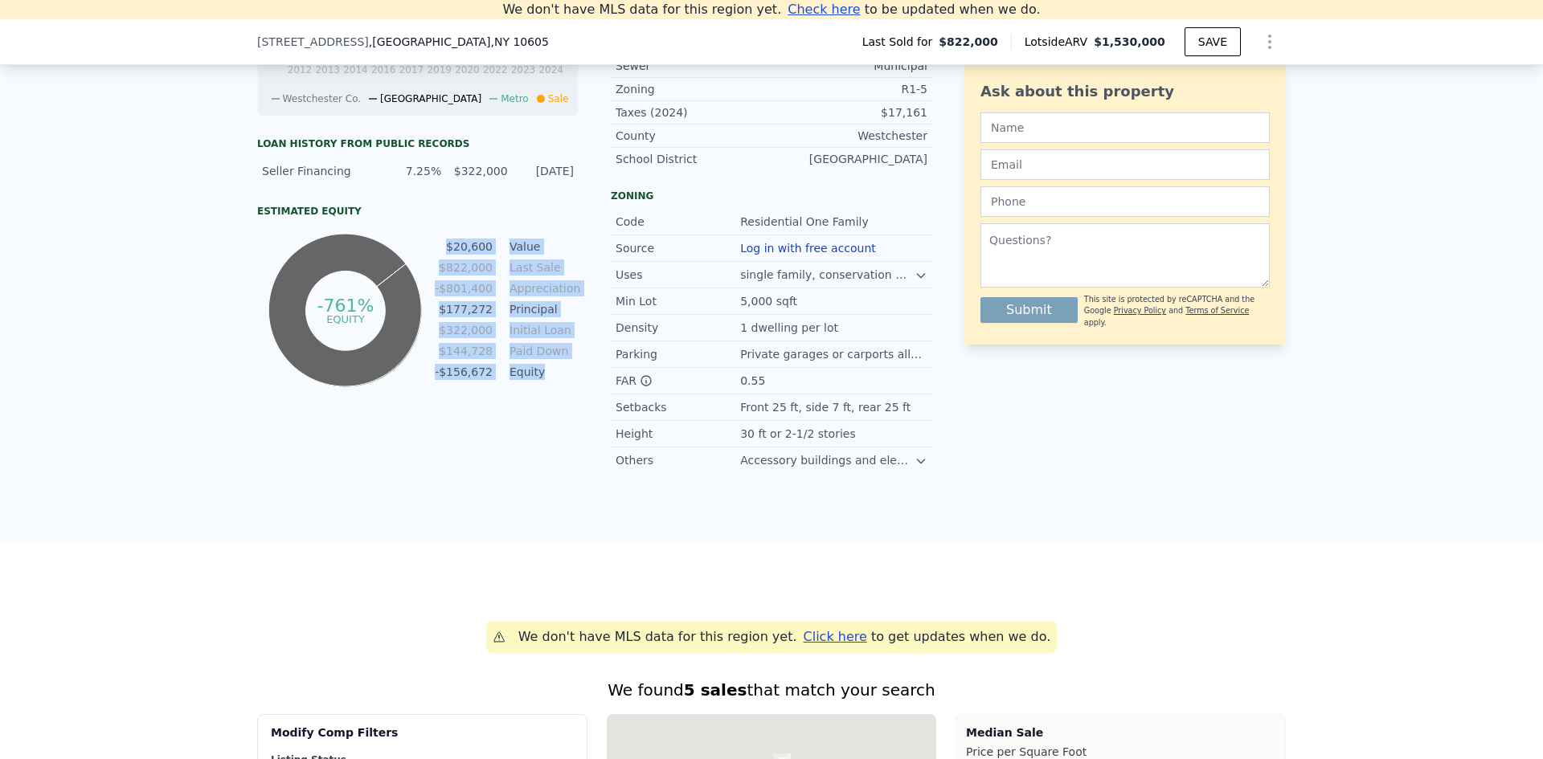
drag, startPoint x: 551, startPoint y: 391, endPoint x: 412, endPoint y: 238, distance: 206.5
click at [444, 252] on tbody "$20,600 Value $822,000 Last Sale -$801,400 Appreciation $177,272 Principal $322…" at bounding box center [506, 311] width 145 height 146
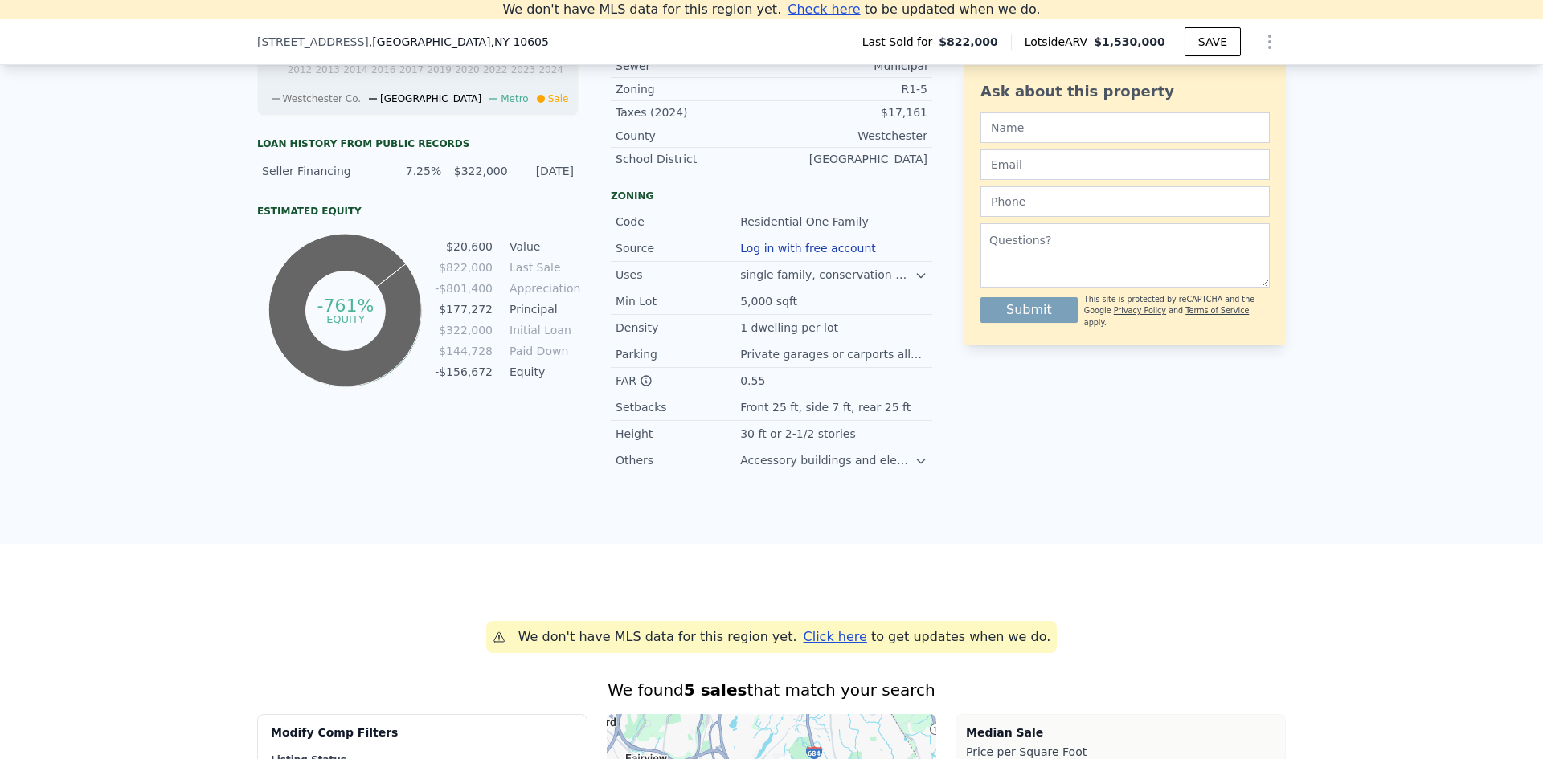
click at [411, 237] on div "Estimated Equity -761% equity $20,600 Value $822,000 Last Sale -$801,400 Apprec…" at bounding box center [417, 298] width 321 height 186
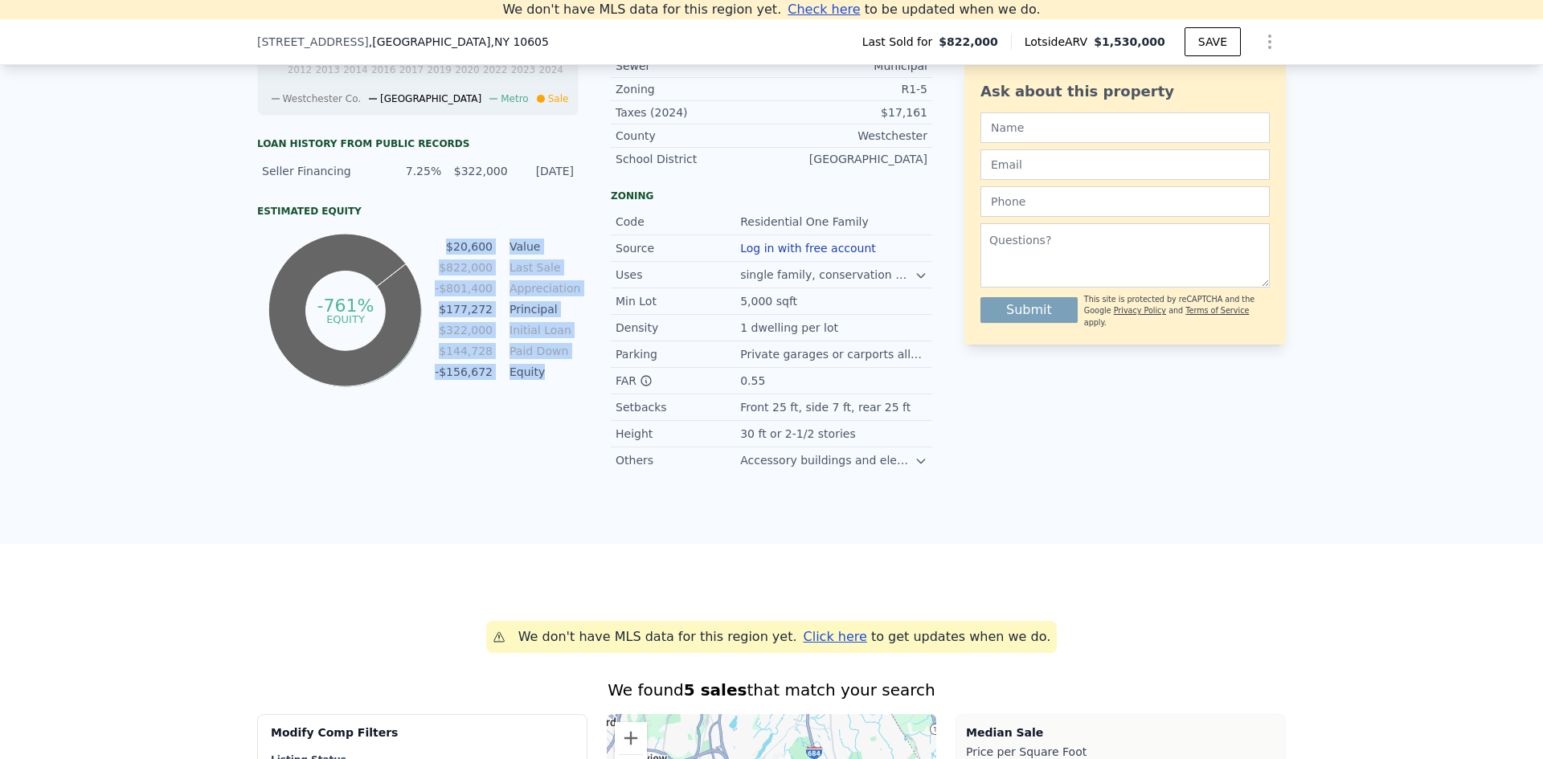
drag, startPoint x: 544, startPoint y: 380, endPoint x: 449, endPoint y: 243, distance: 166.9
click at [449, 243] on div "-761% equity $20,600 Value $822,000 Last Sale -$801,400 Appreciation $177,272 P…" at bounding box center [417, 311] width 321 height 161
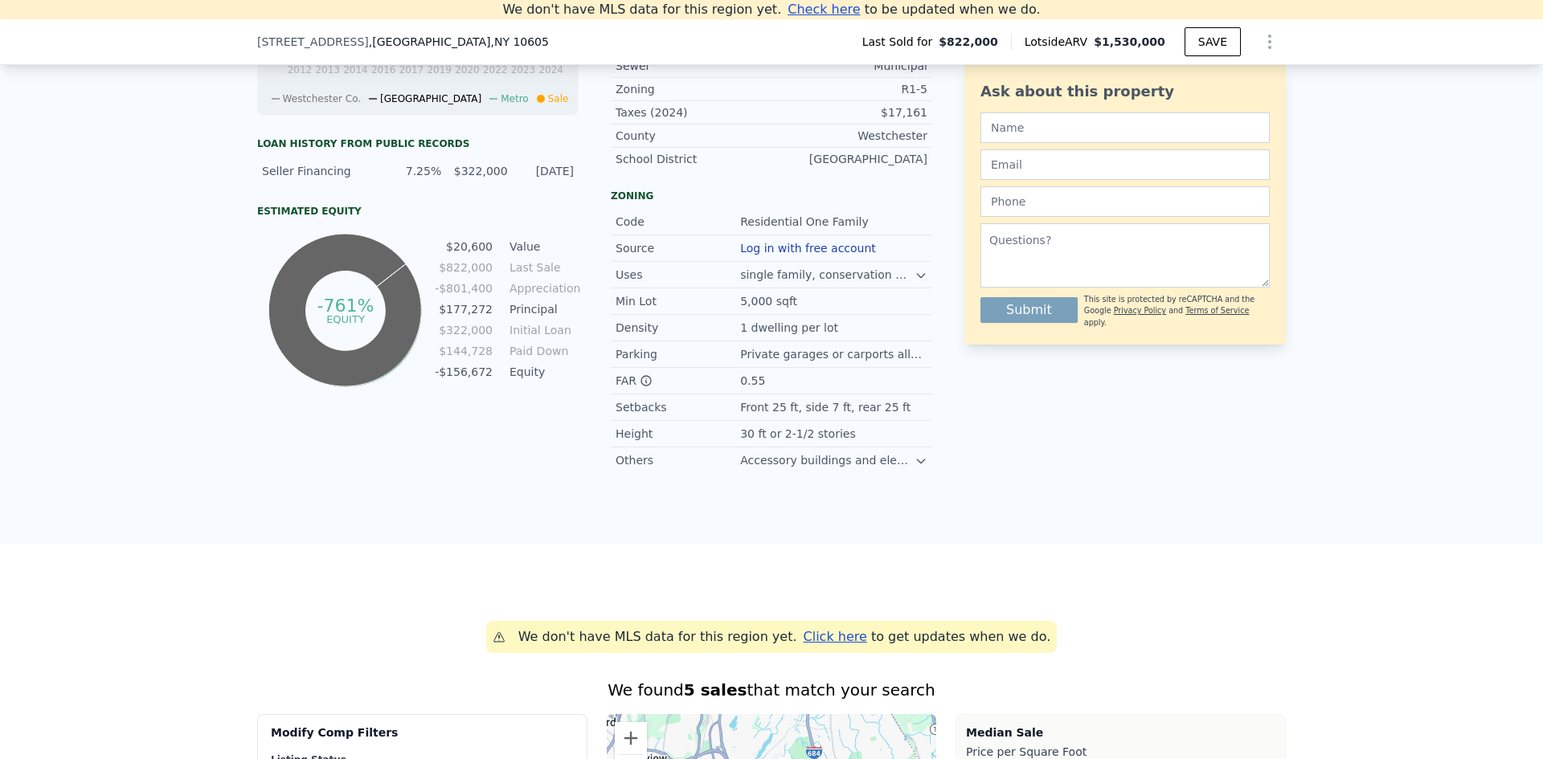
click at [440, 233] on div "Estimated Equity -761% equity $20,600 Value $822,000 Last Sale -$801,400 Apprec…" at bounding box center [417, 298] width 321 height 186
